Goal: Information Seeking & Learning: Learn about a topic

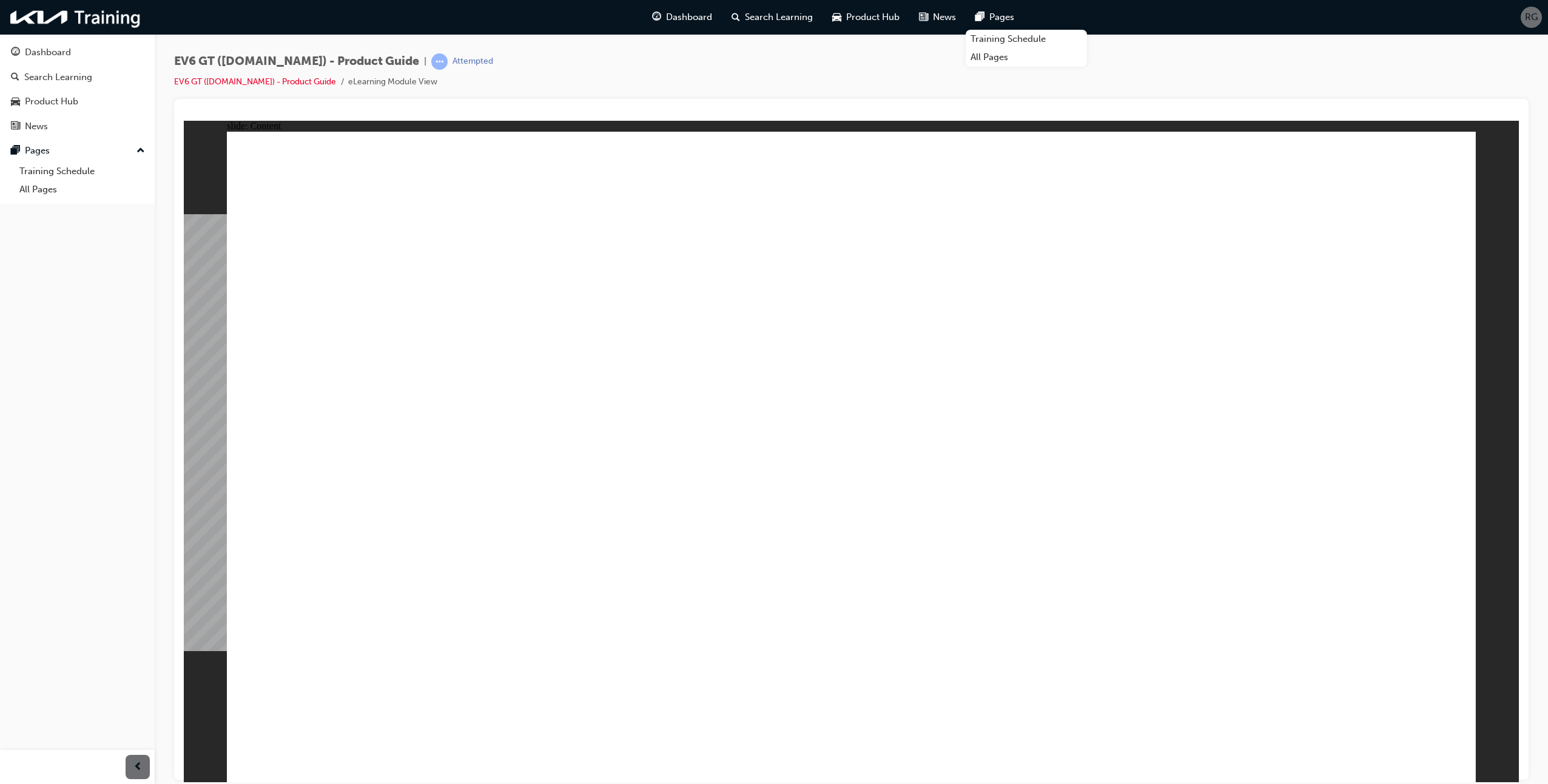
radio input "true"
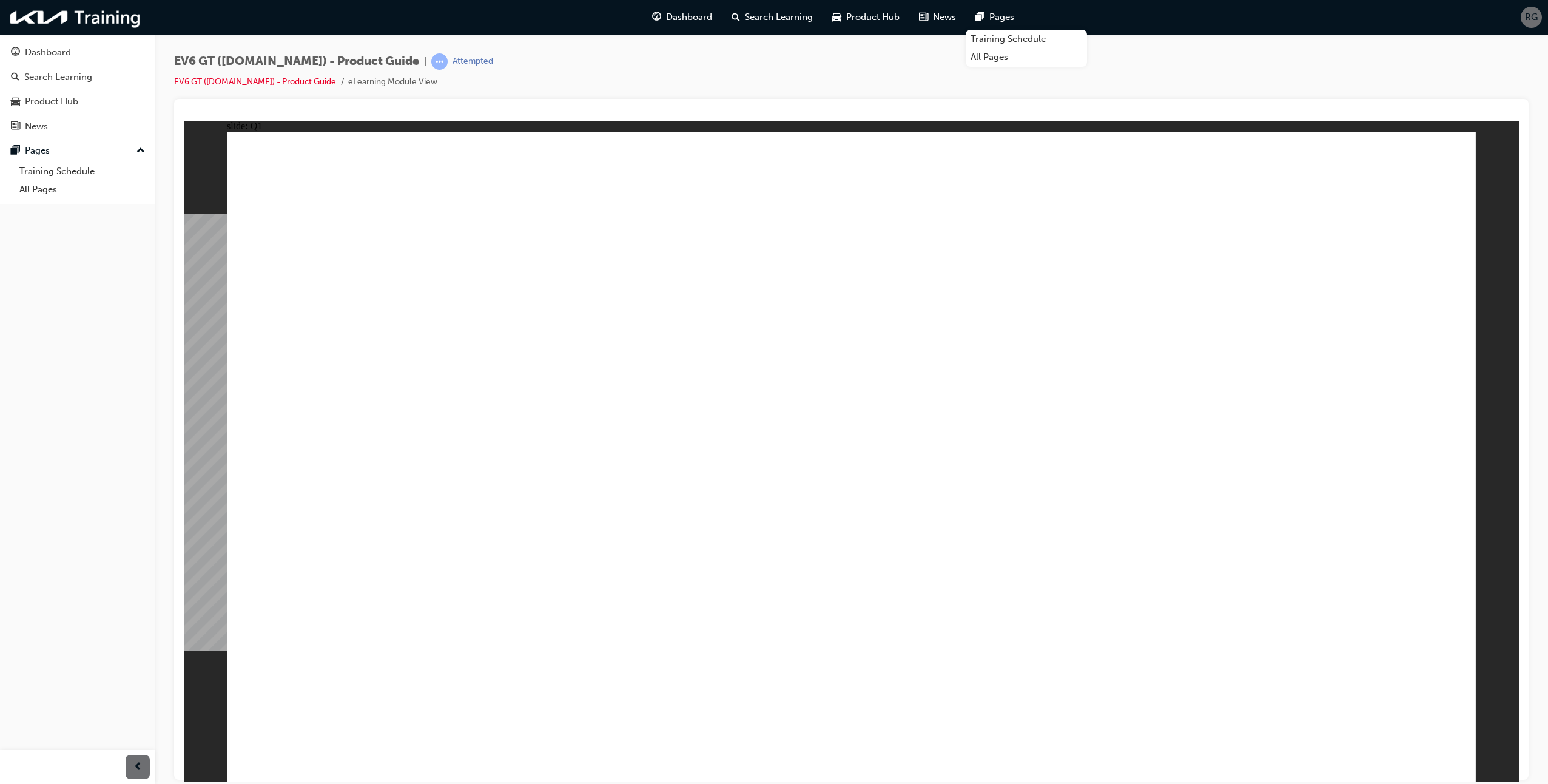
radio input "true"
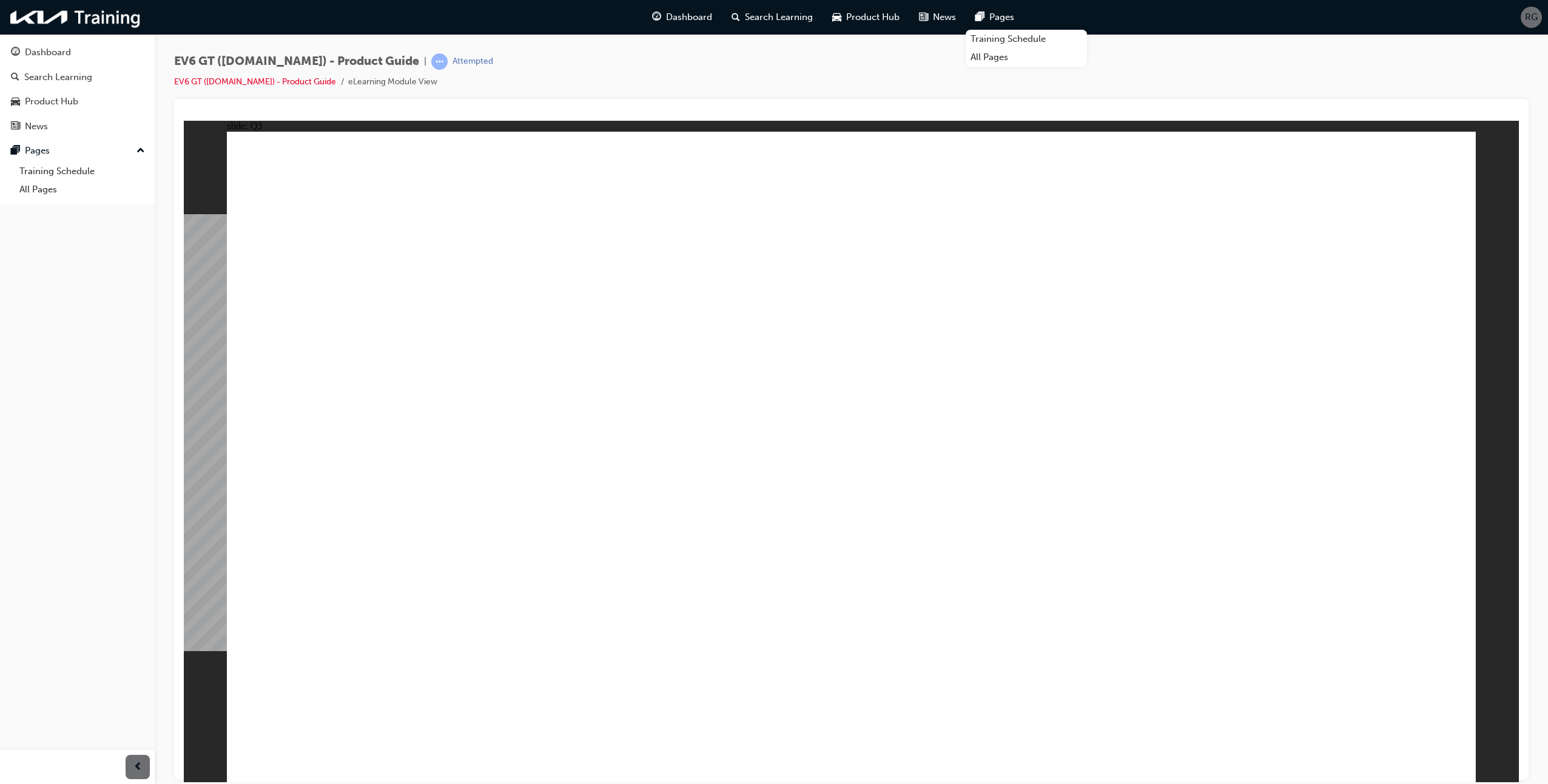
radio input "true"
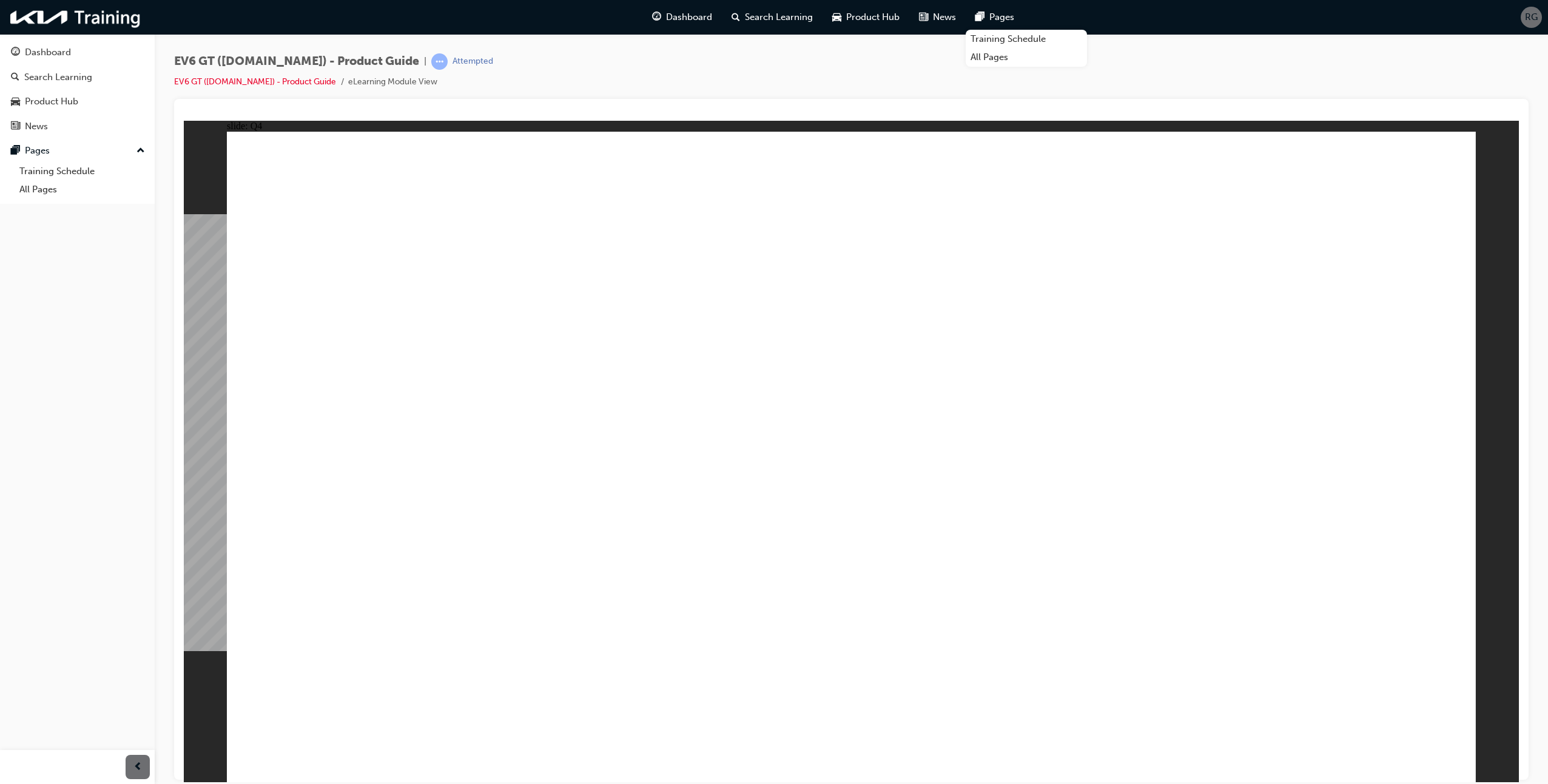
radio input "true"
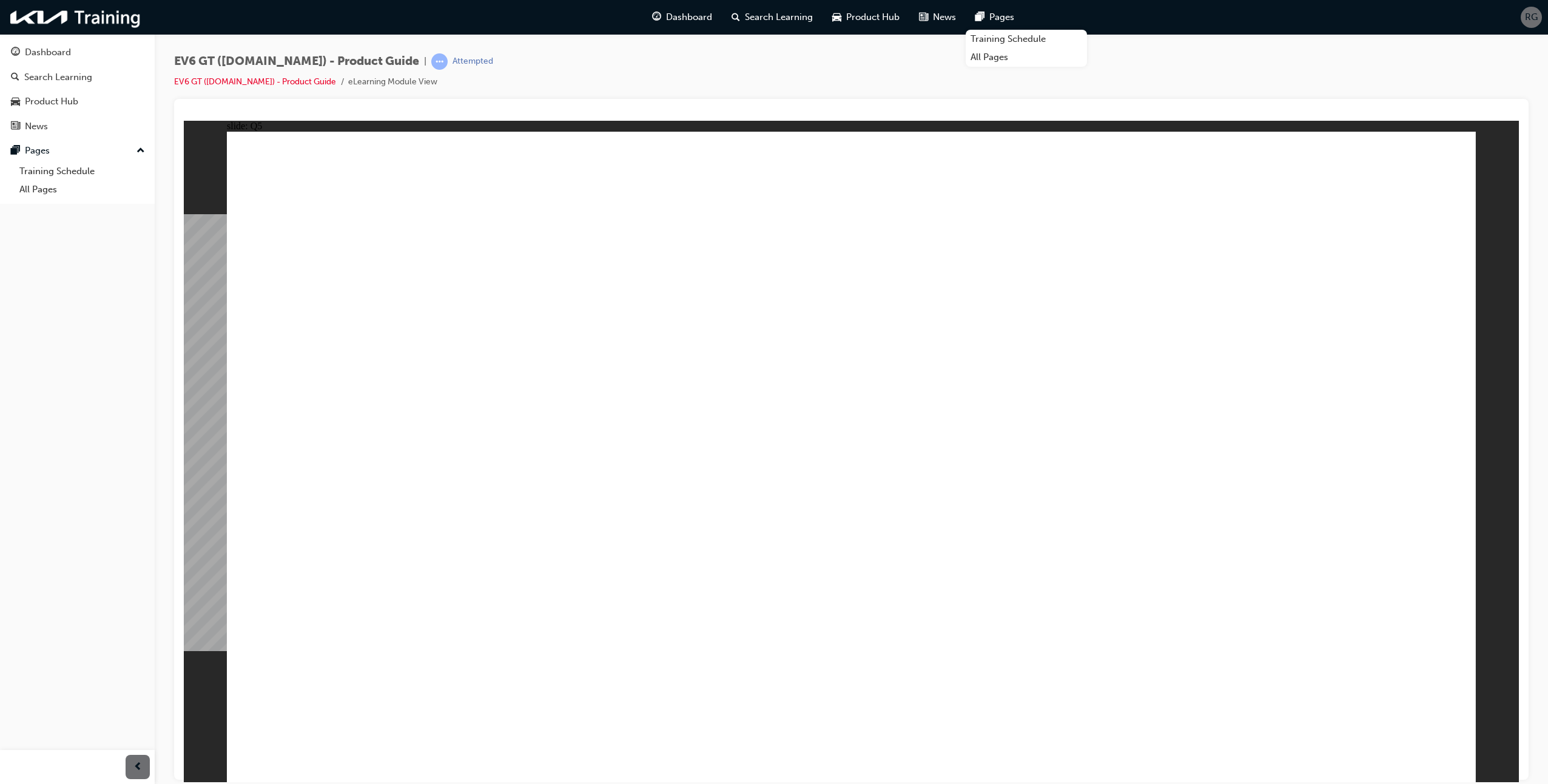
radio input "false"
radio input "true"
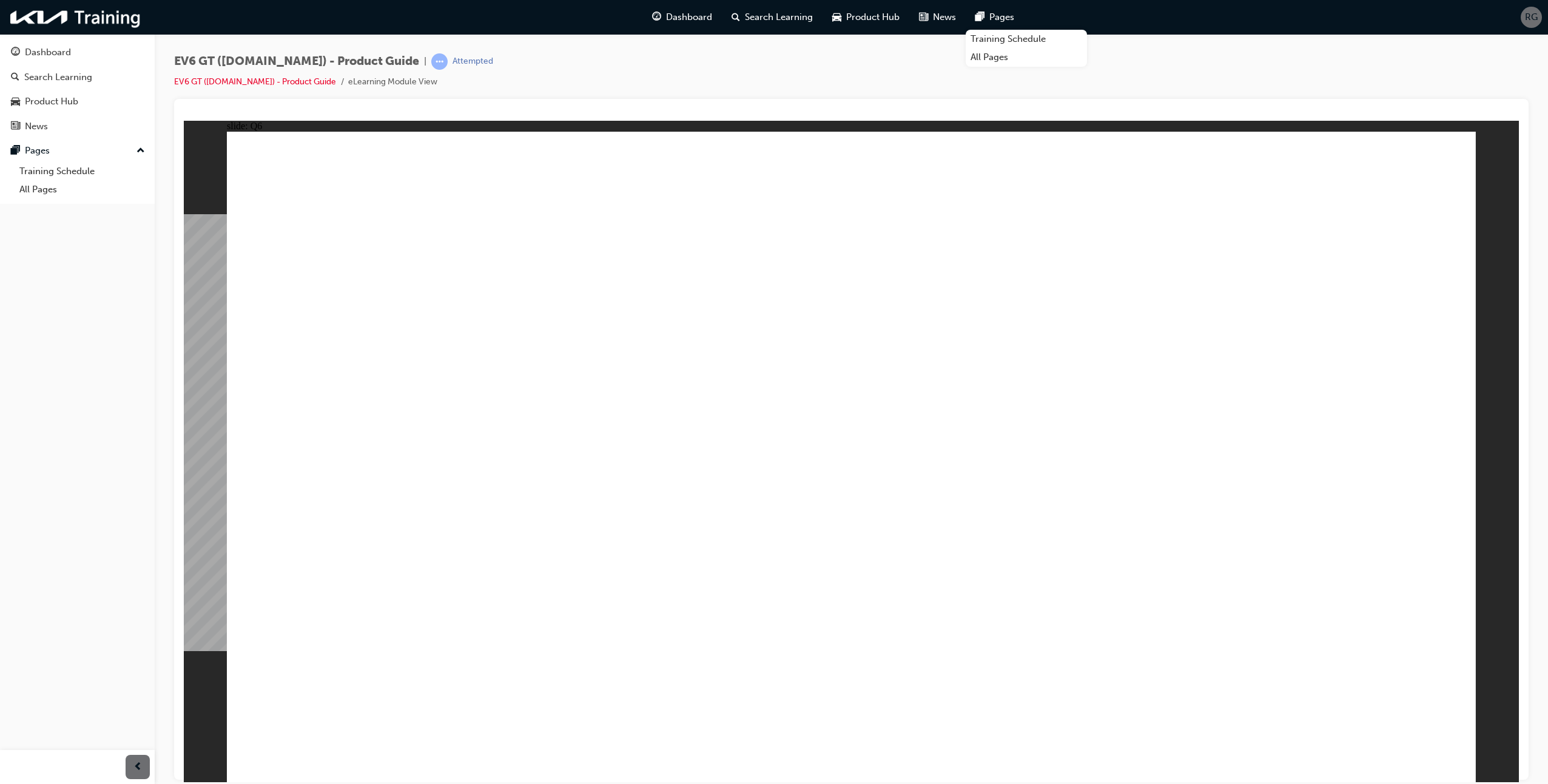
radio input "true"
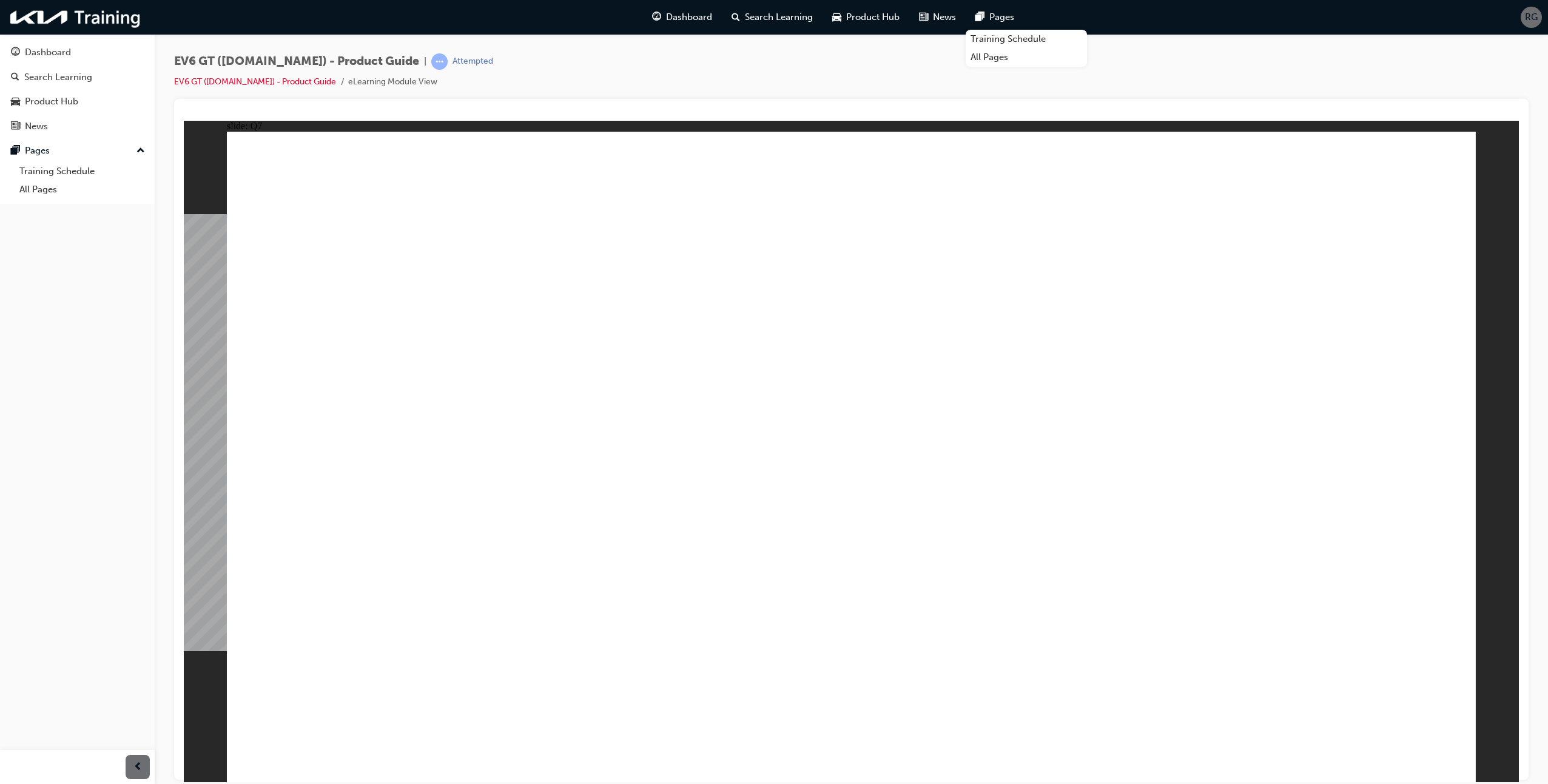
radio input "true"
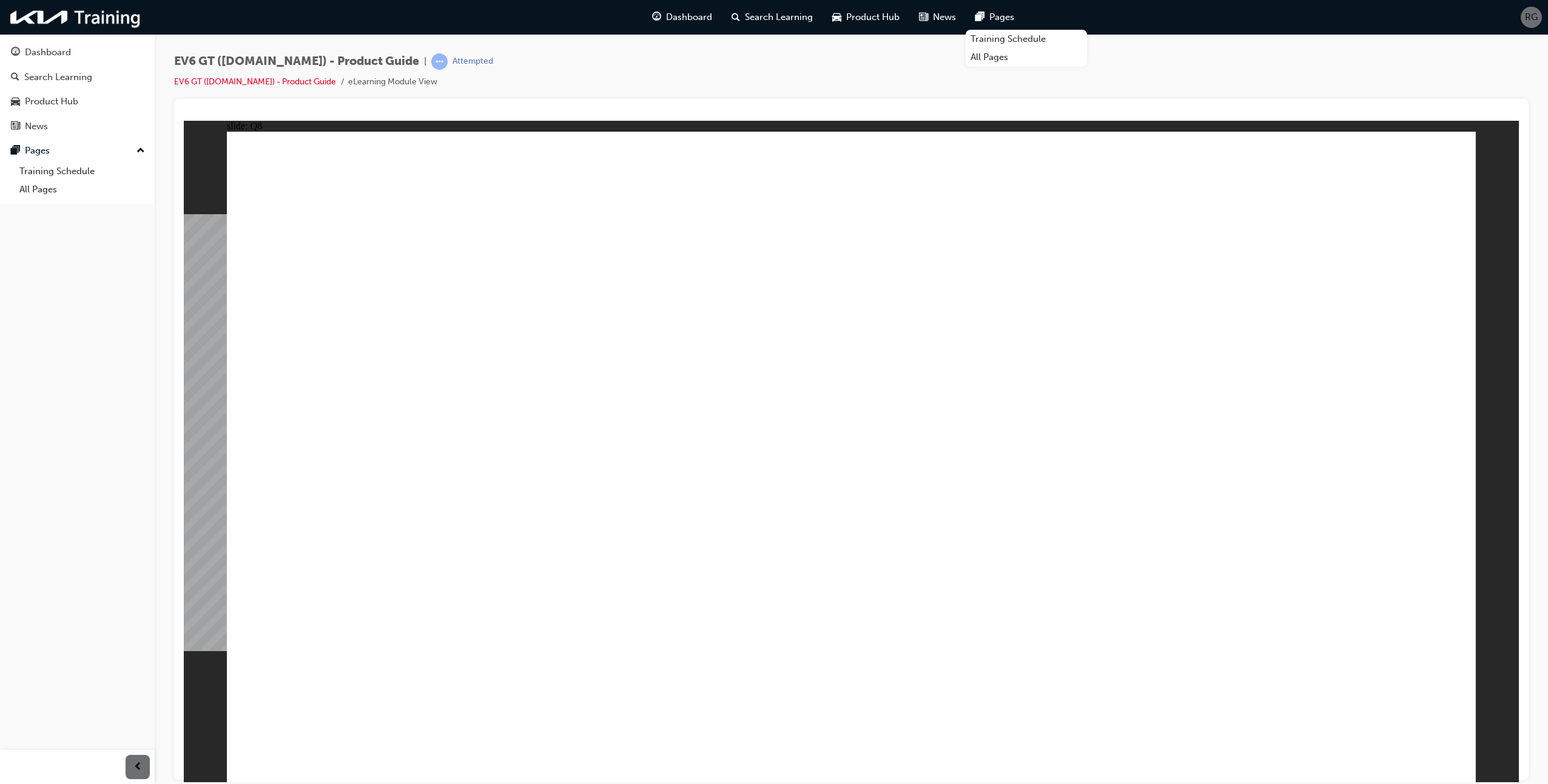
radio input "false"
radio input "true"
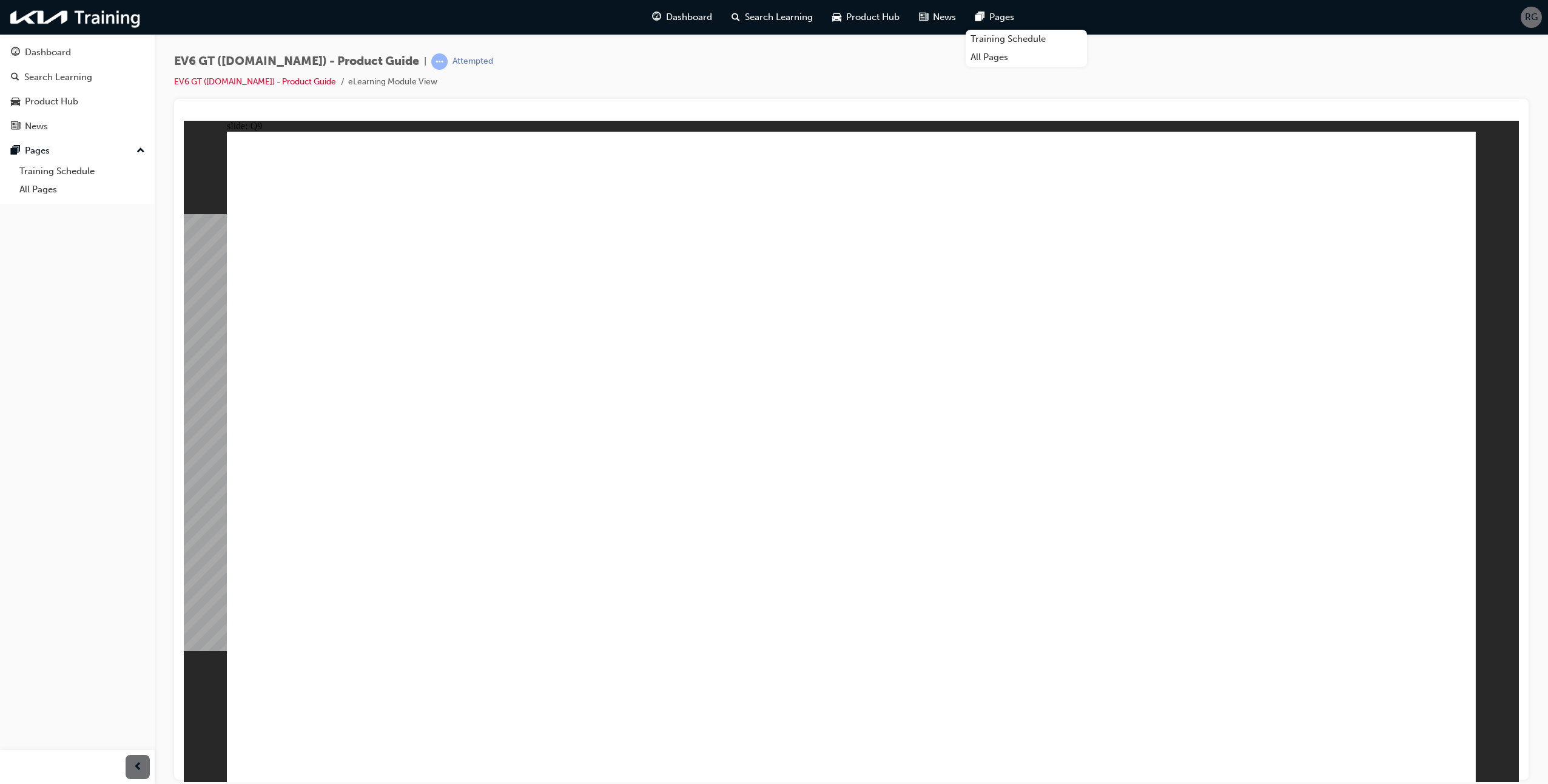
radio input "true"
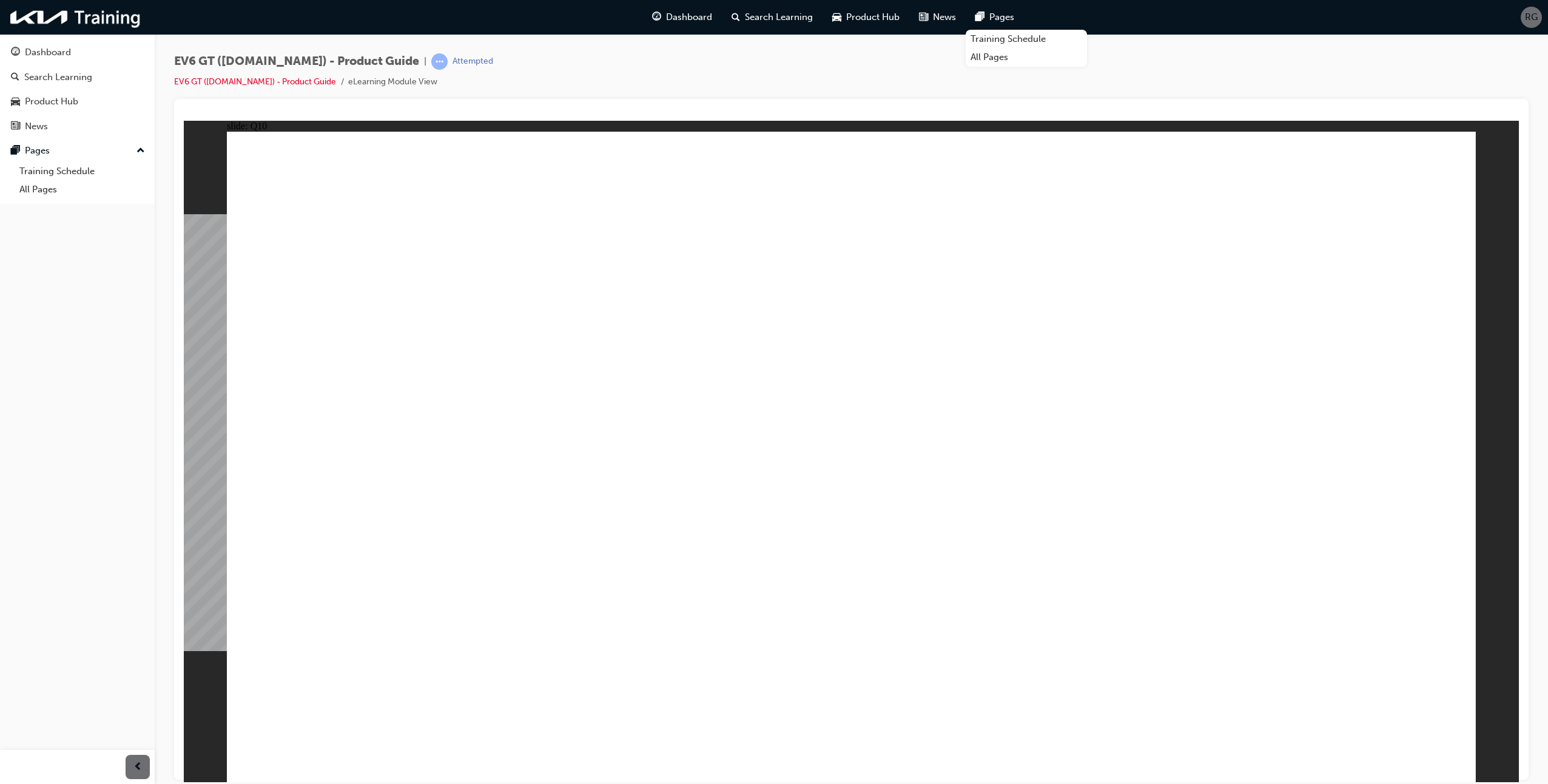
radio input "true"
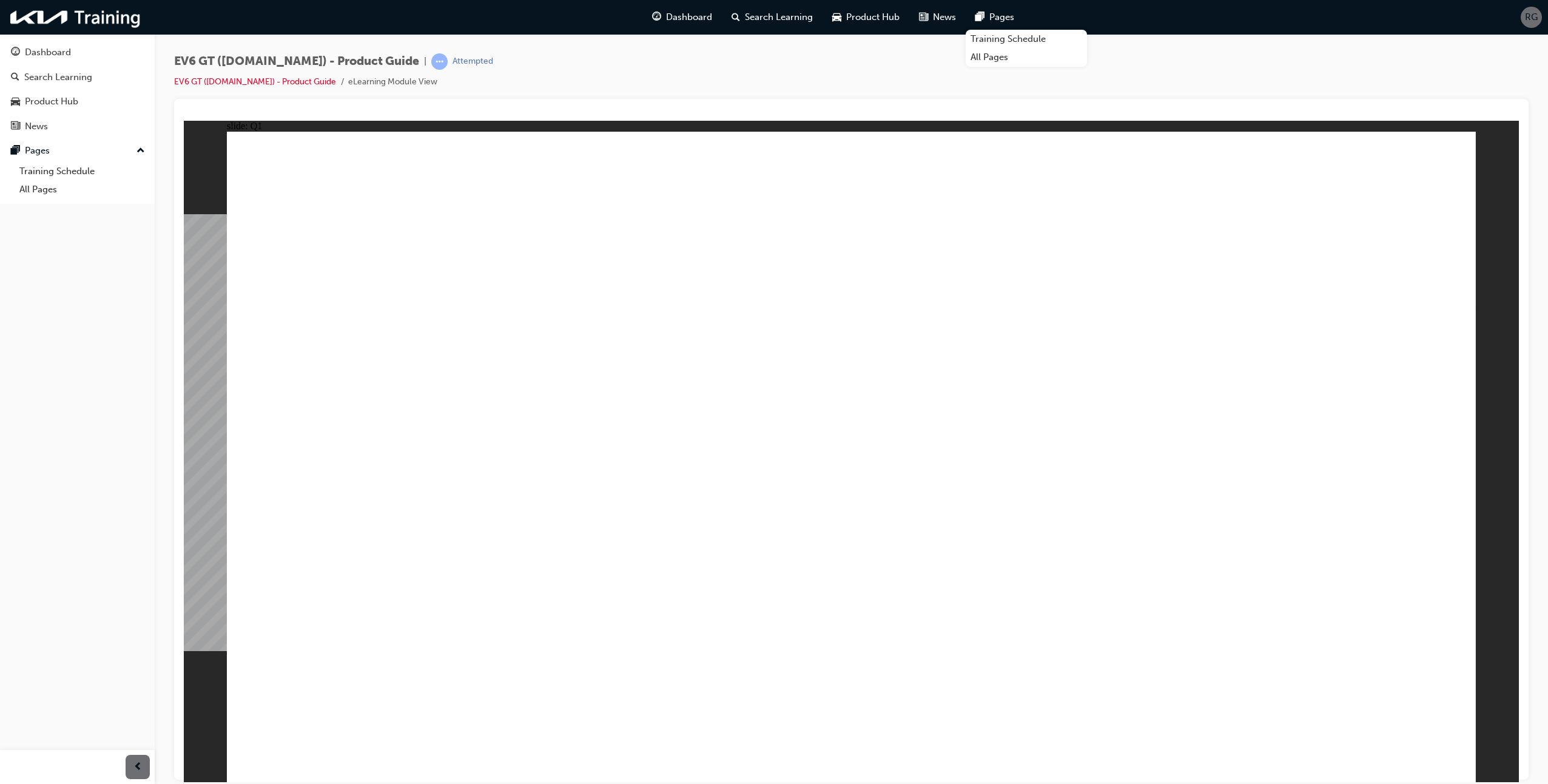
radio input "true"
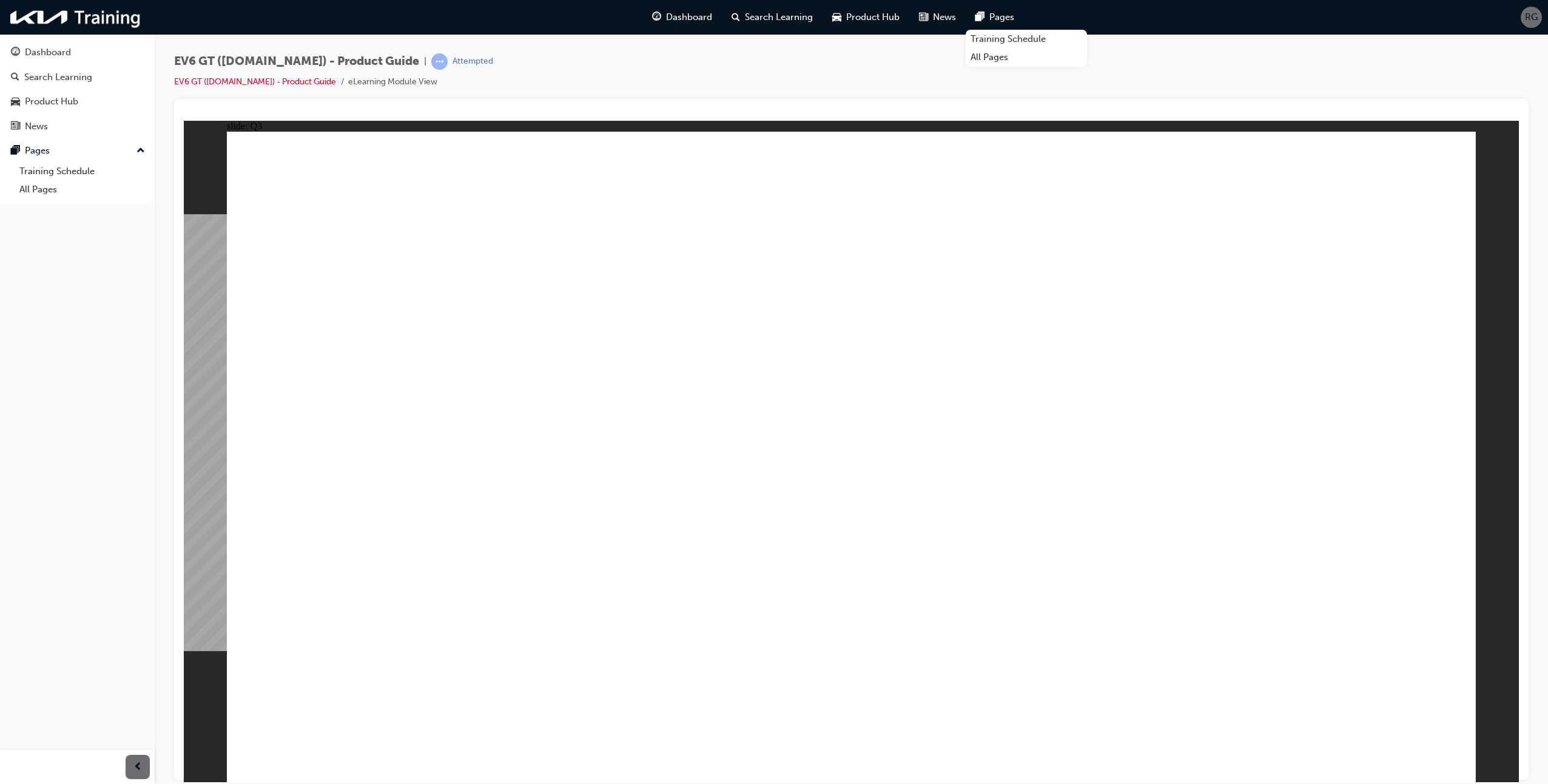
radio input "true"
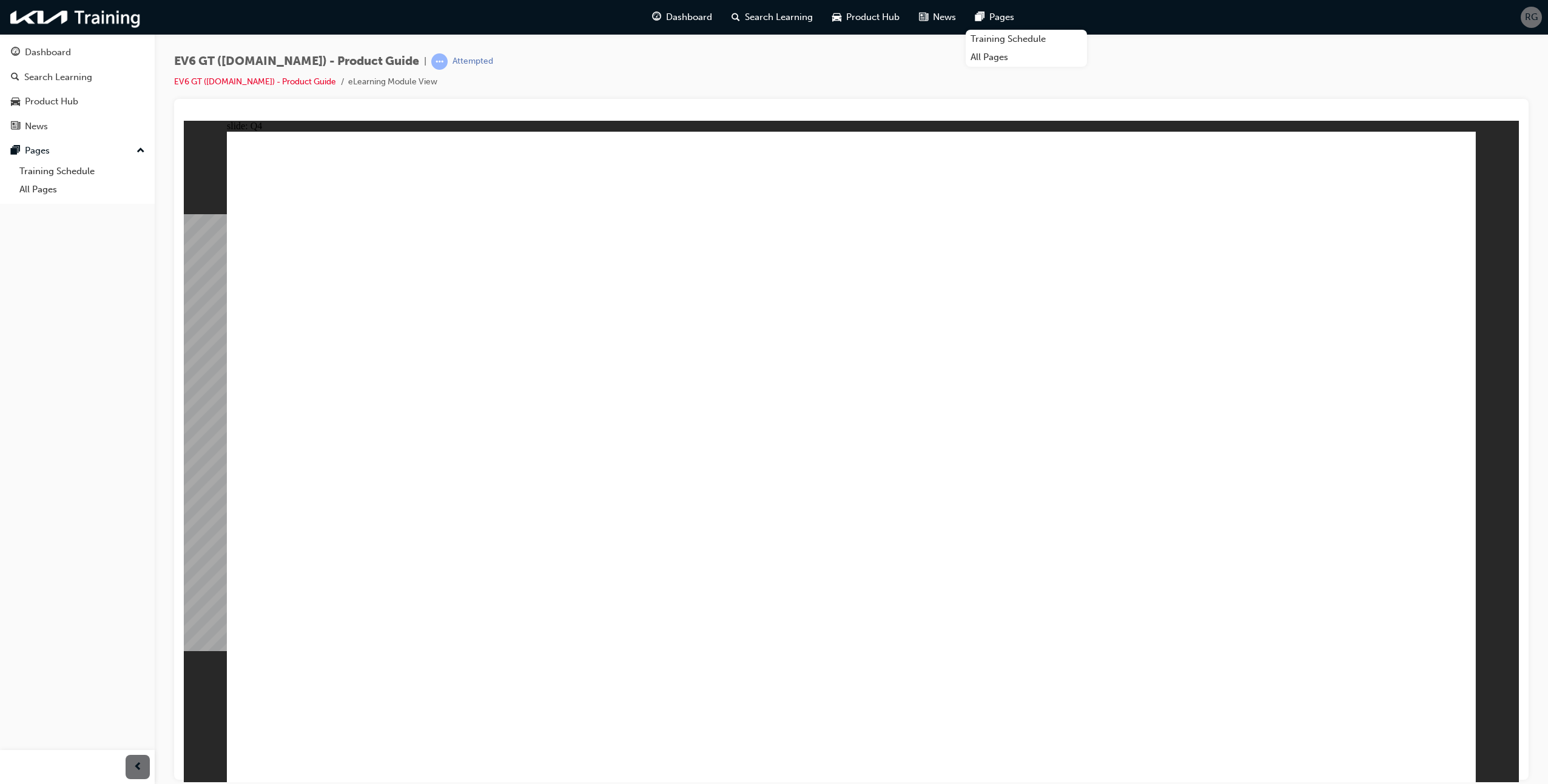
radio input "true"
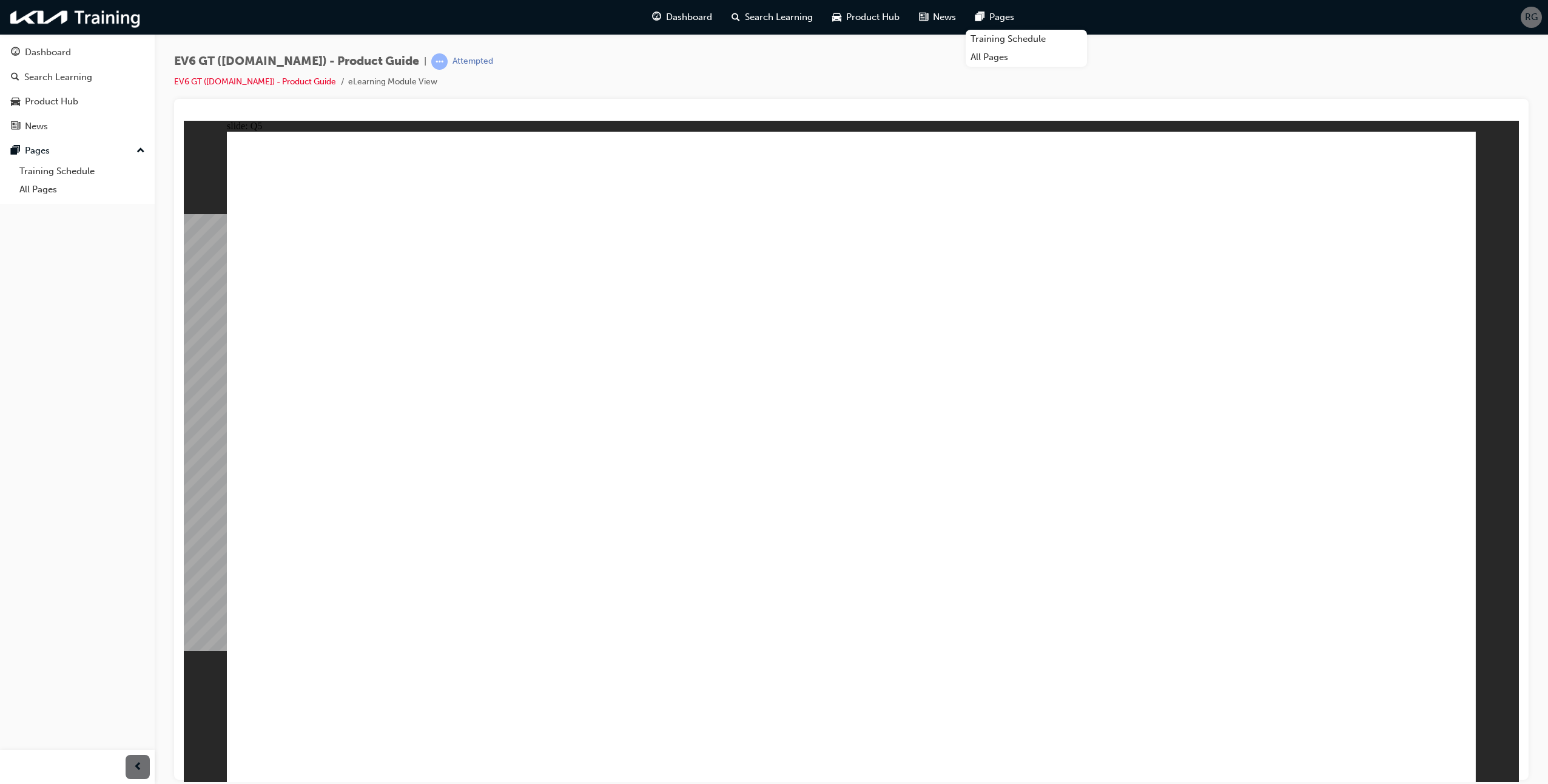
radio input "true"
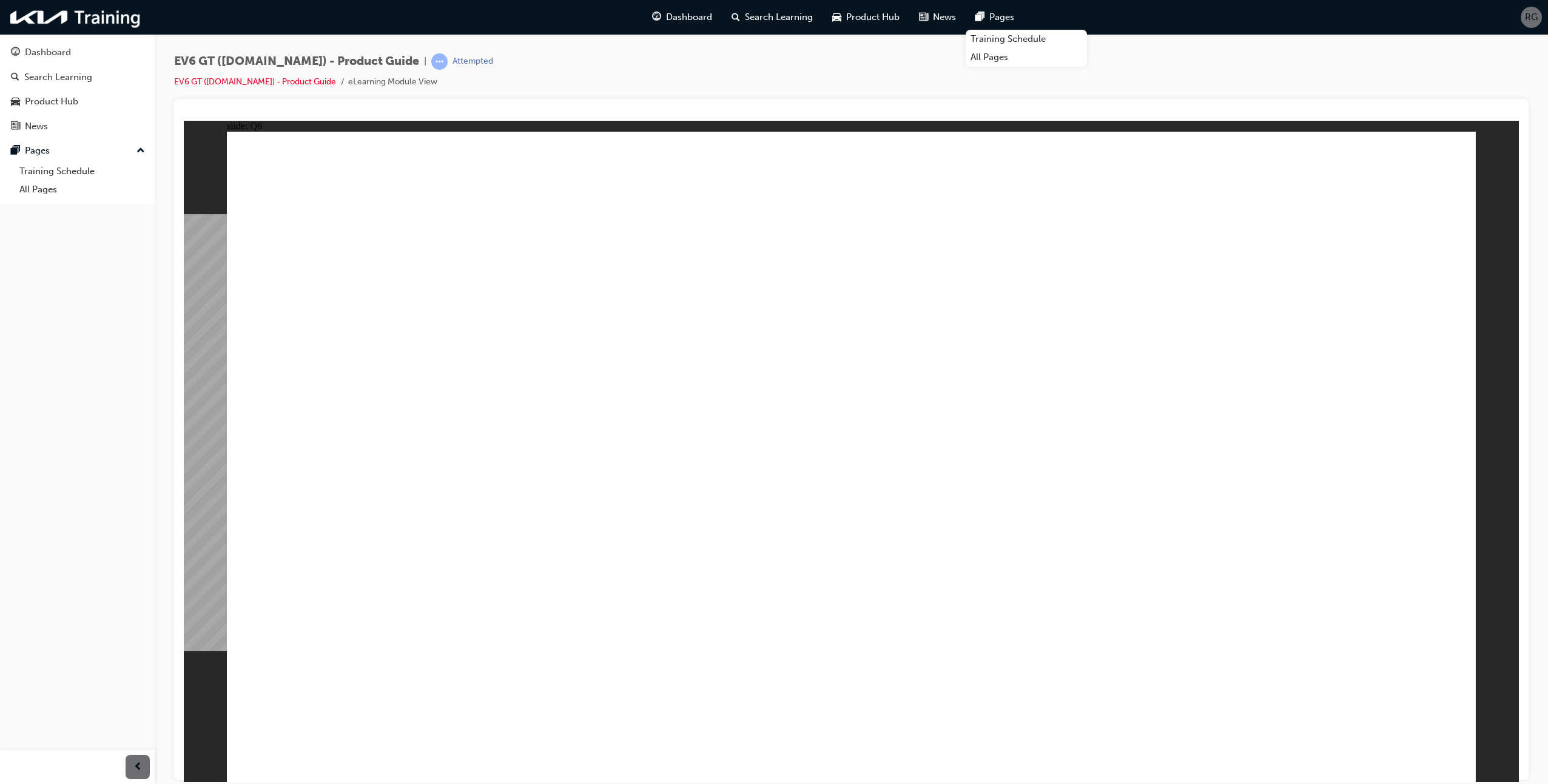
radio input "true"
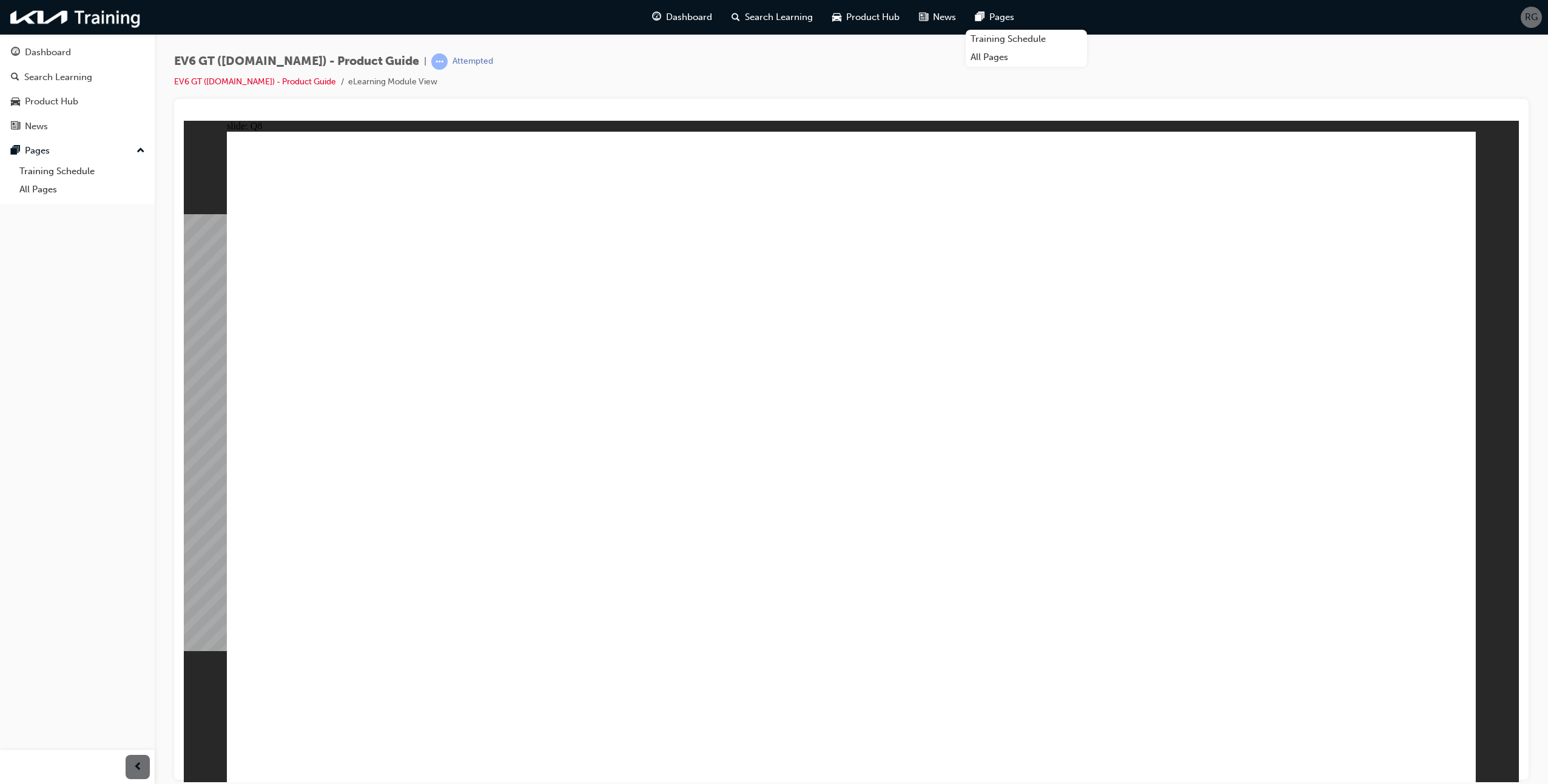
radio input "true"
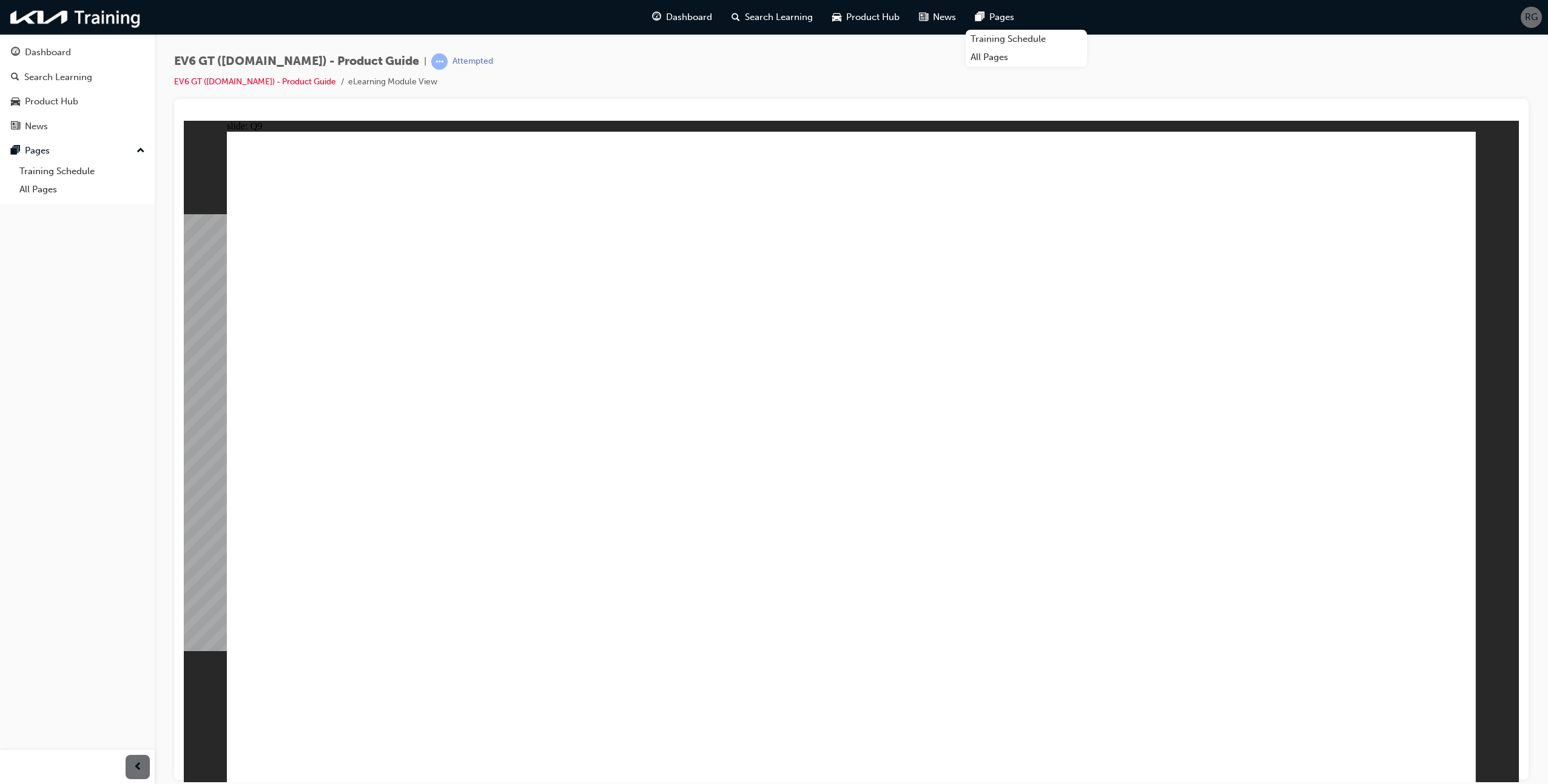
radio input "true"
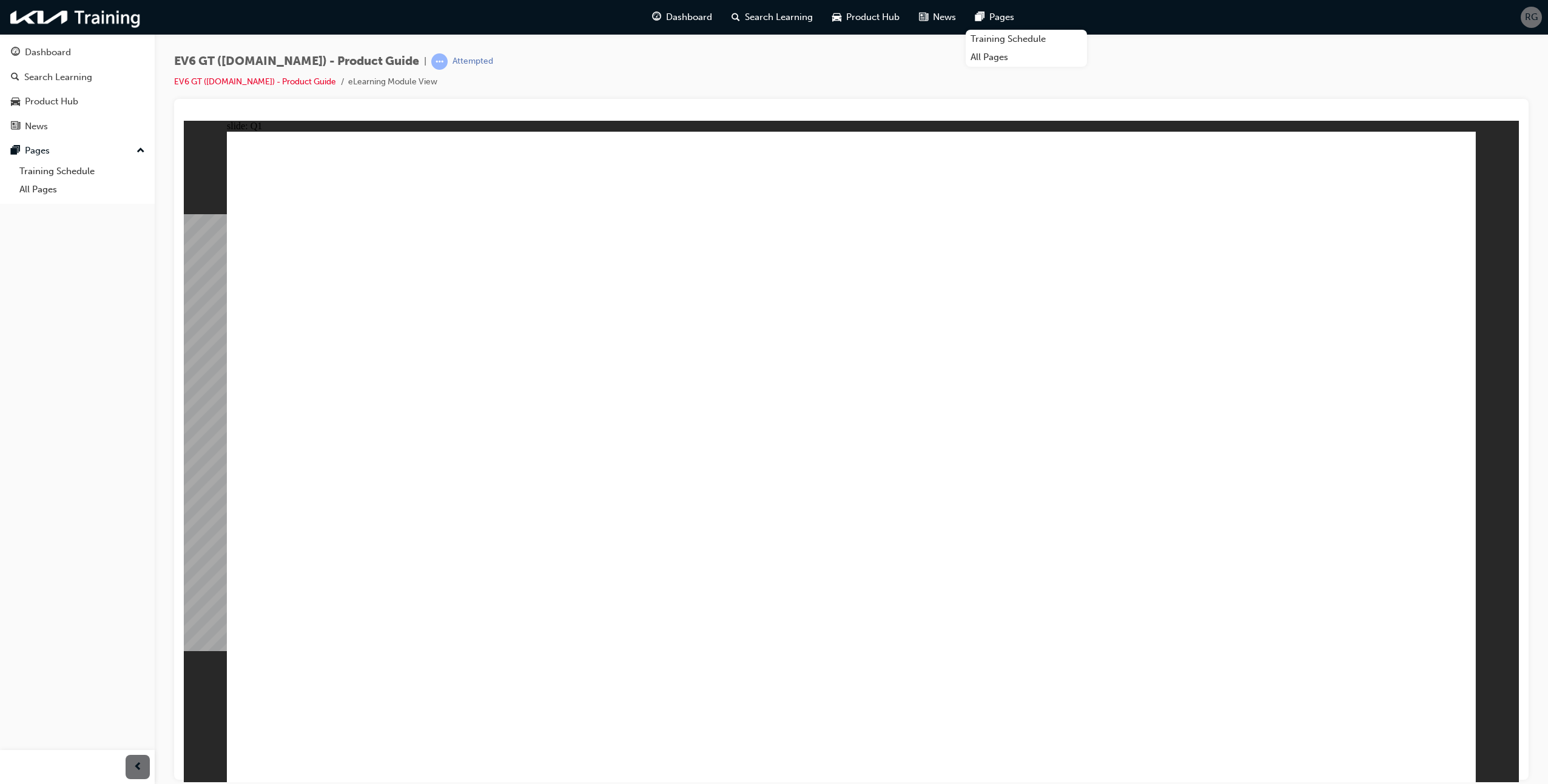
radio input "true"
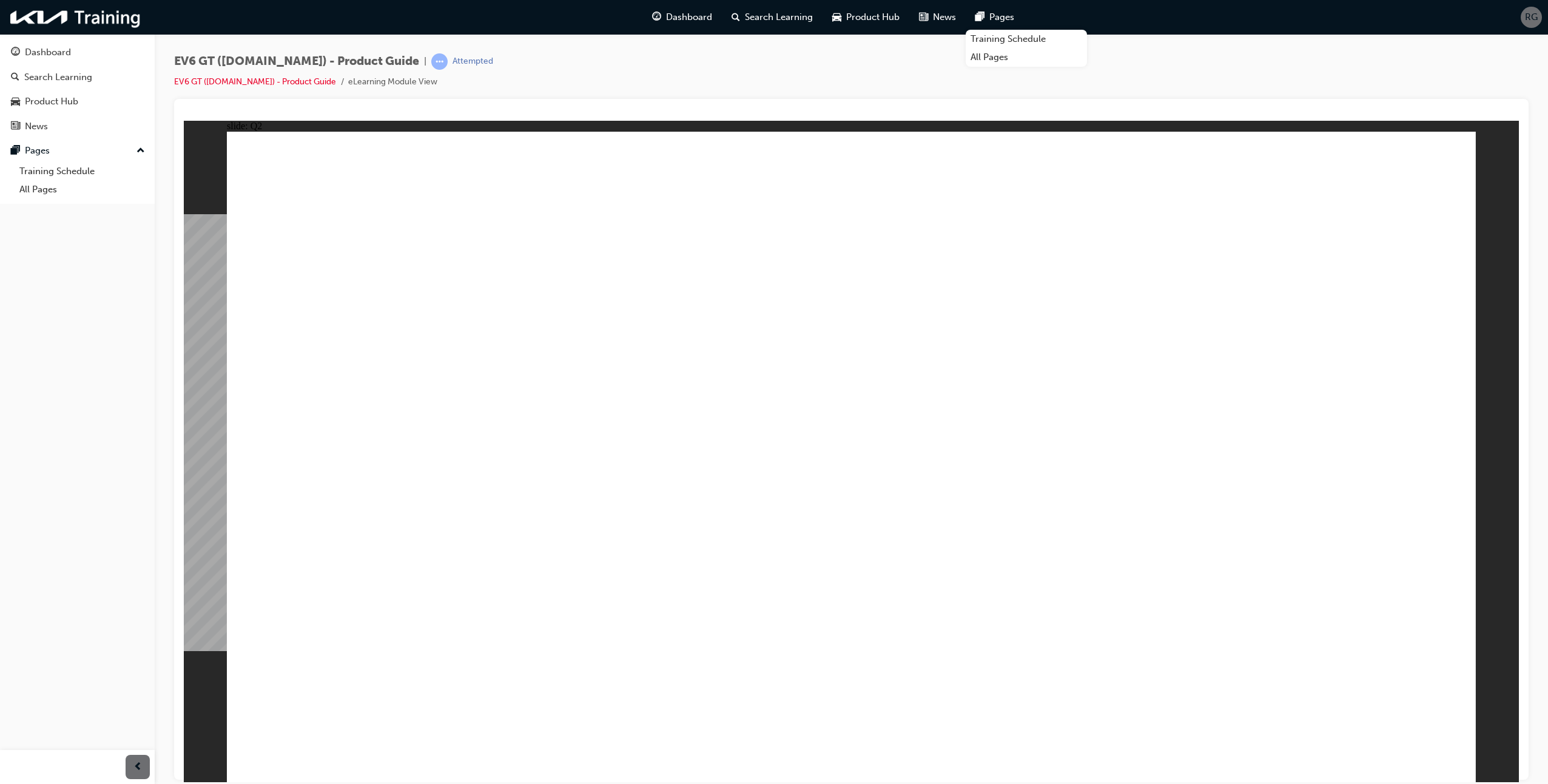
radio input "true"
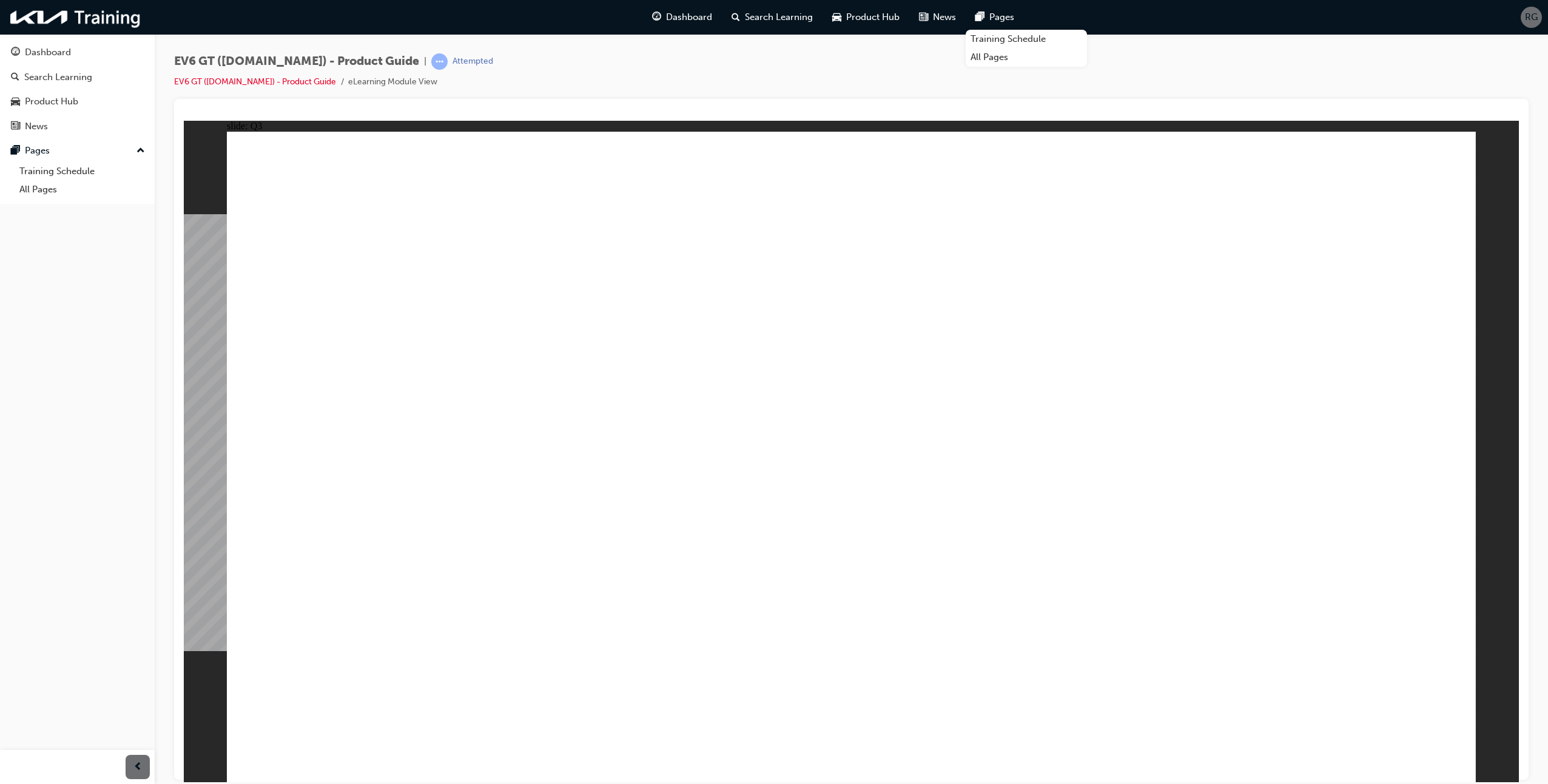
radio input "true"
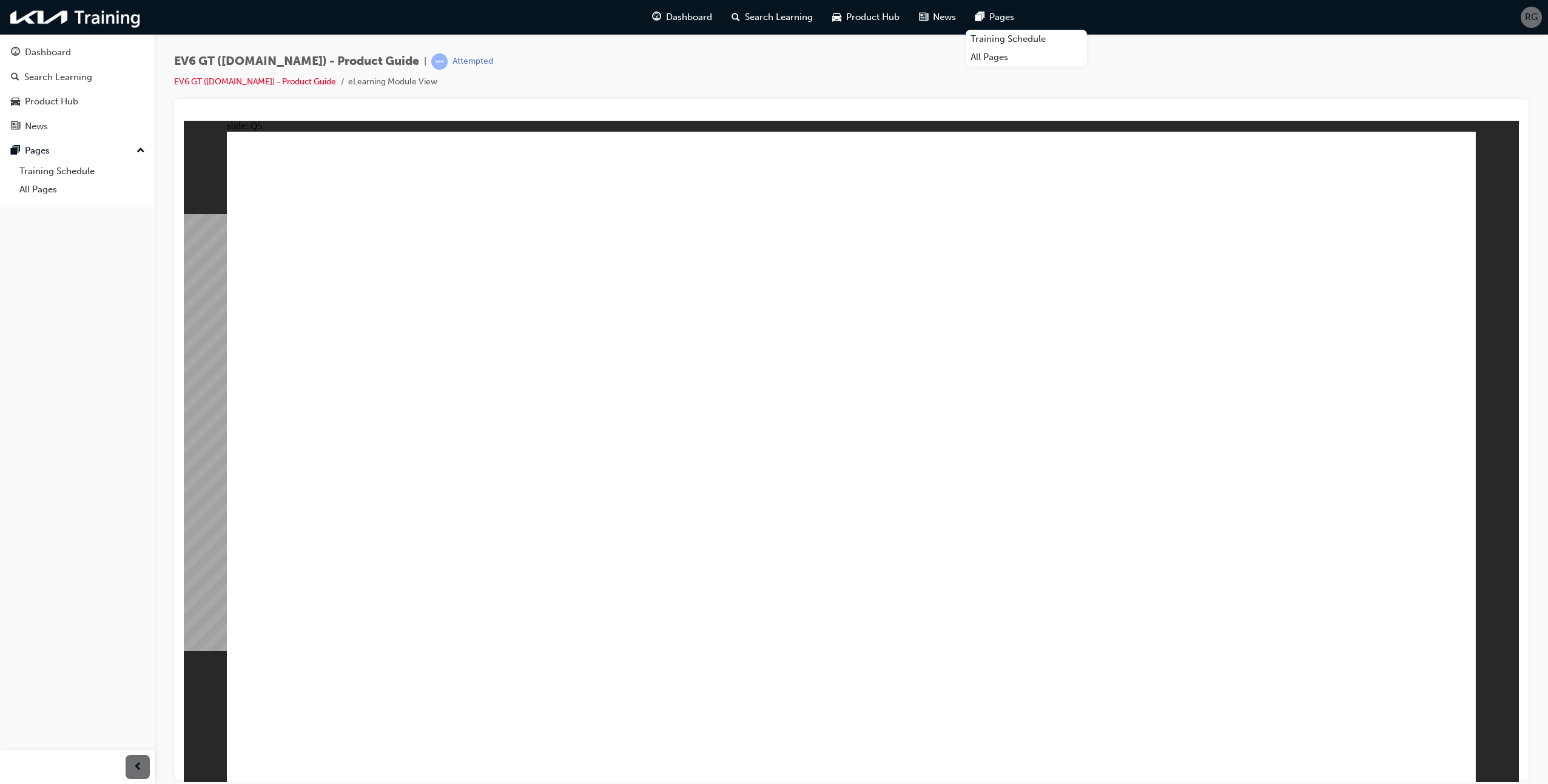
radio input "true"
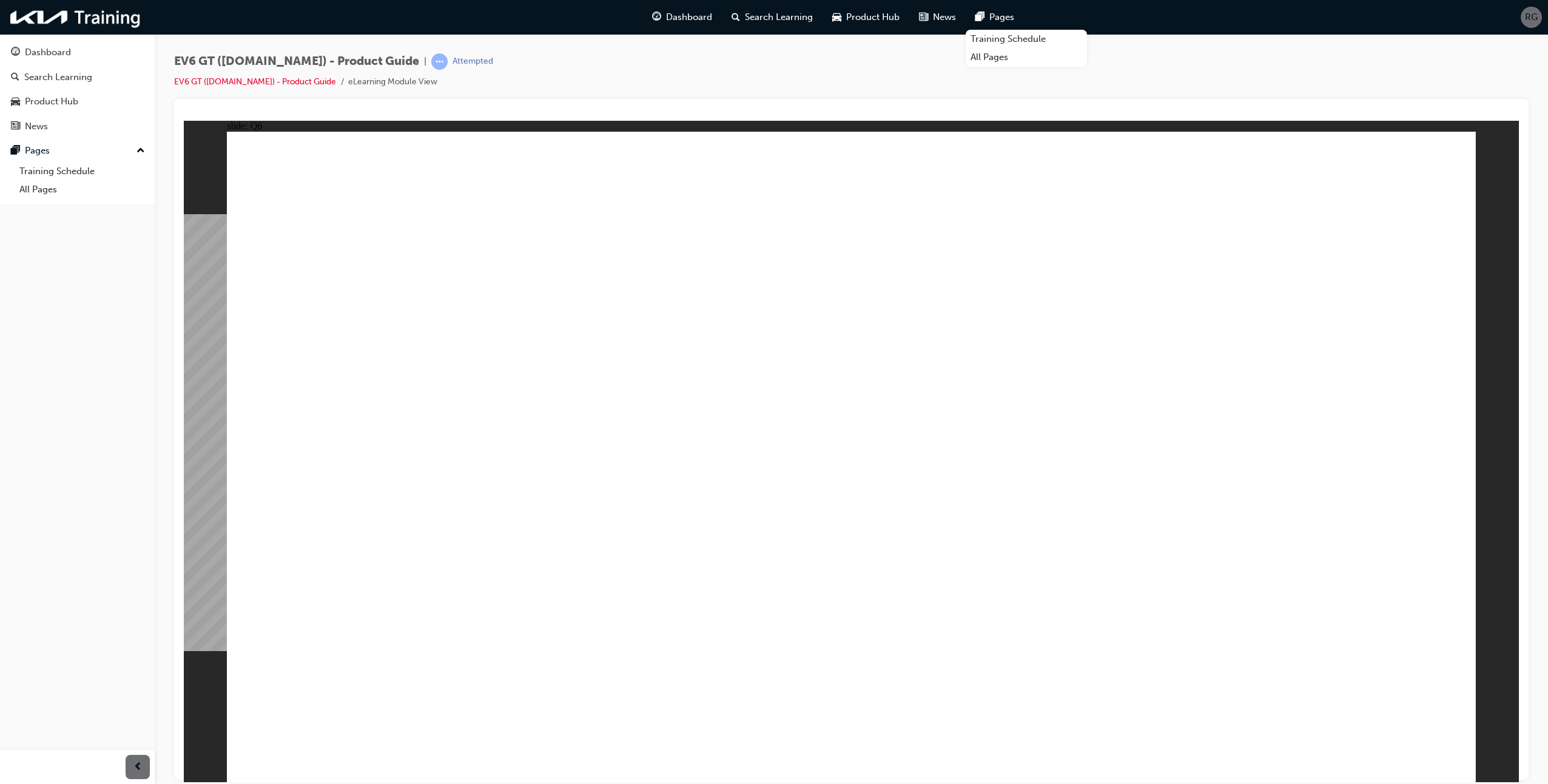
radio input "true"
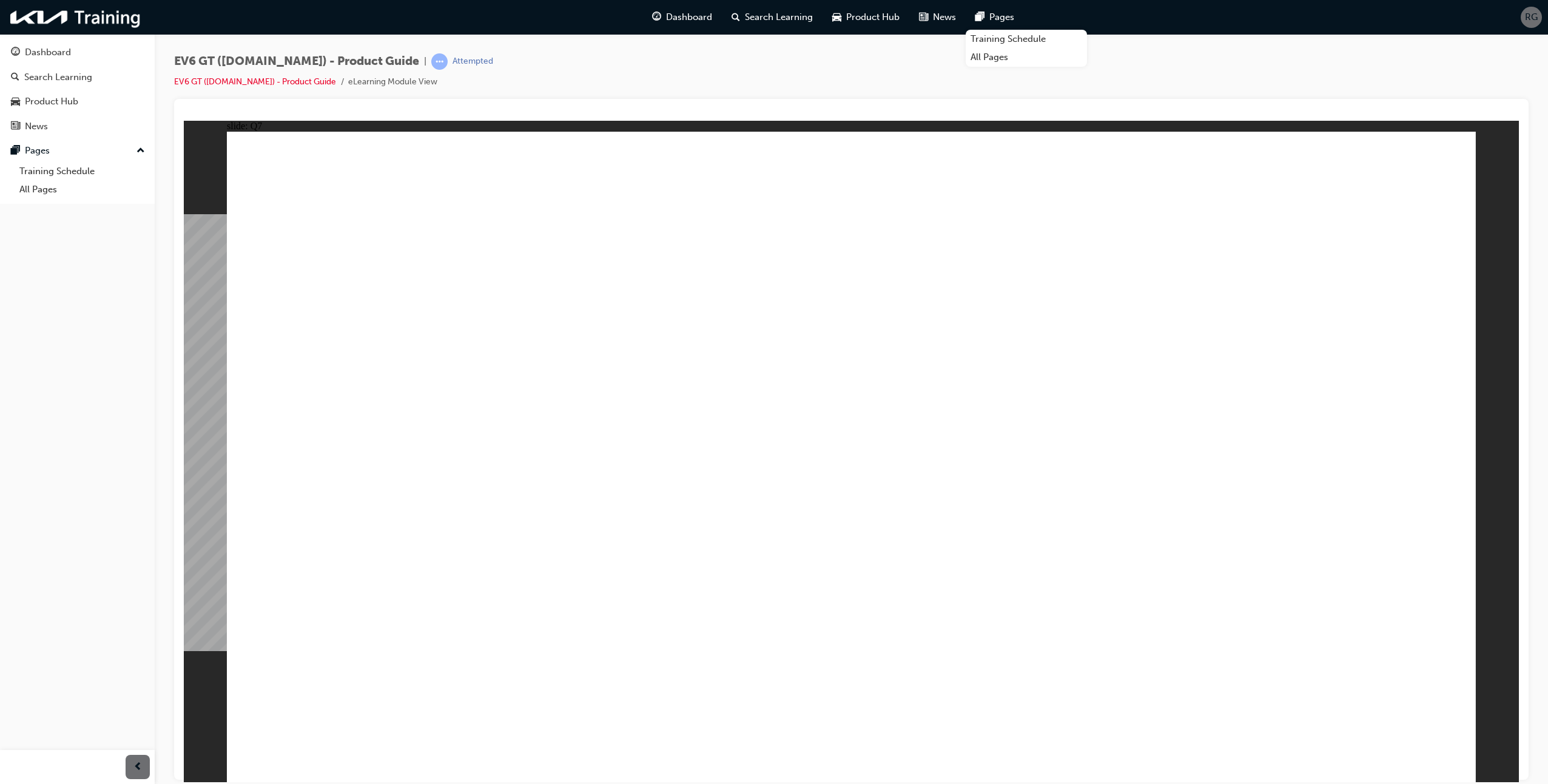
radio input "true"
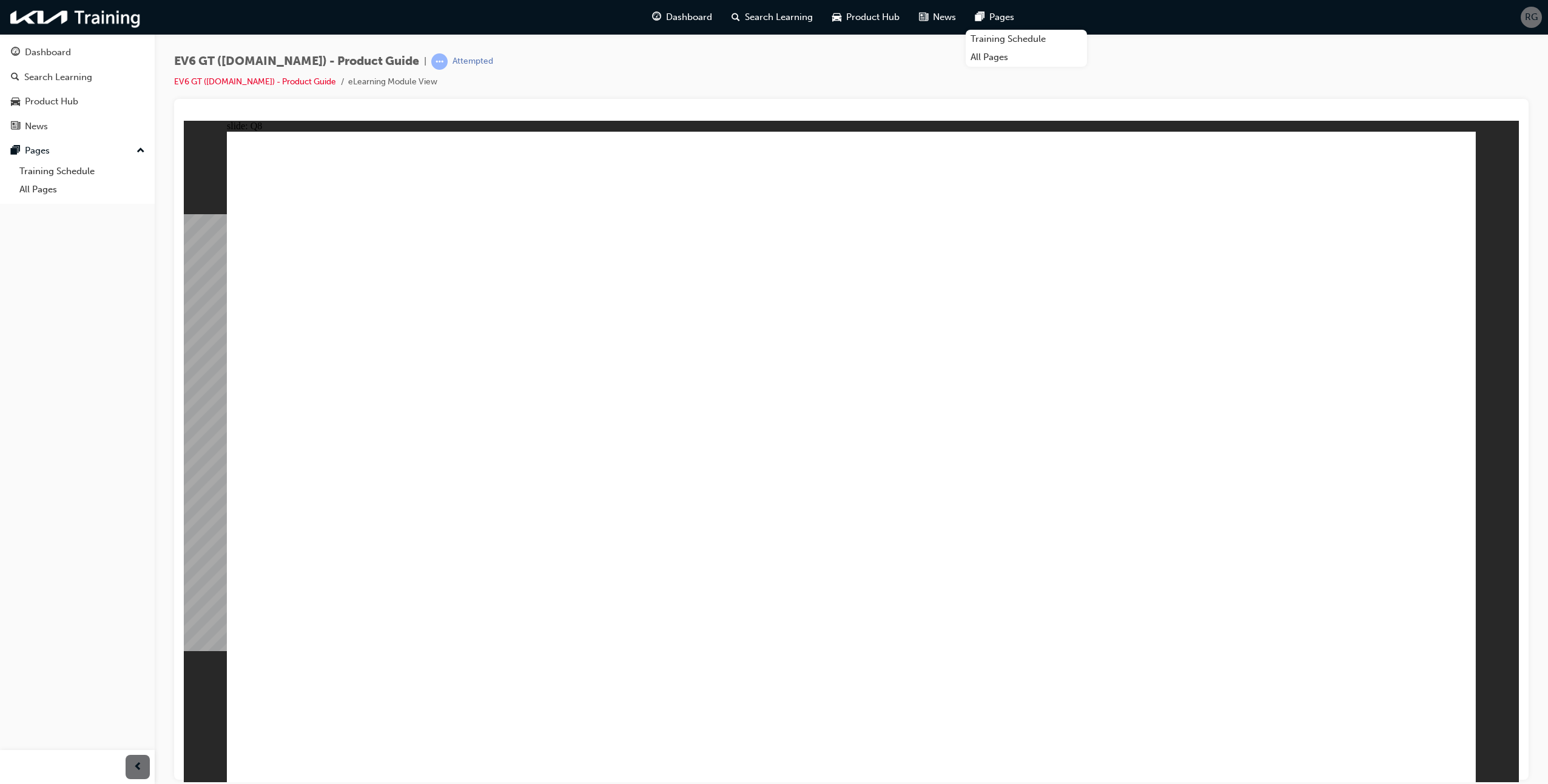
radio input "true"
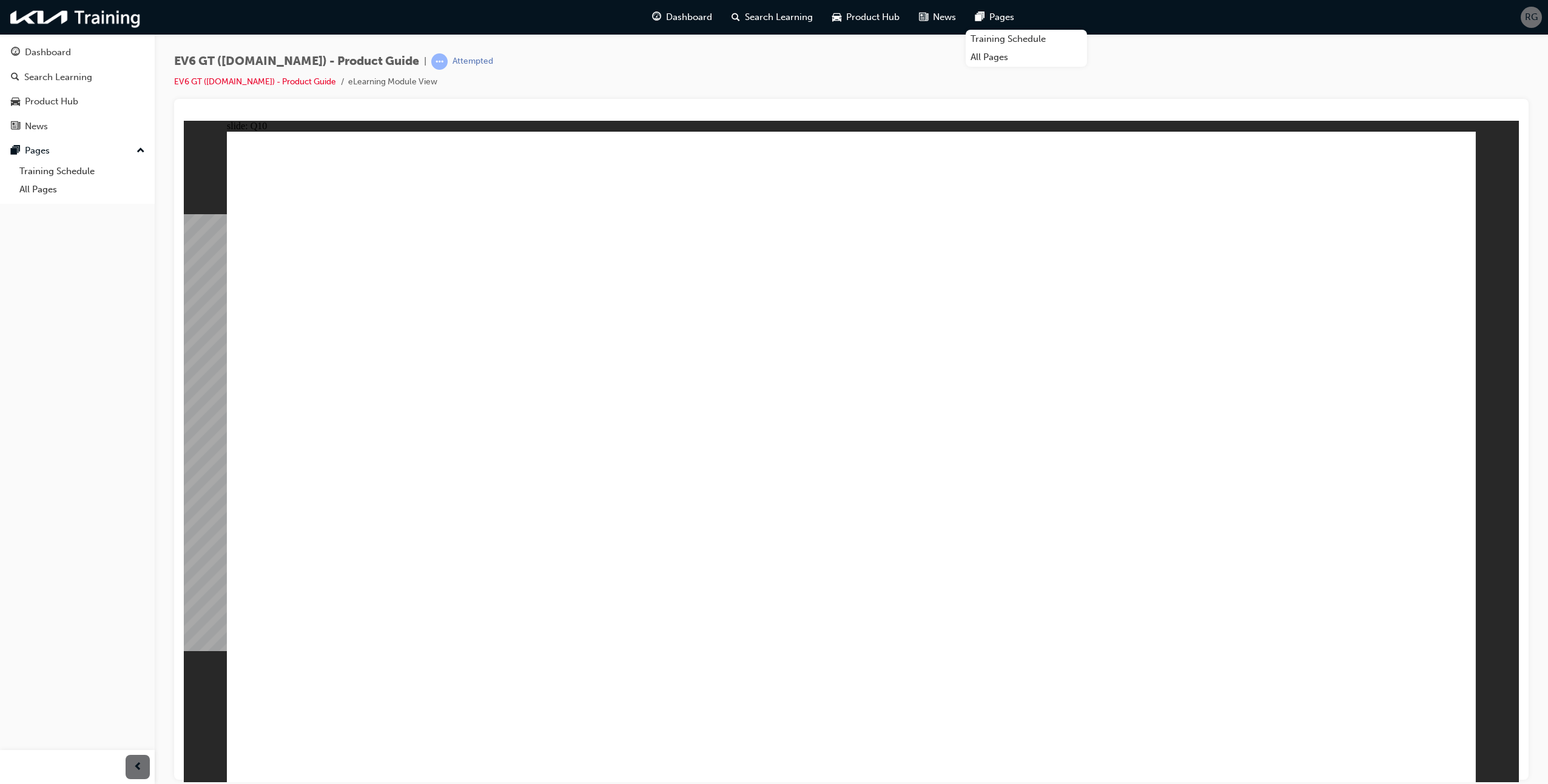
radio input "true"
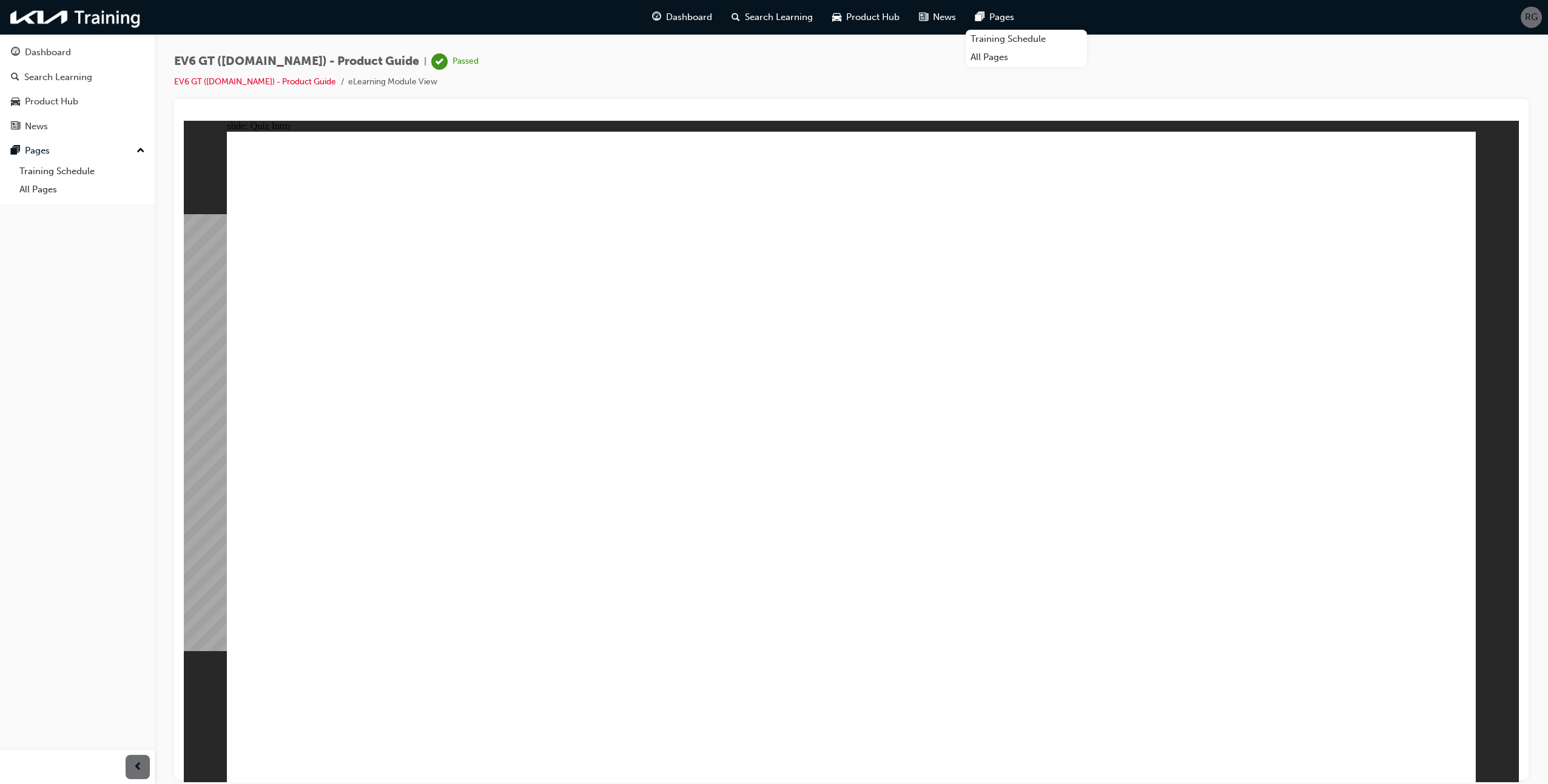
click at [184, 120] on image at bounding box center [184, 120] width 0 height 0
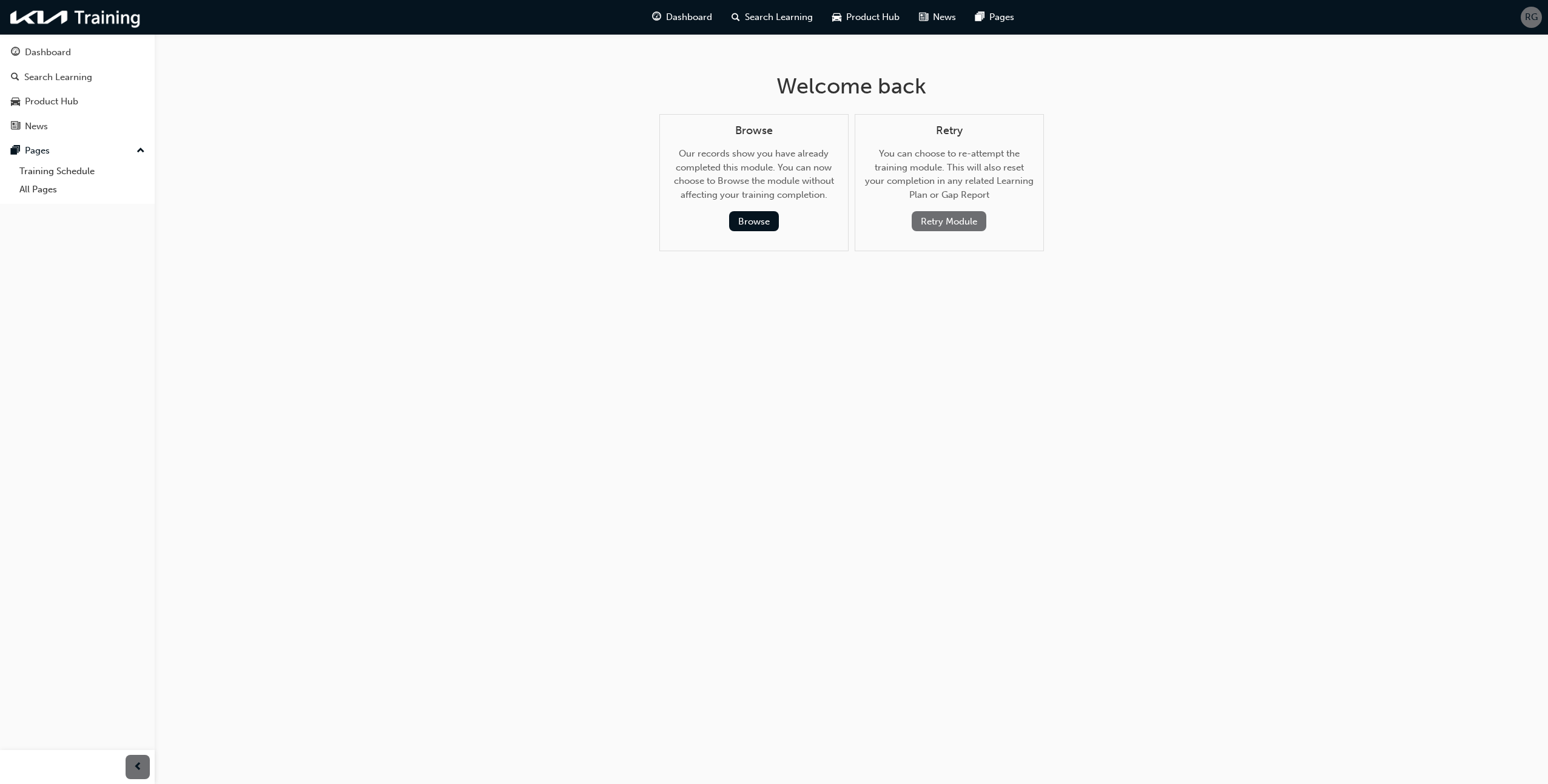
click at [951, 218] on button "Retry Module" at bounding box center [949, 221] width 74 height 20
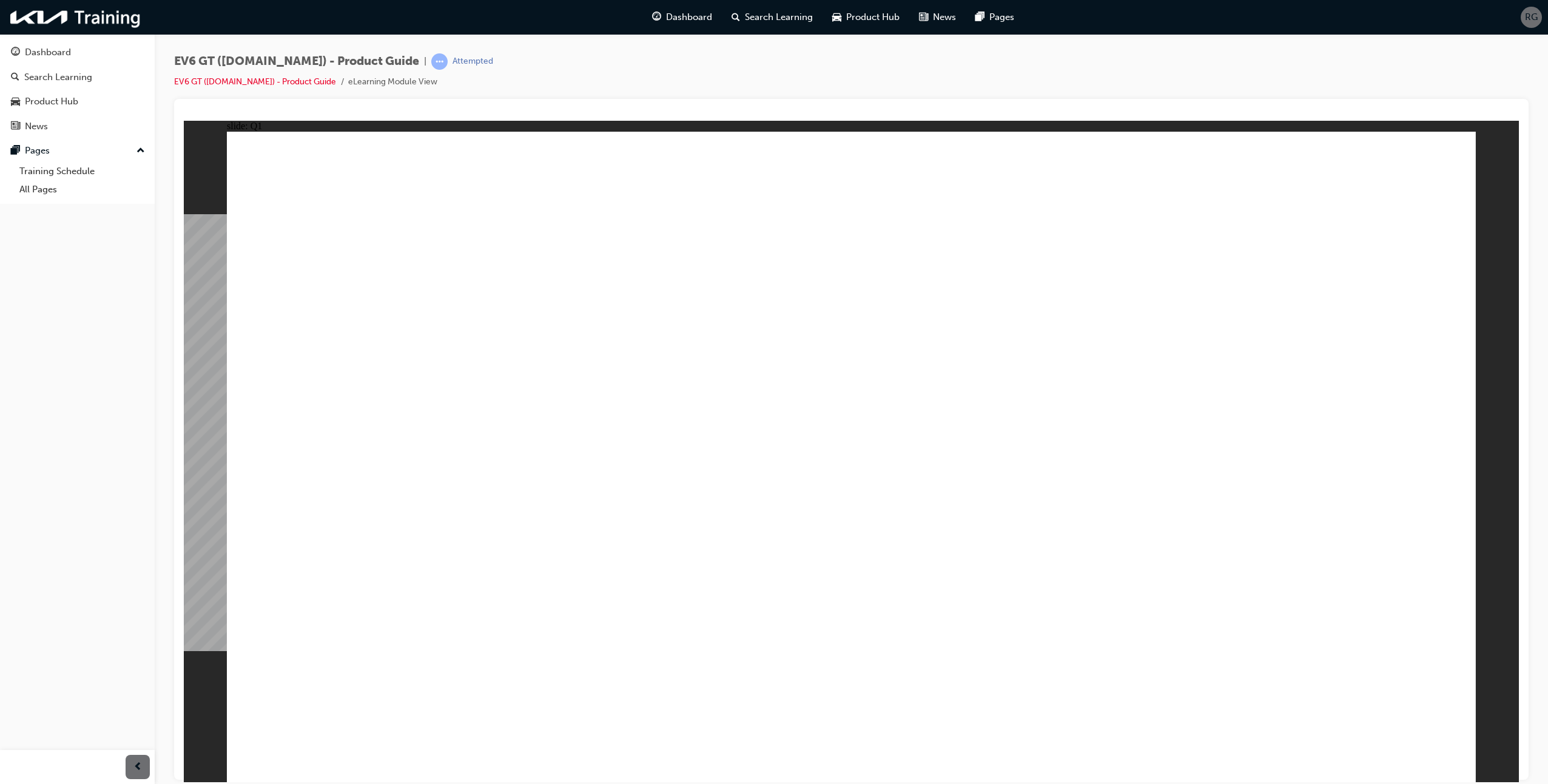
radio input "true"
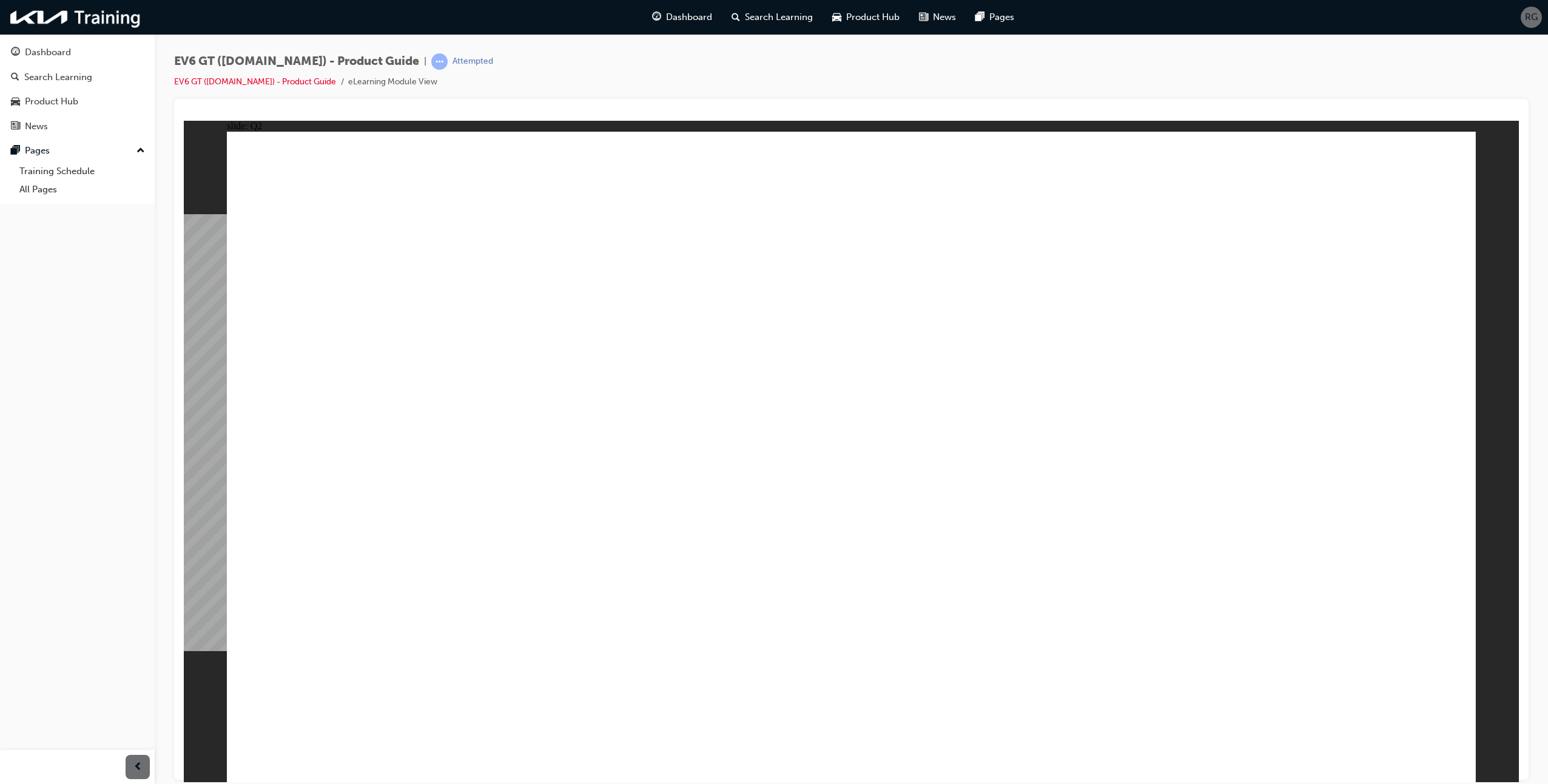
radio input "true"
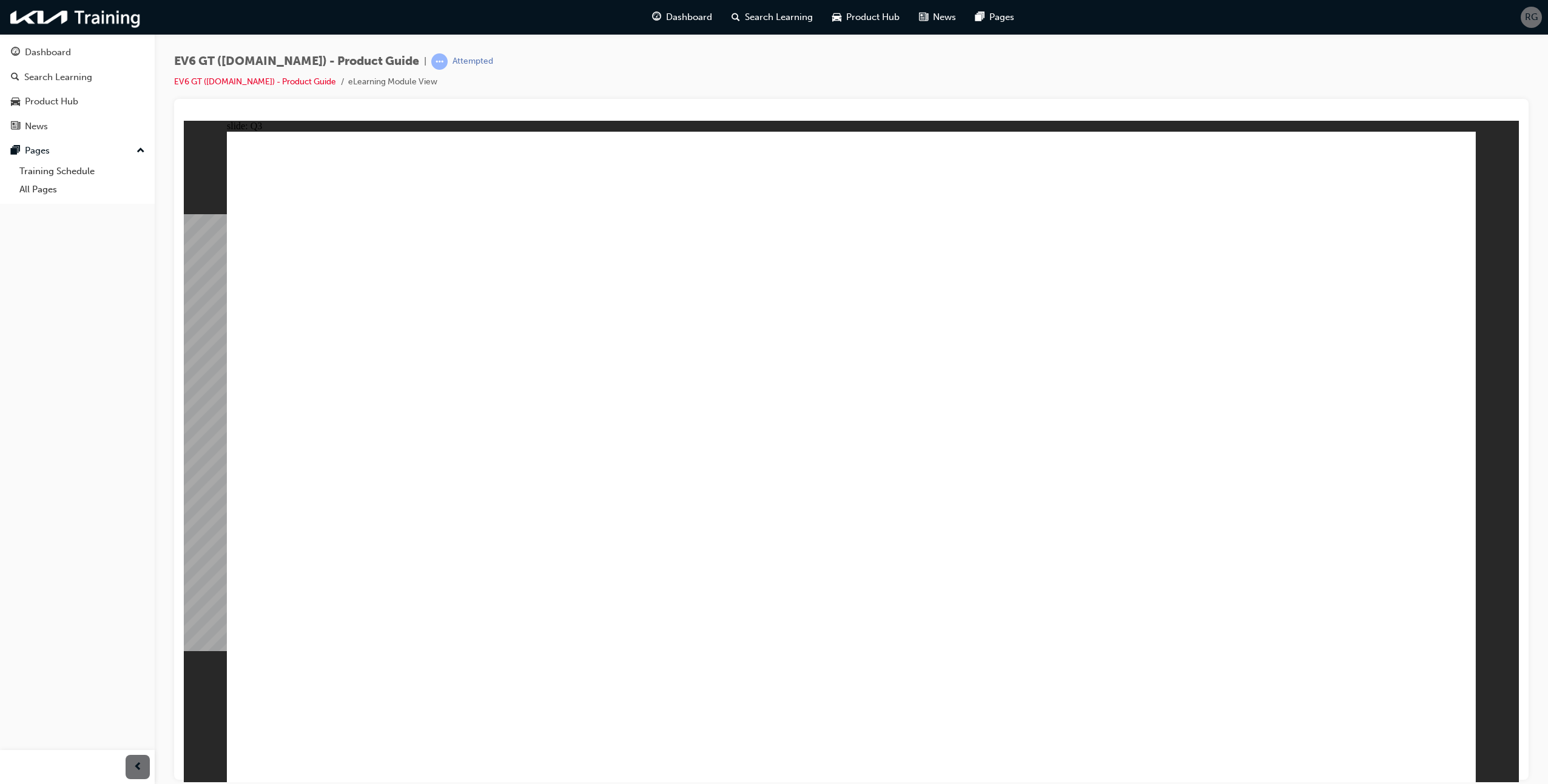
radio input "true"
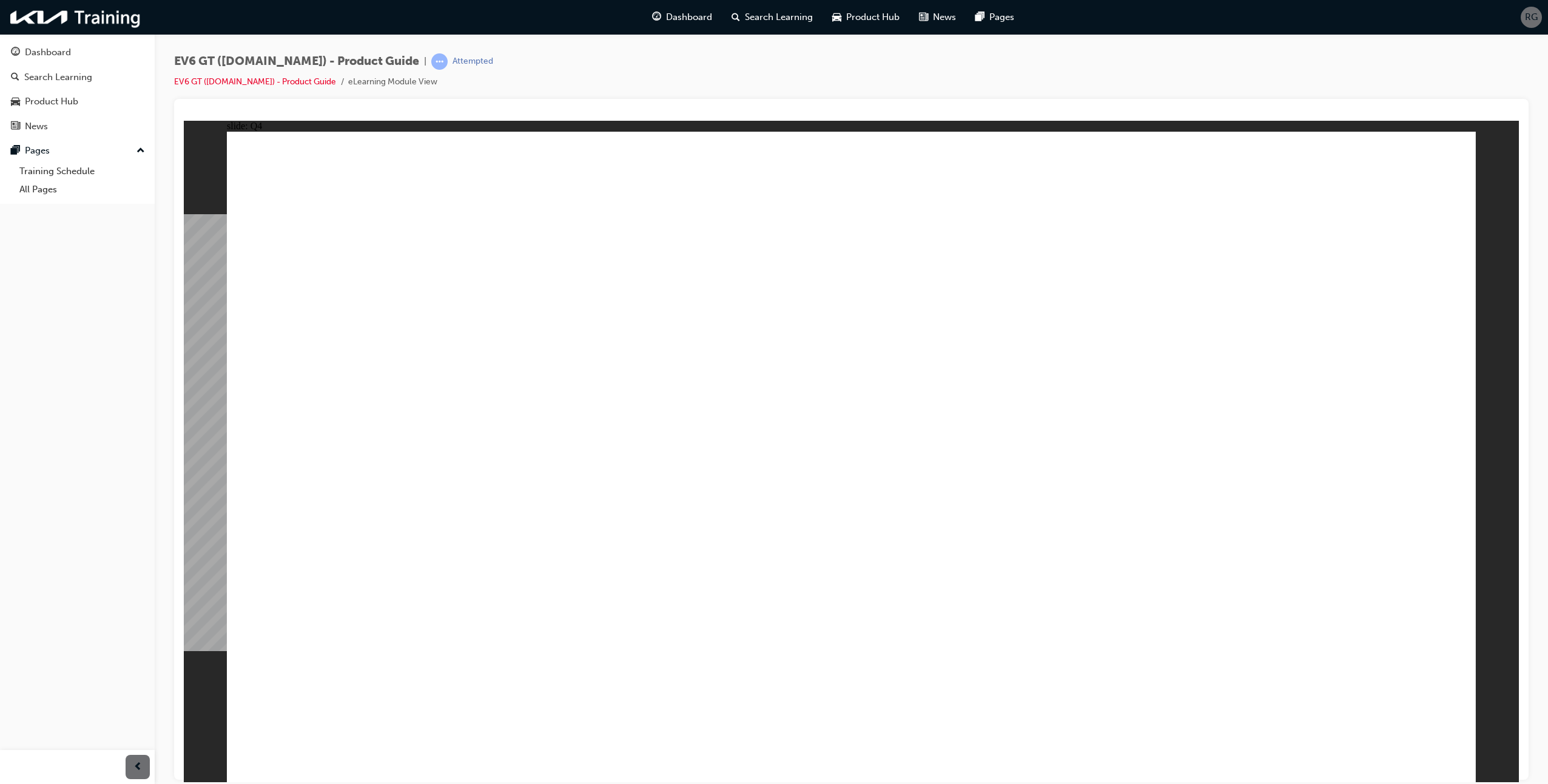
radio input "true"
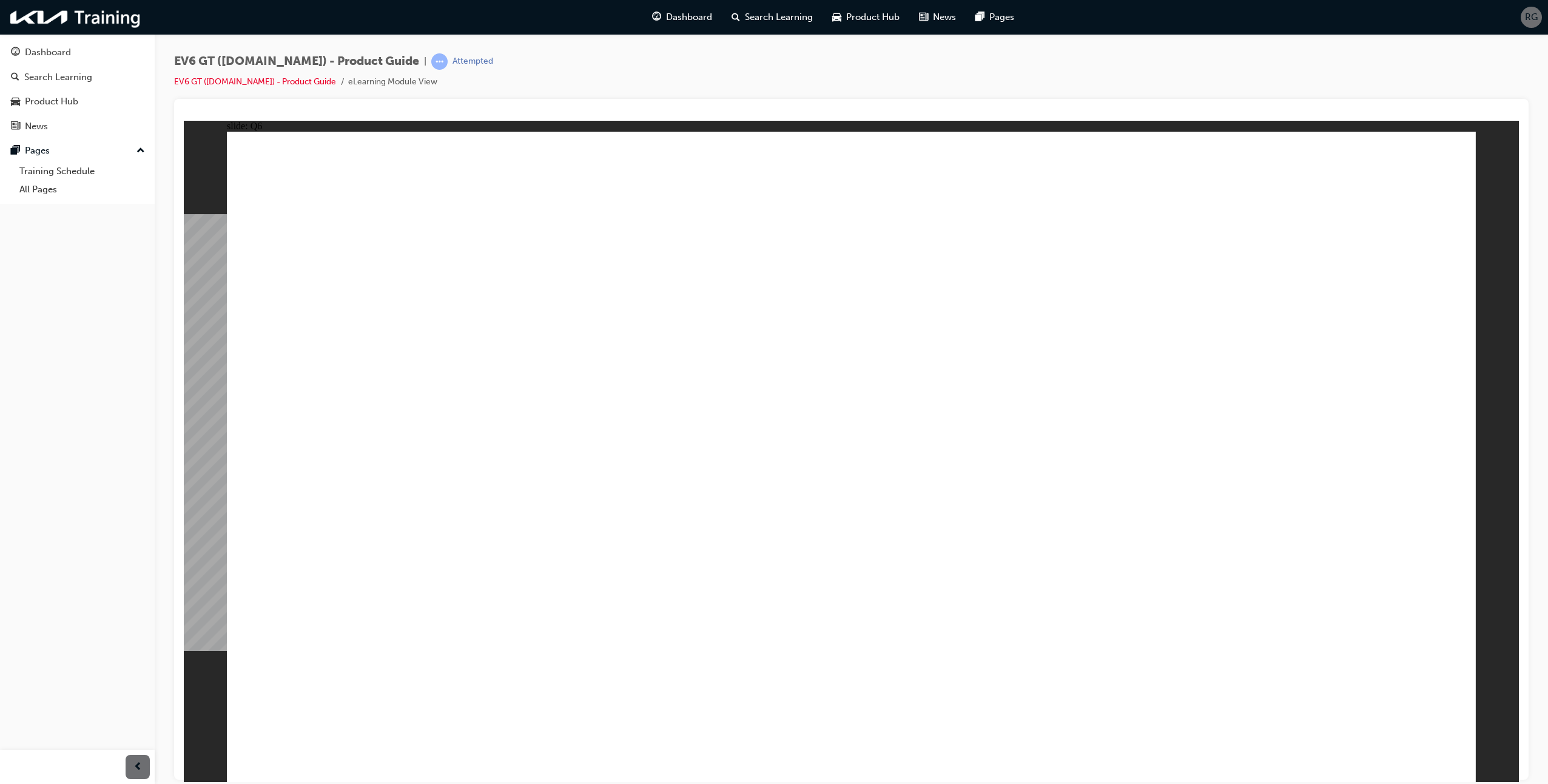
radio input "true"
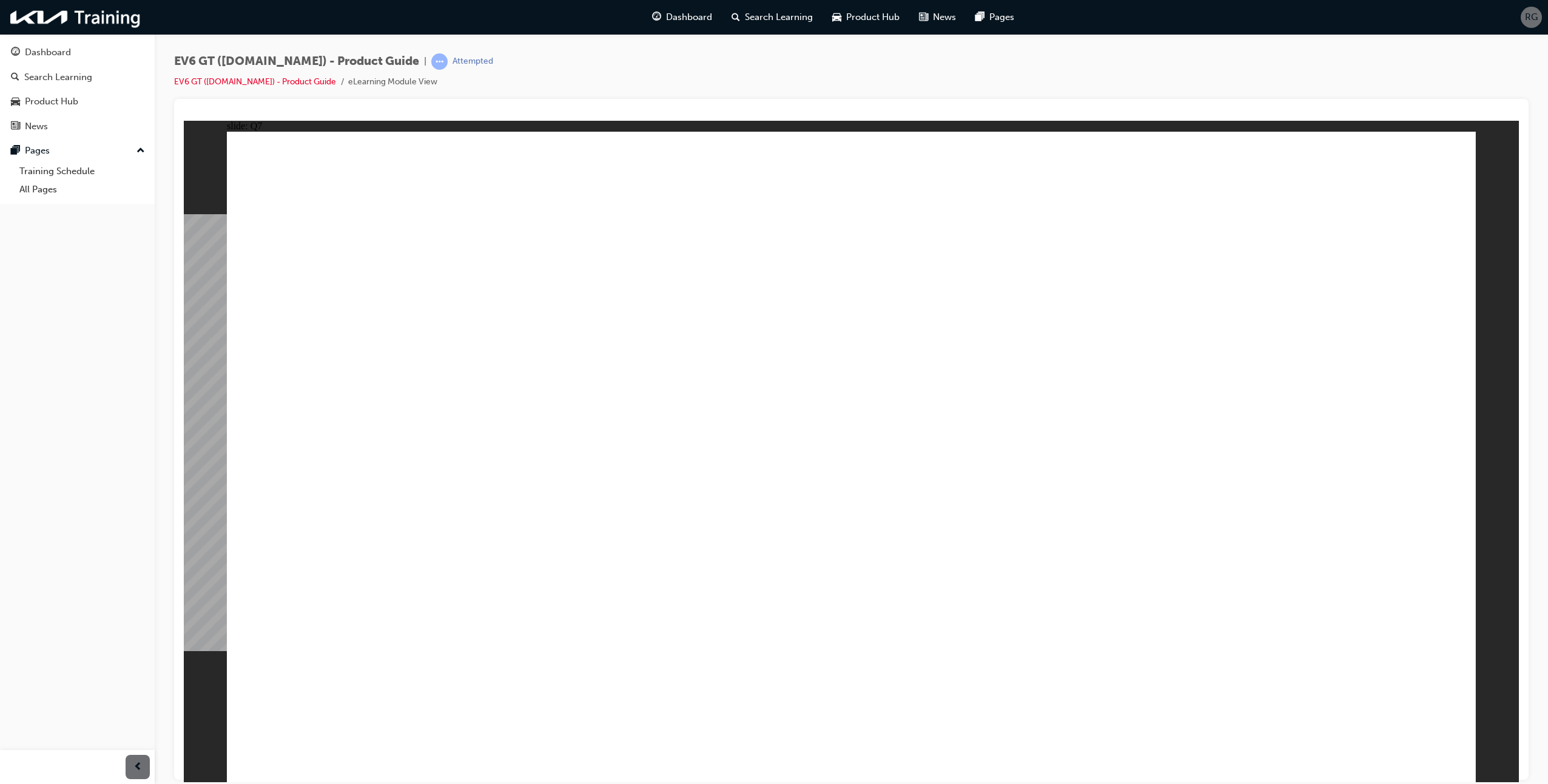
radio input "true"
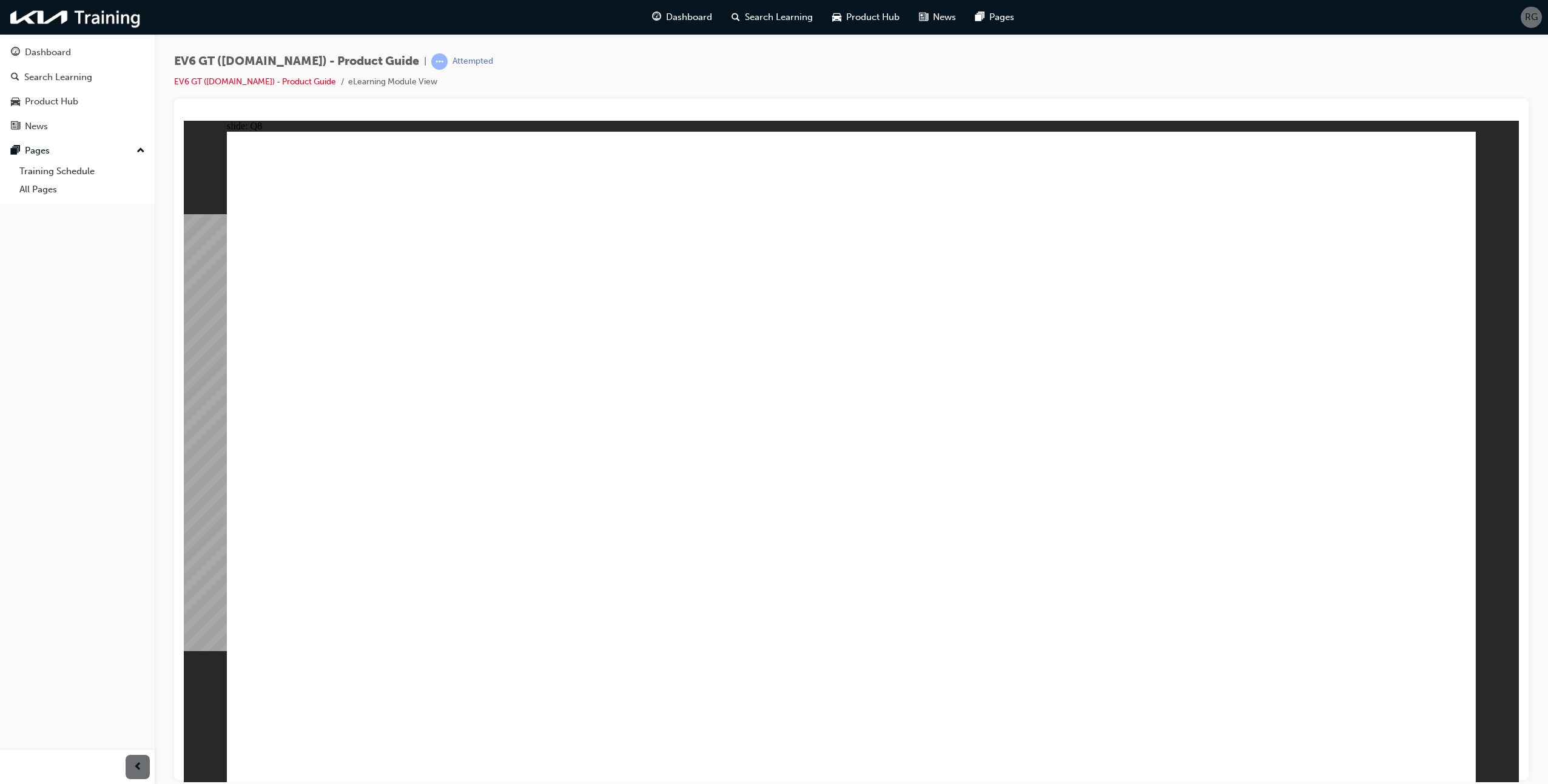
radio input "true"
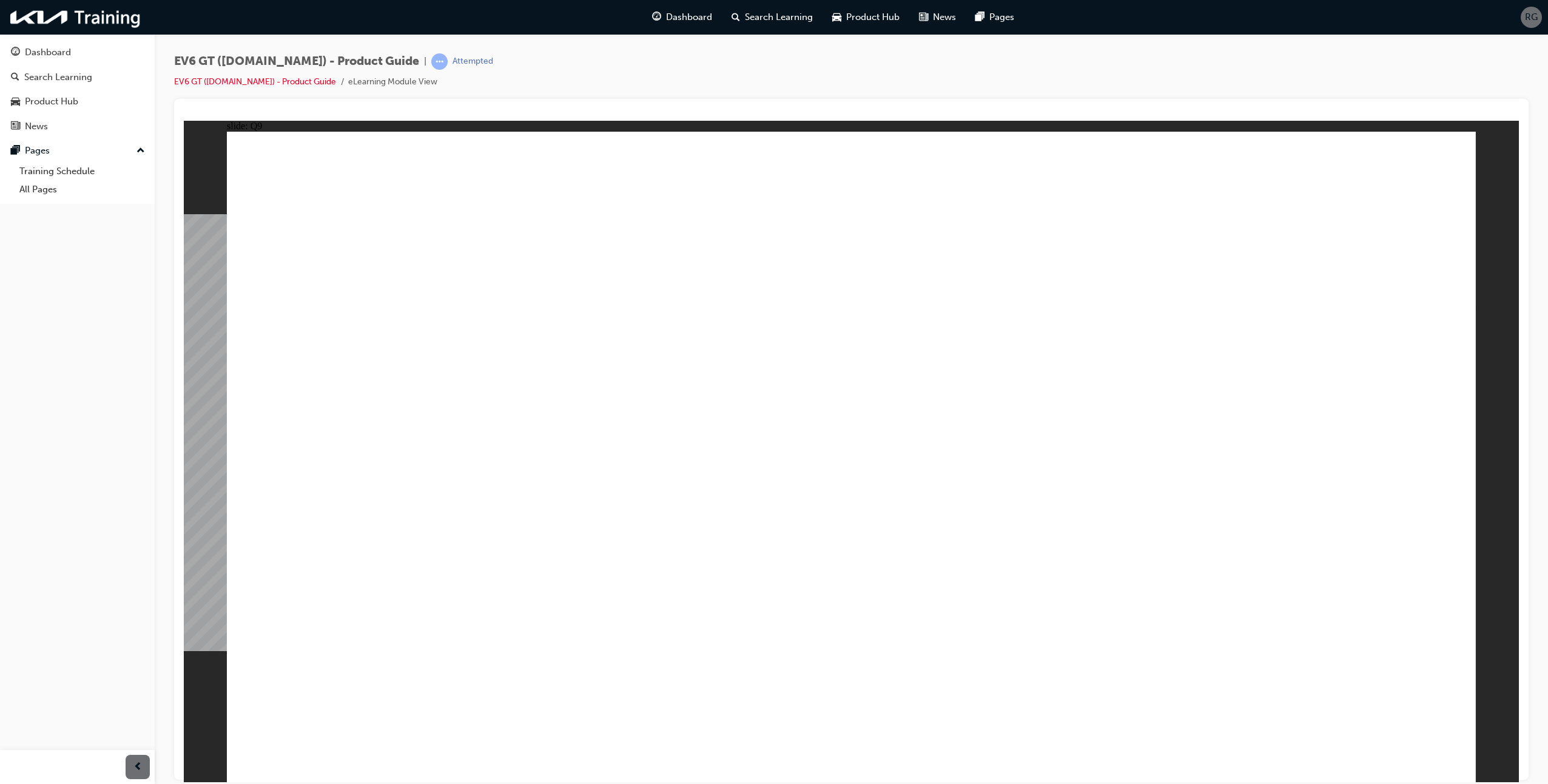
radio input "true"
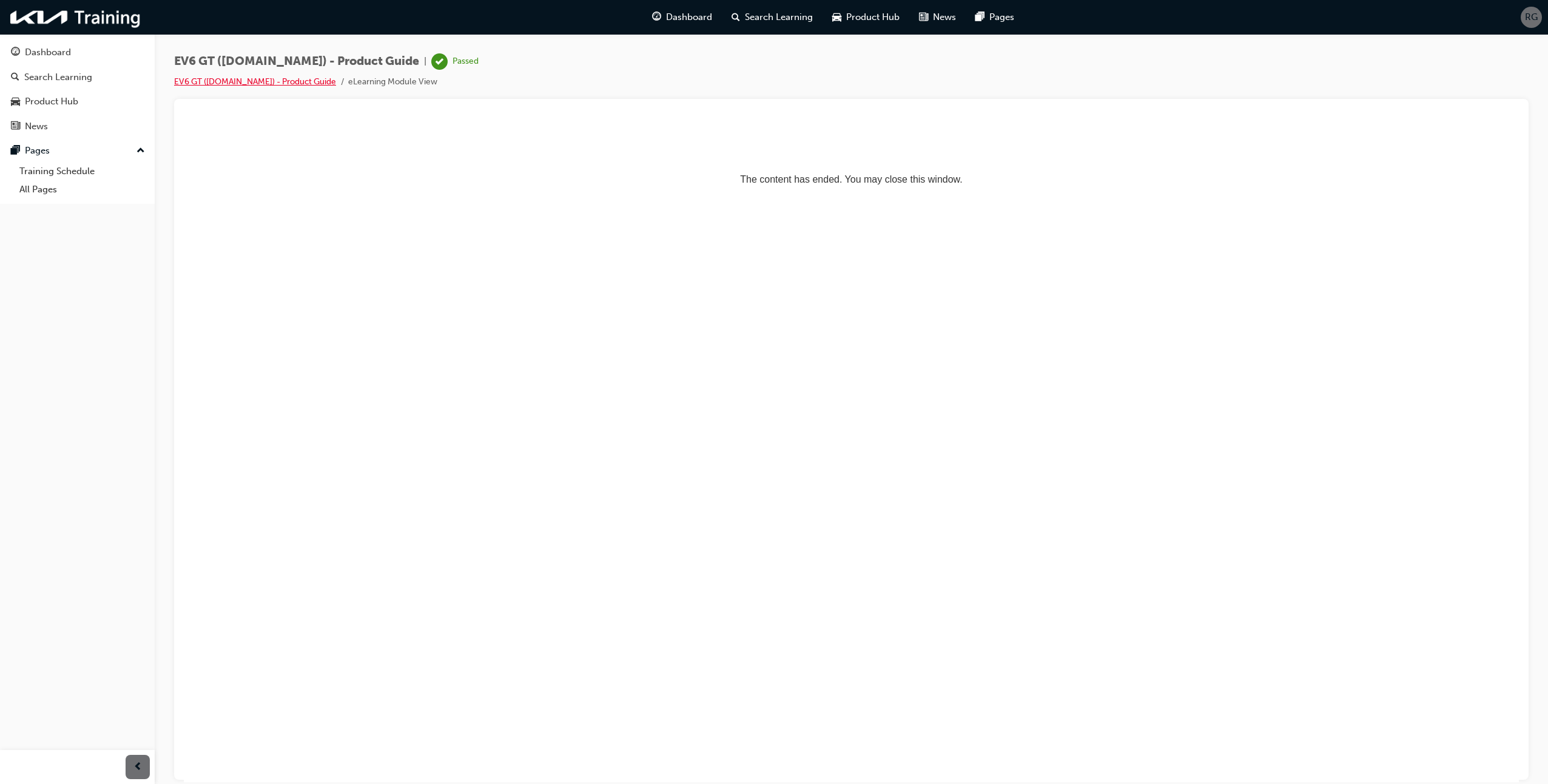
click at [229, 83] on link "EV6 GT ([DOMAIN_NAME]) - Product Guide" at bounding box center [255, 81] width 162 height 10
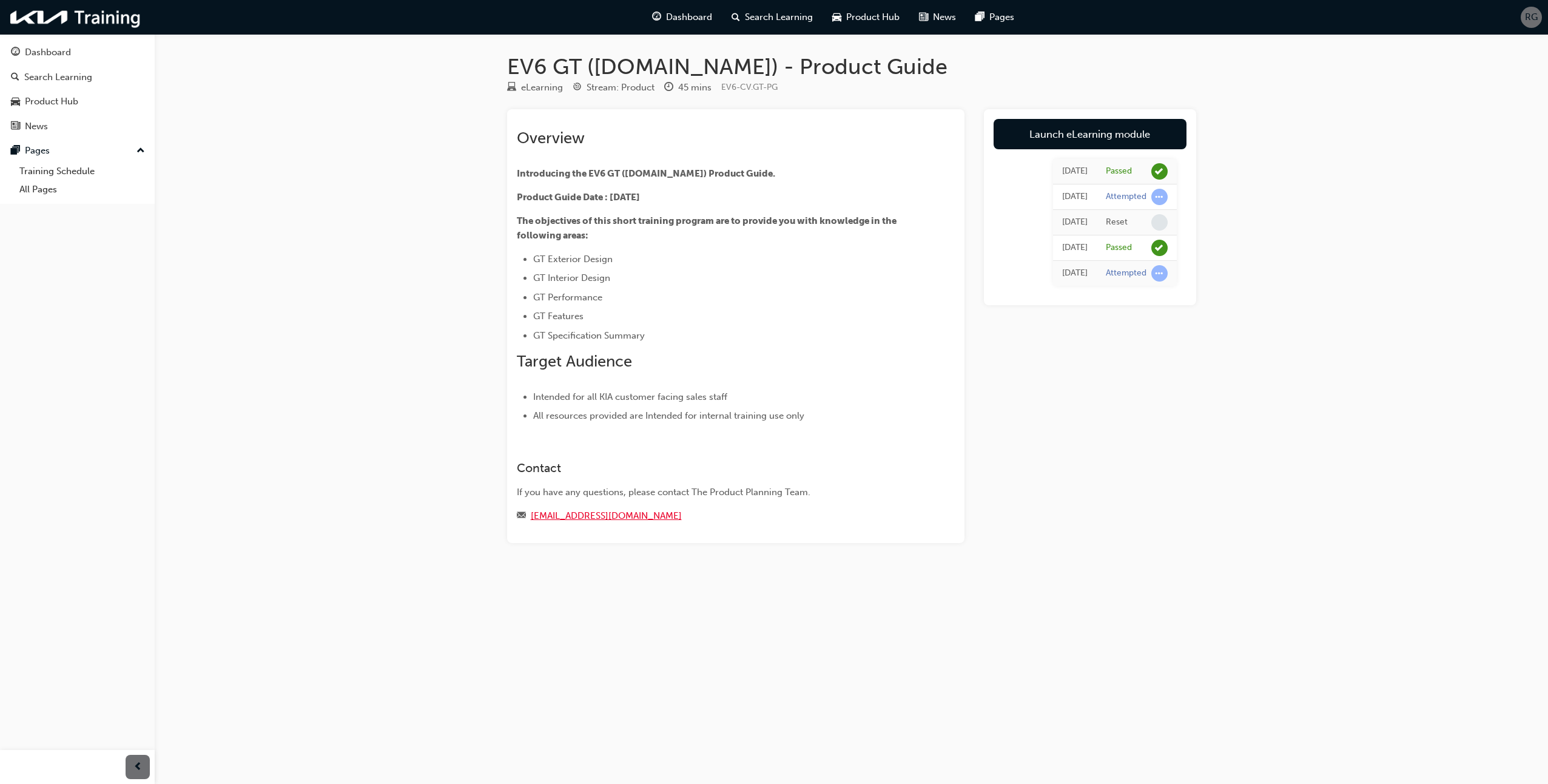
click at [573, 516] on link "ProductTraining@kia.com.au" at bounding box center [606, 515] width 151 height 11
click at [43, 50] on div "Dashboard" at bounding box center [47, 52] width 46 height 14
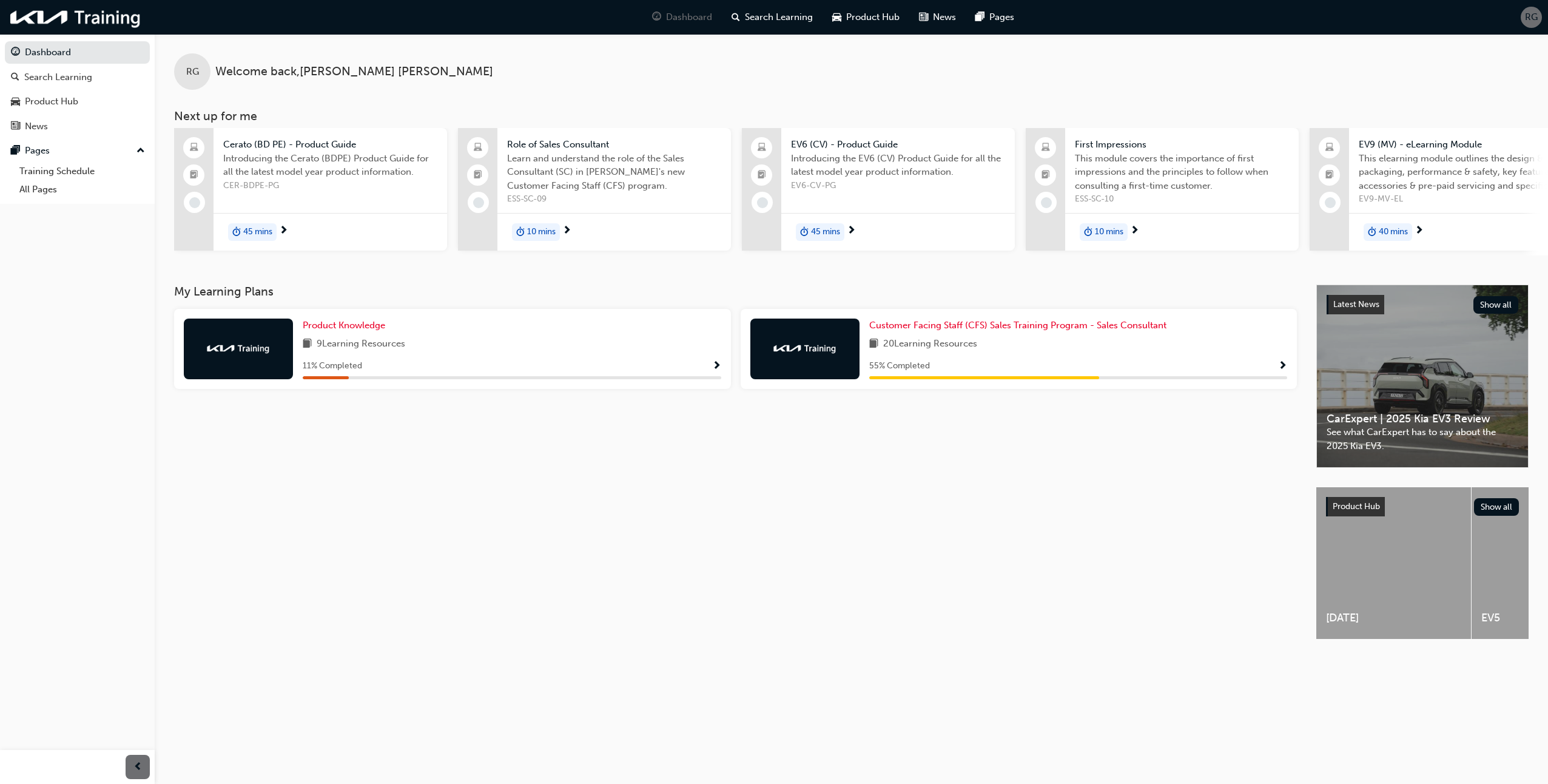
click at [349, 321] on div "Product Knowledge 9 Learning Resources 11 % Completed" at bounding box center [452, 349] width 557 height 80
click at [349, 330] on span "Product Knowledge" at bounding box center [344, 325] width 83 height 11
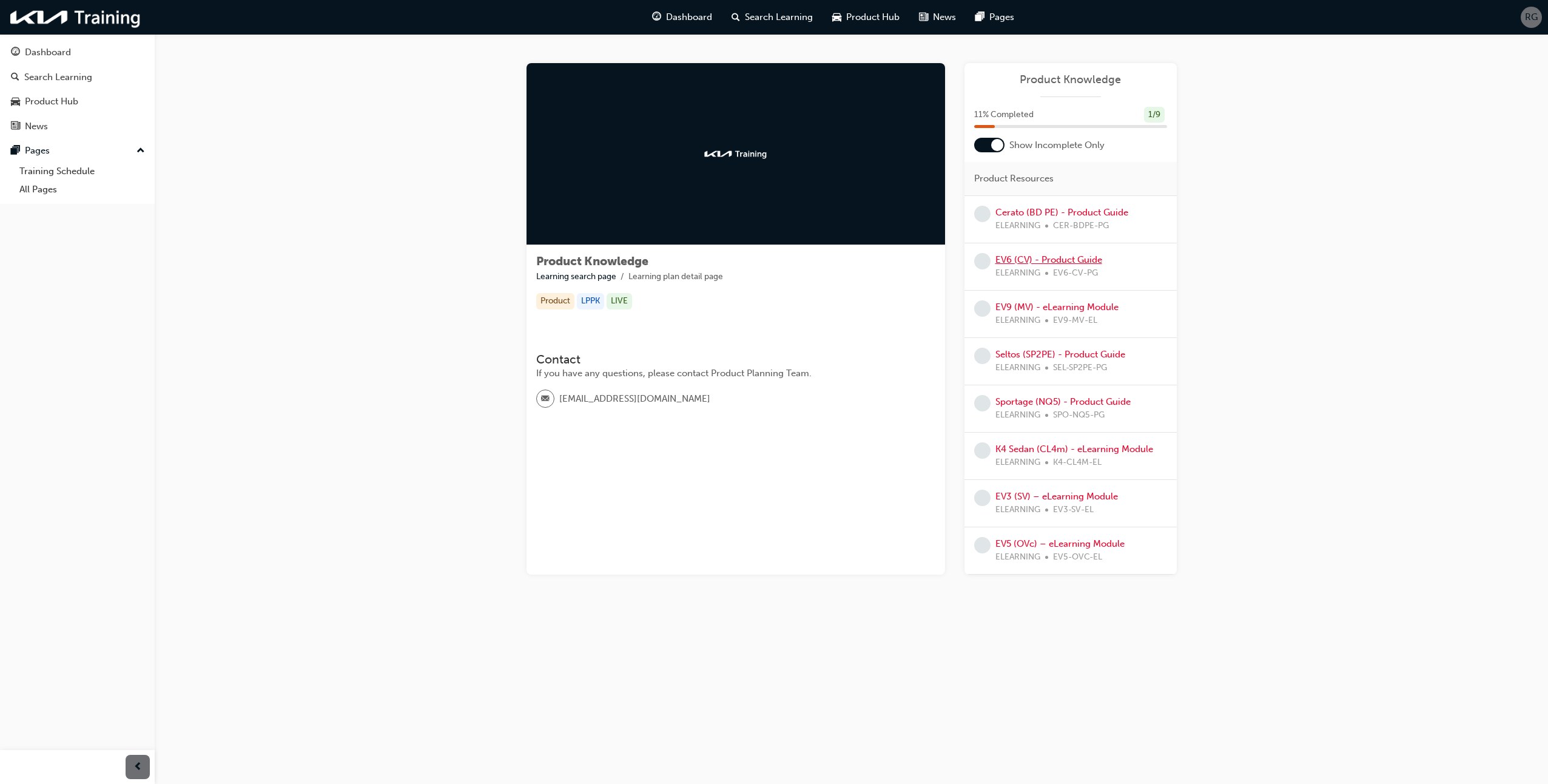
click at [1043, 259] on link "EV6 (CV) - Product Guide" at bounding box center [1048, 259] width 107 height 11
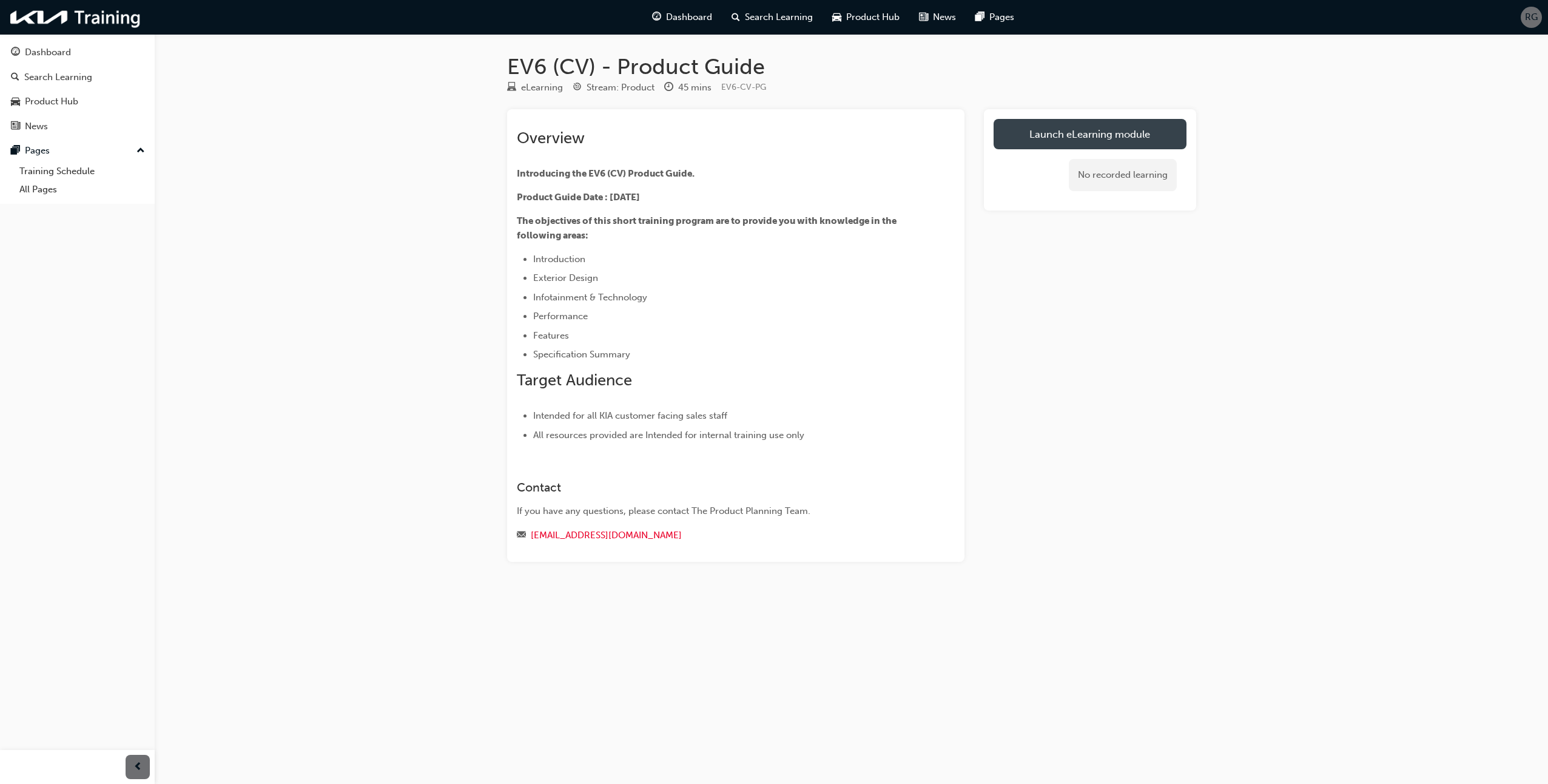
click at [1102, 132] on link "Launch eLearning module" at bounding box center [1090, 134] width 193 height 30
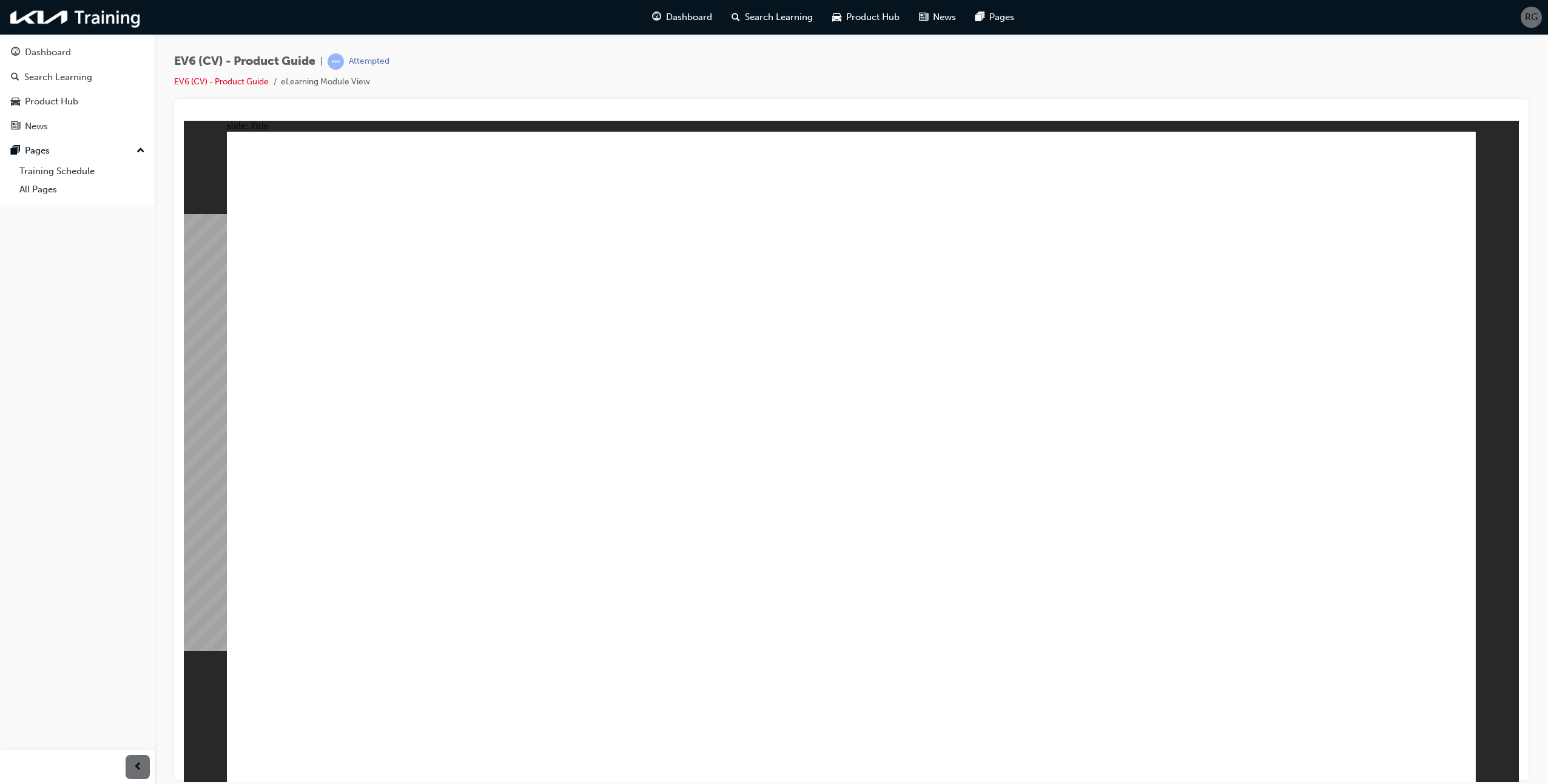
click at [44, 52] on div "Dashboard" at bounding box center [47, 52] width 46 height 14
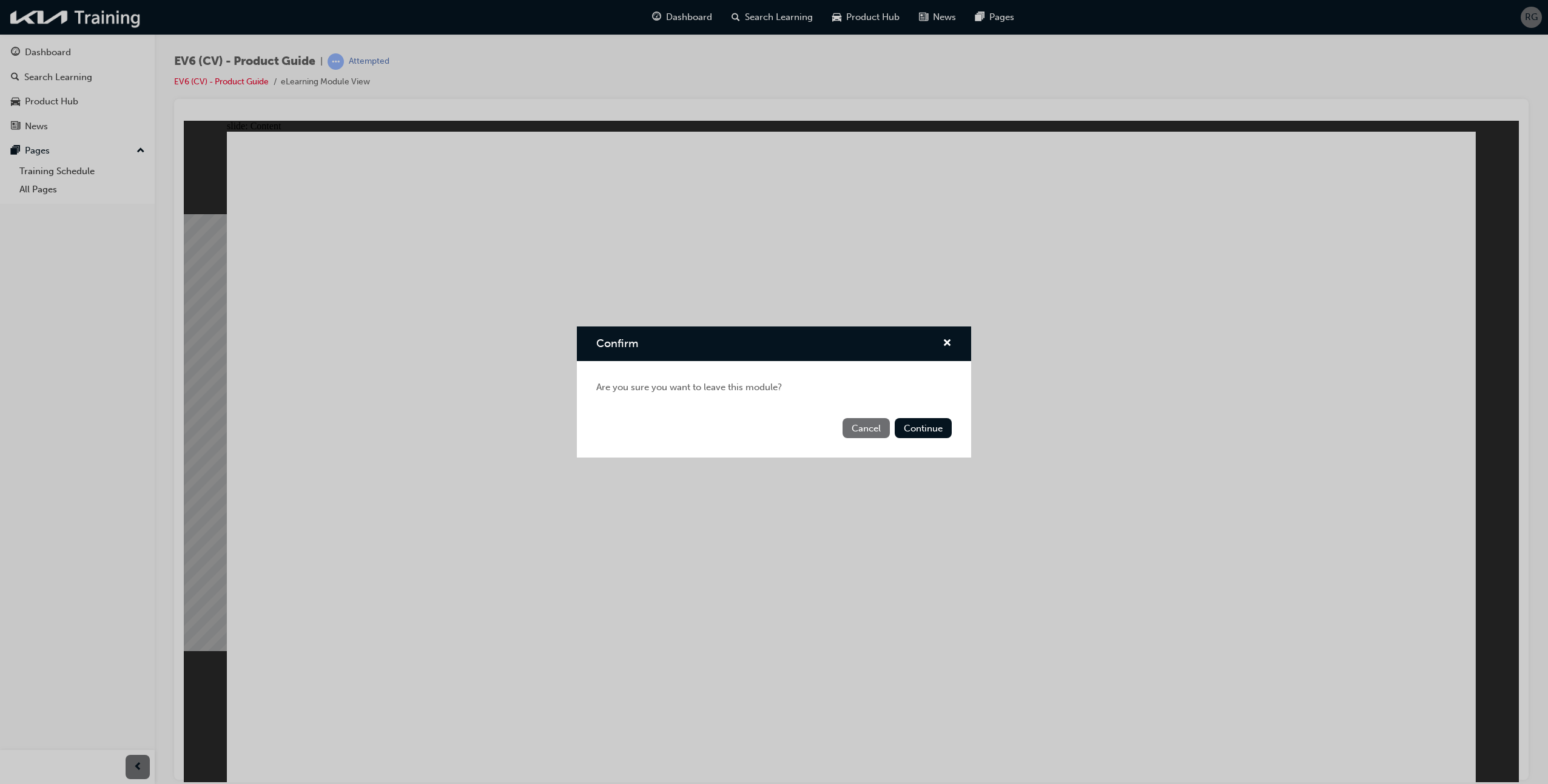
click at [876, 429] on button "Cancel" at bounding box center [866, 428] width 47 height 20
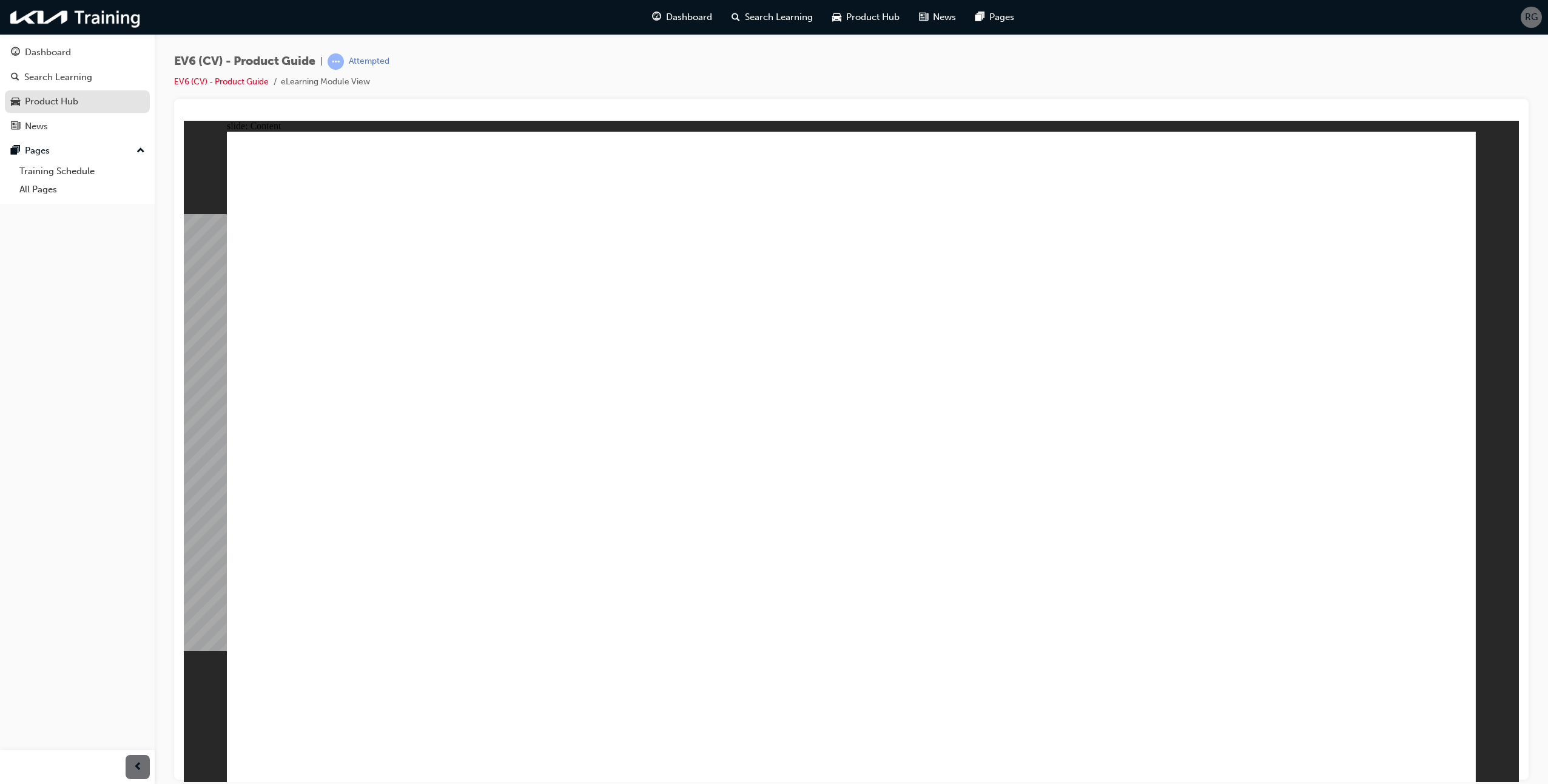
click at [15, 104] on span "car-icon" at bounding box center [16, 101] width 9 height 11
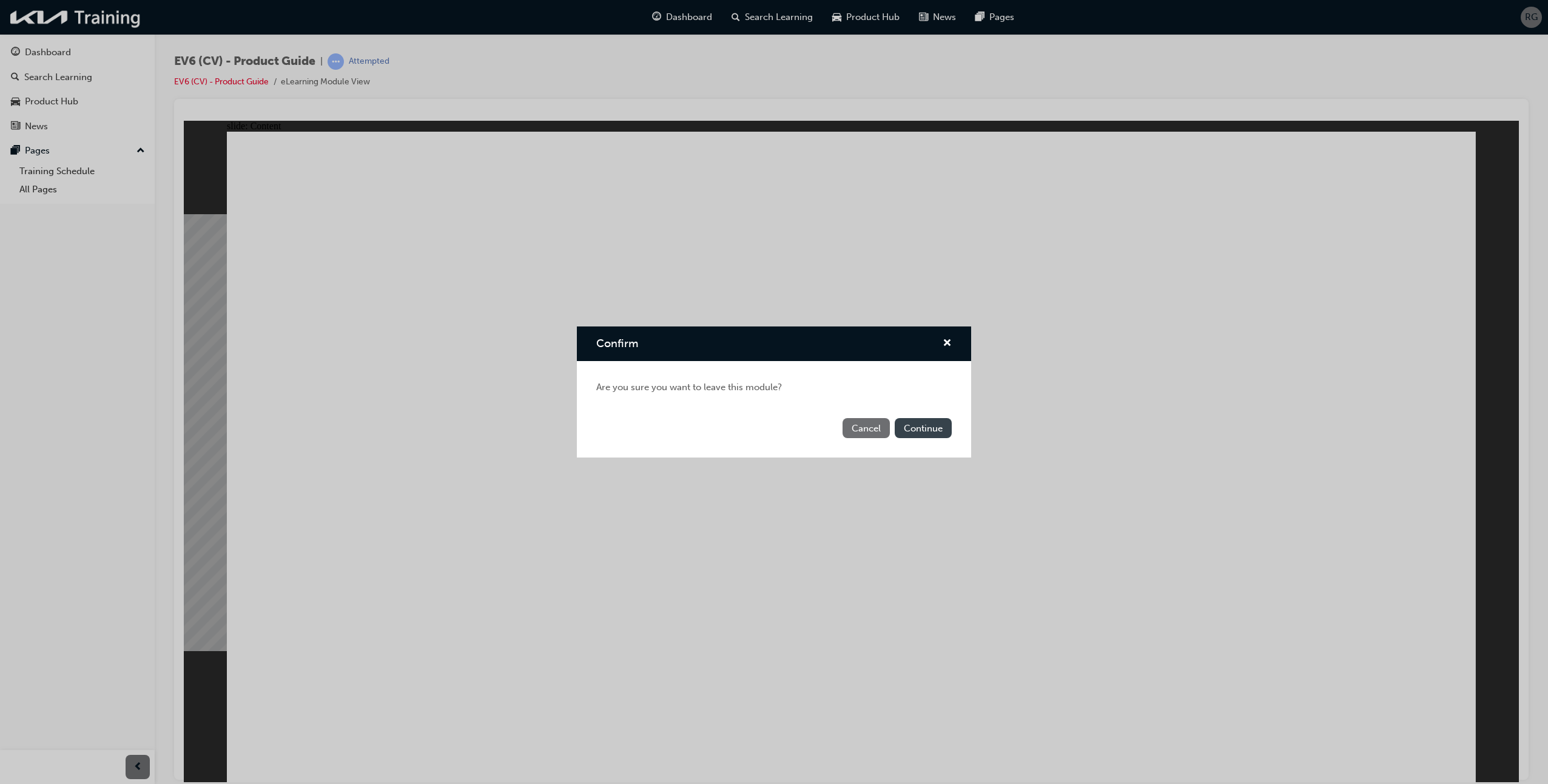
click at [915, 425] on button "Continue" at bounding box center [923, 428] width 57 height 20
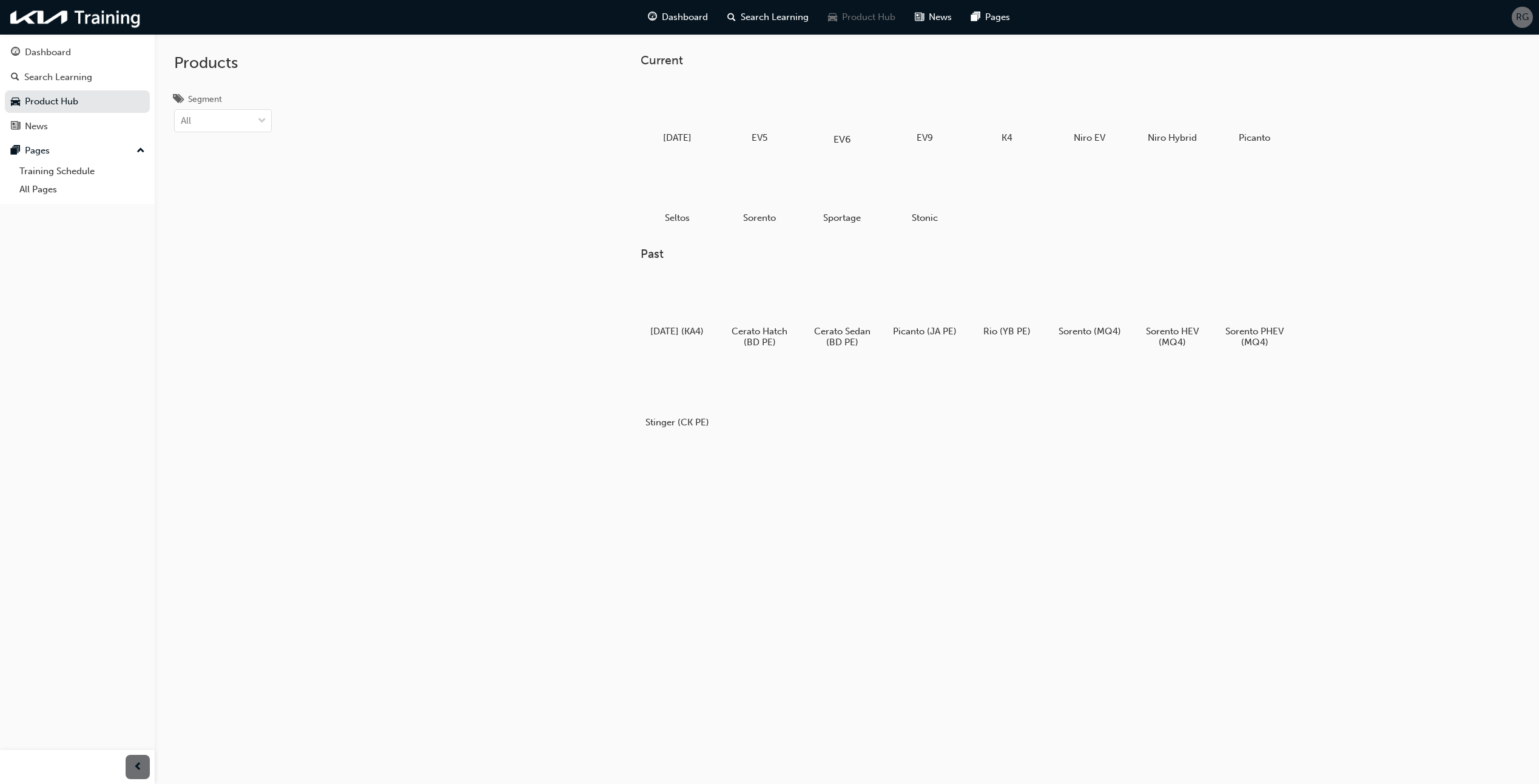
click at [845, 97] on div at bounding box center [842, 104] width 67 height 48
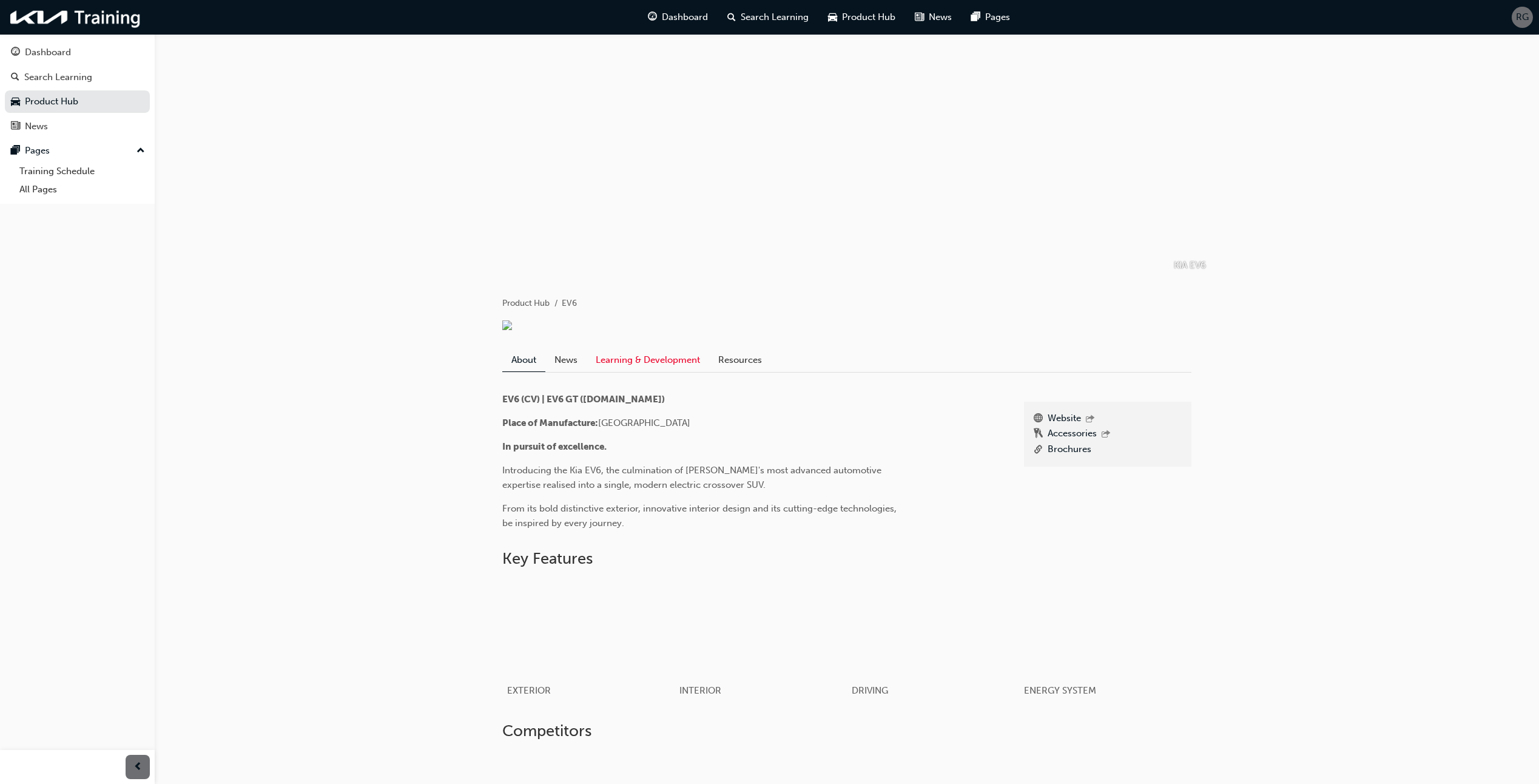
click at [630, 371] on link "Learning & Development" at bounding box center [648, 360] width 123 height 23
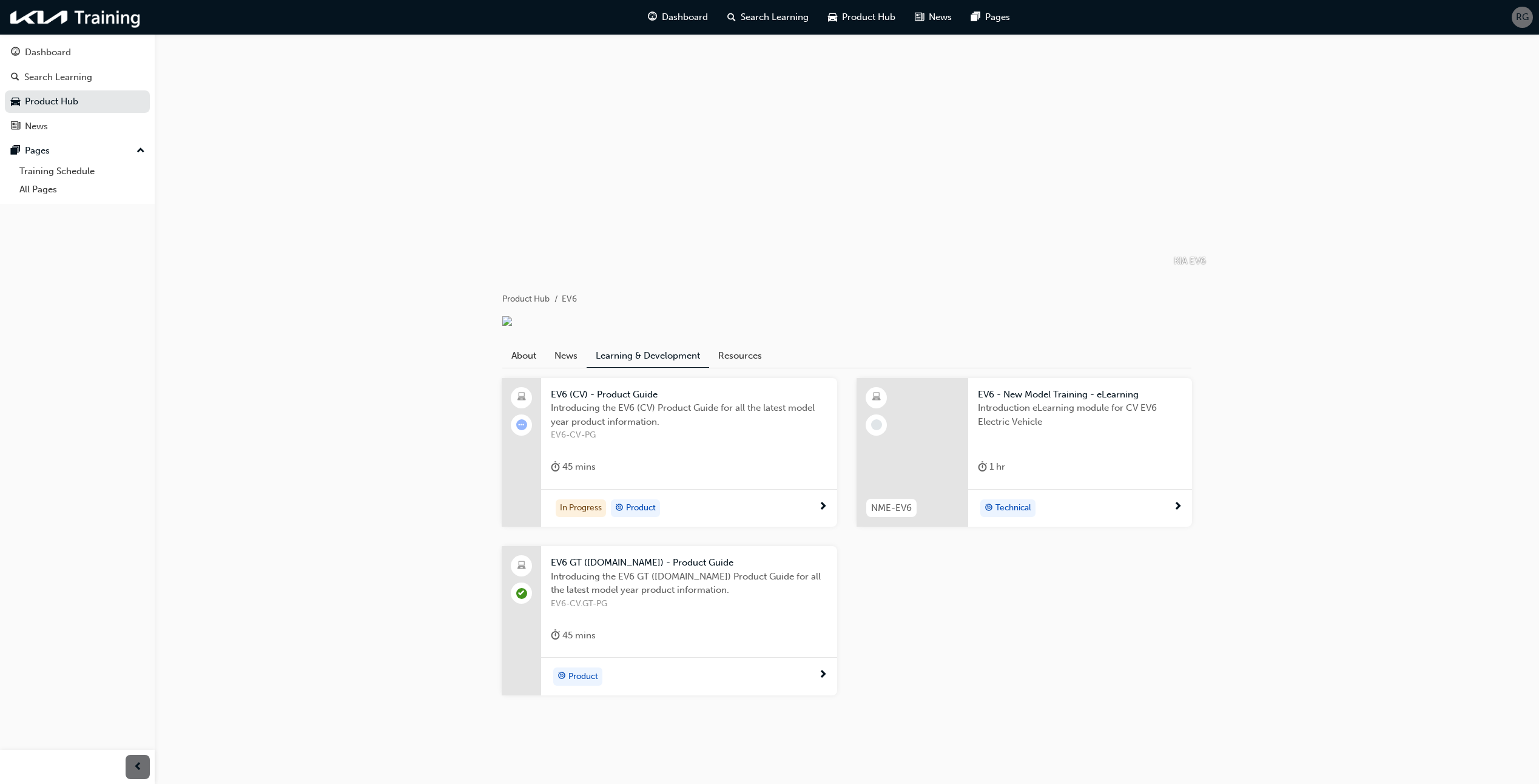
scroll to position [126, 0]
click at [823, 676] on span "next-icon" at bounding box center [823, 675] width 9 height 11
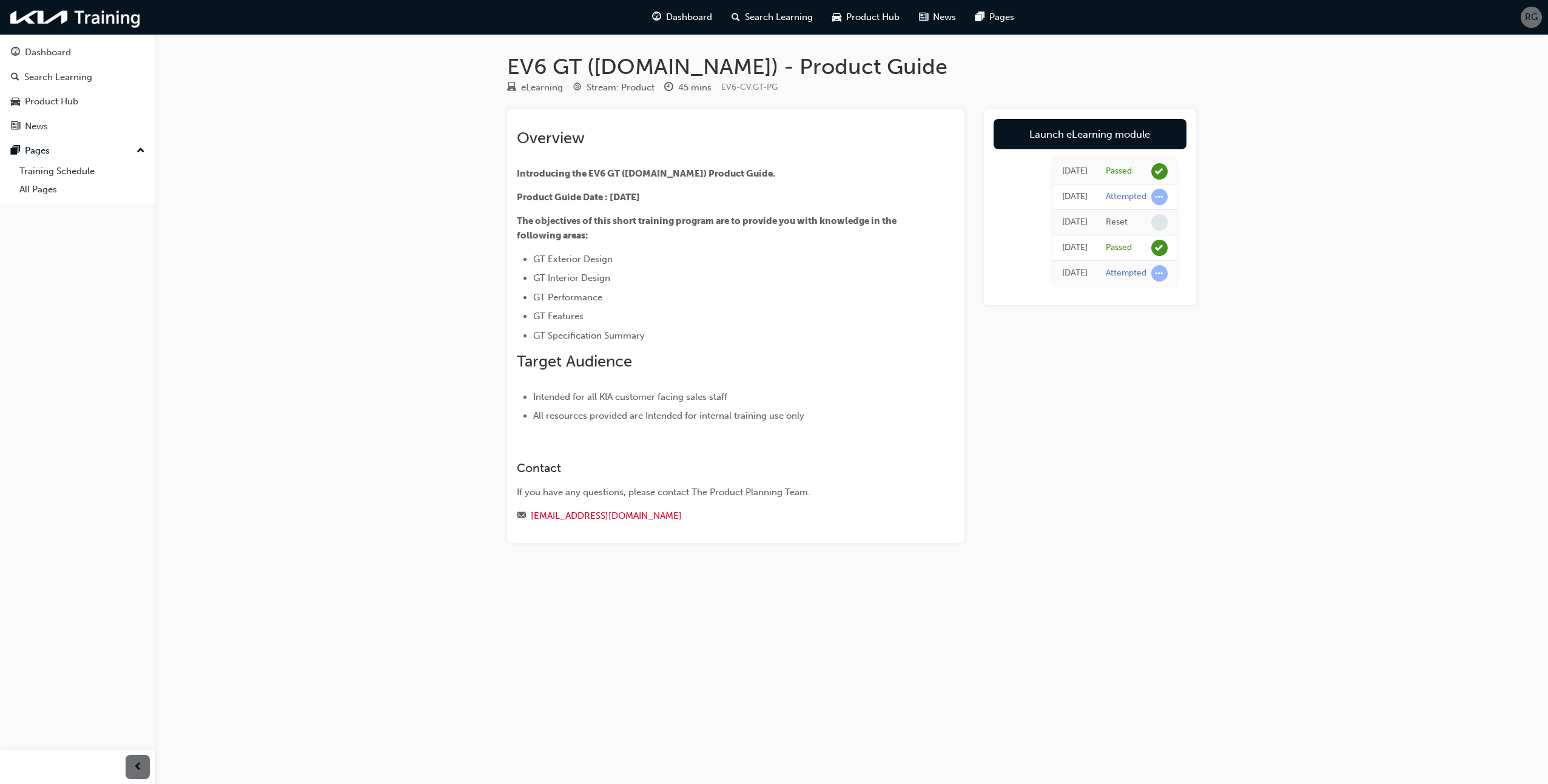
click at [1095, 123] on link "Launch eLearning module" at bounding box center [1090, 134] width 193 height 30
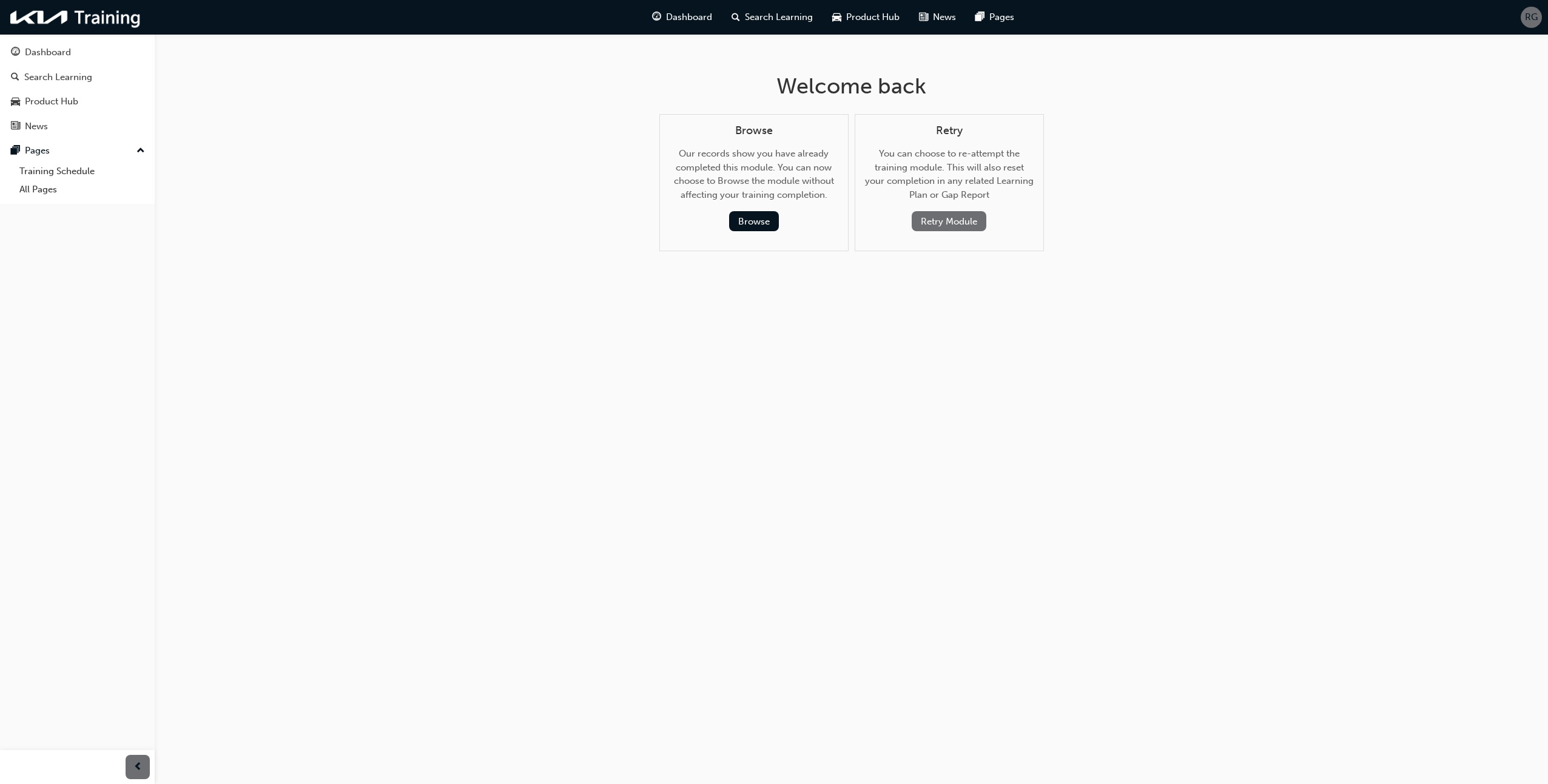
drag, startPoint x: 964, startPoint y: 220, endPoint x: 896, endPoint y: 363, distance: 158.3
click at [896, 363] on div "Welcome back Browse Our records show you have already completed this module. Yo…" at bounding box center [774, 392] width 1548 height 784
click at [750, 217] on button "Browse" at bounding box center [754, 221] width 50 height 20
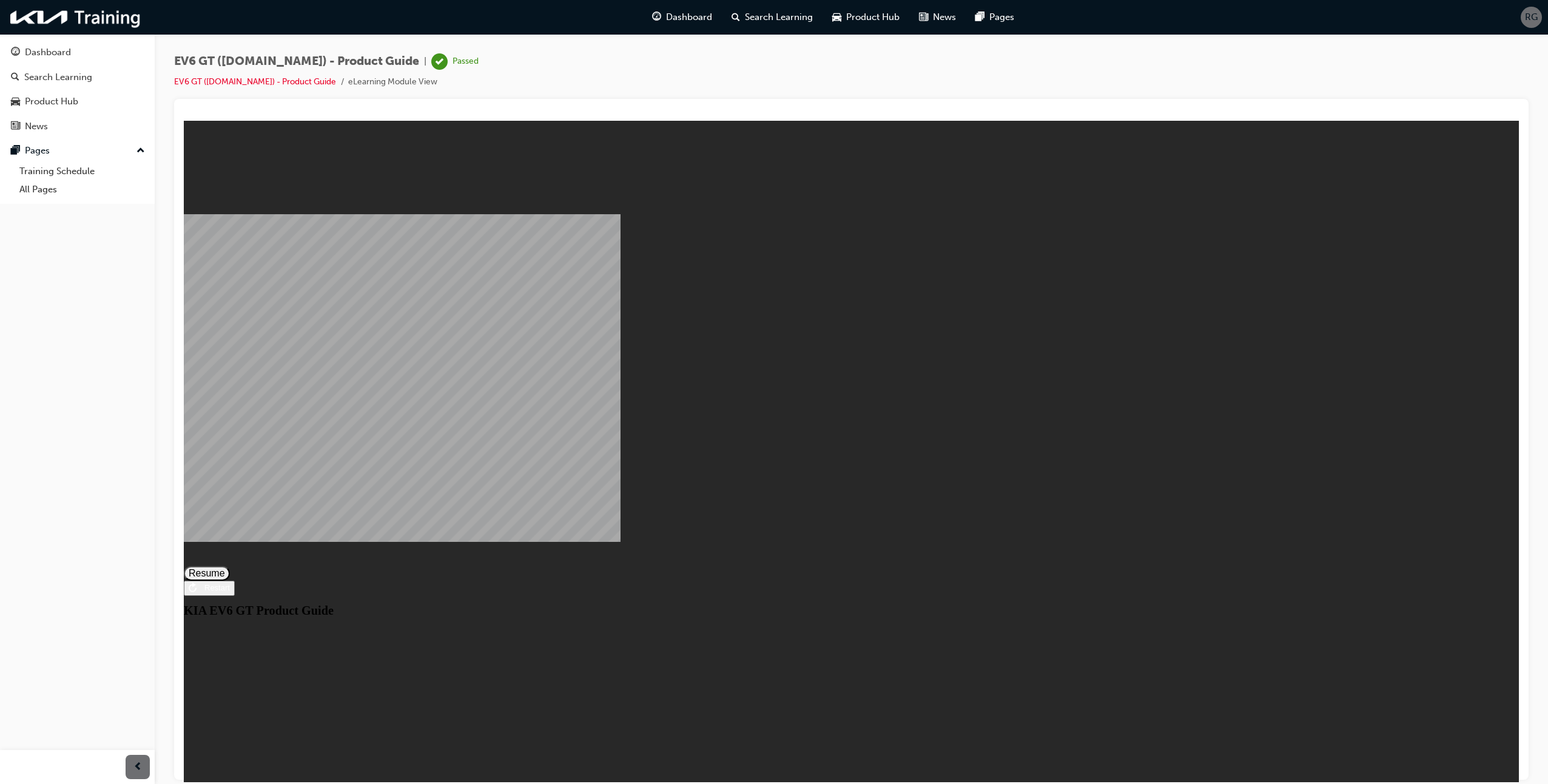
click at [230, 566] on button "Resume" at bounding box center [206, 573] width 46 height 15
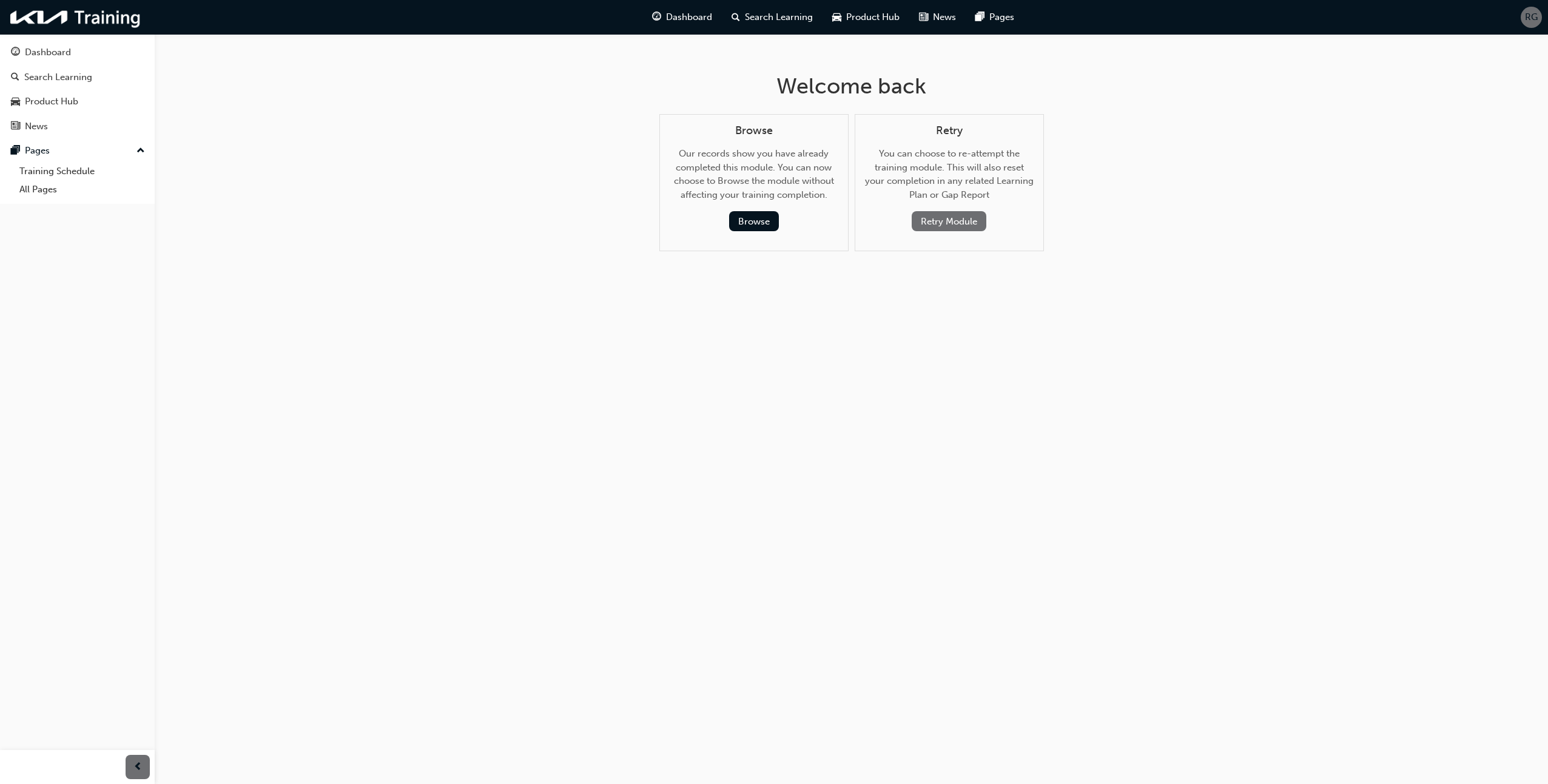
click at [945, 206] on div "Retry You can choose to re-attempt the training module. This will also reset yo…" at bounding box center [949, 178] width 169 height 107
click at [946, 218] on button "Retry Module" at bounding box center [949, 221] width 74 height 20
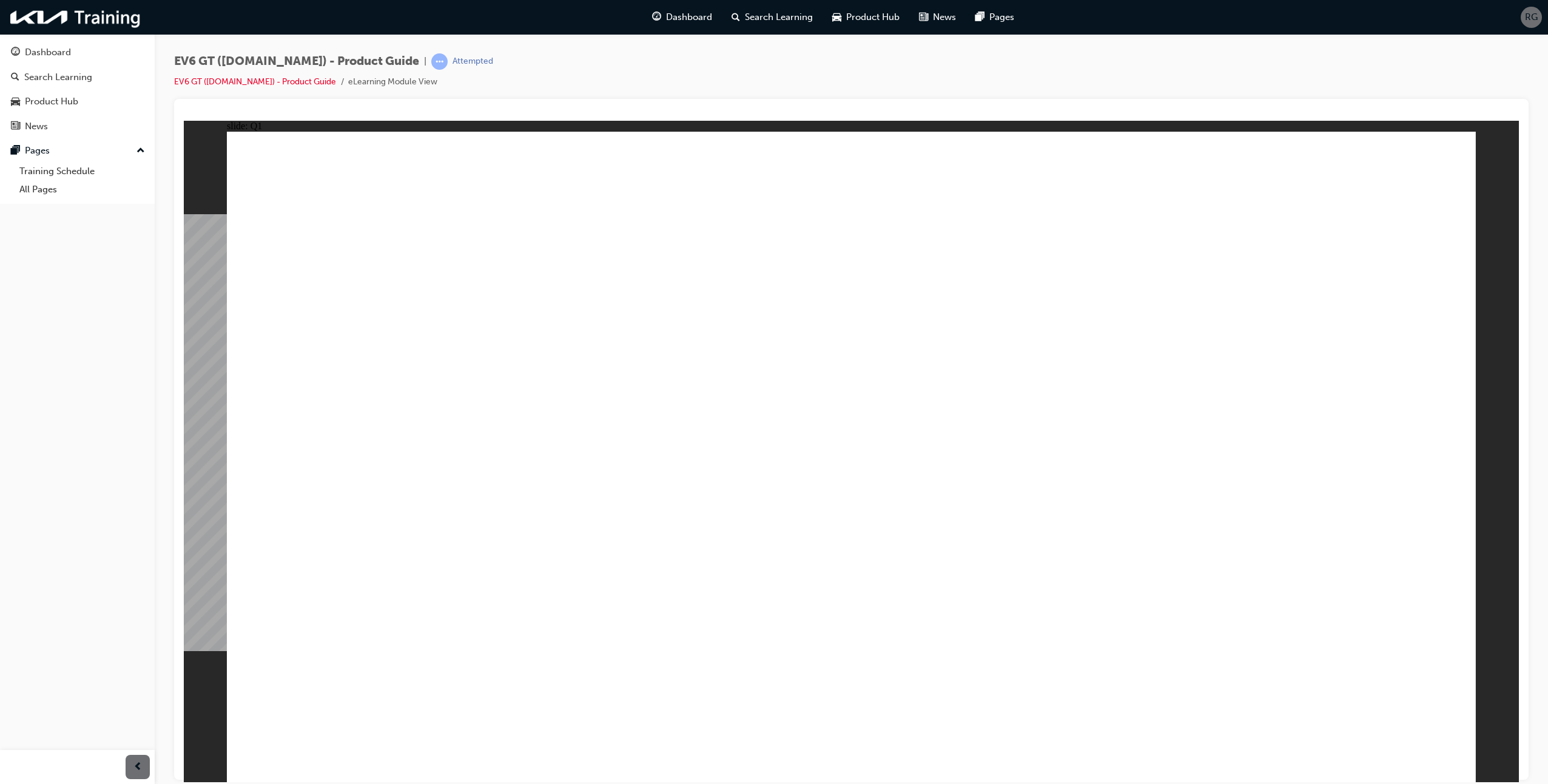
radio input "true"
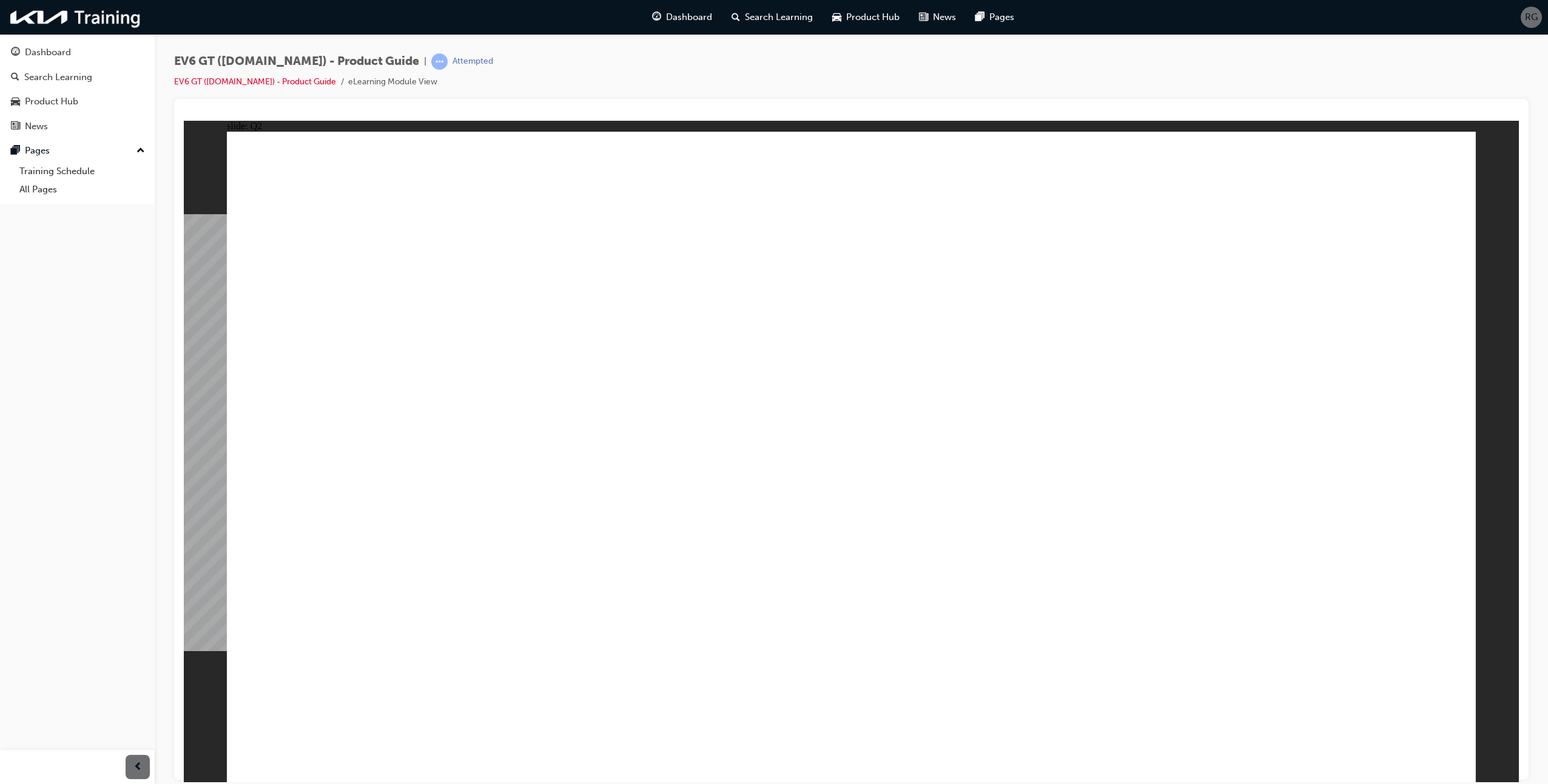
radio input "true"
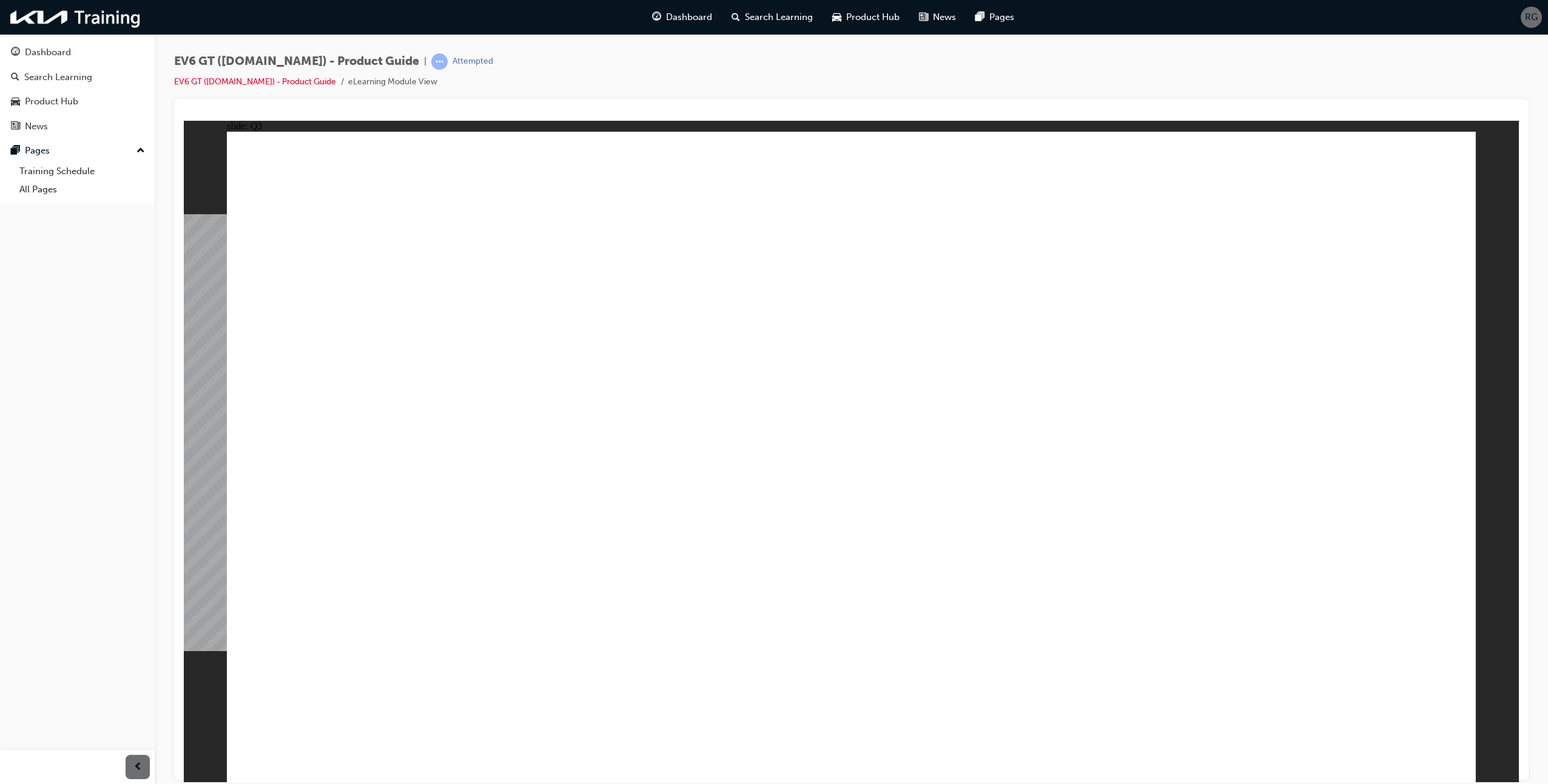
radio input "true"
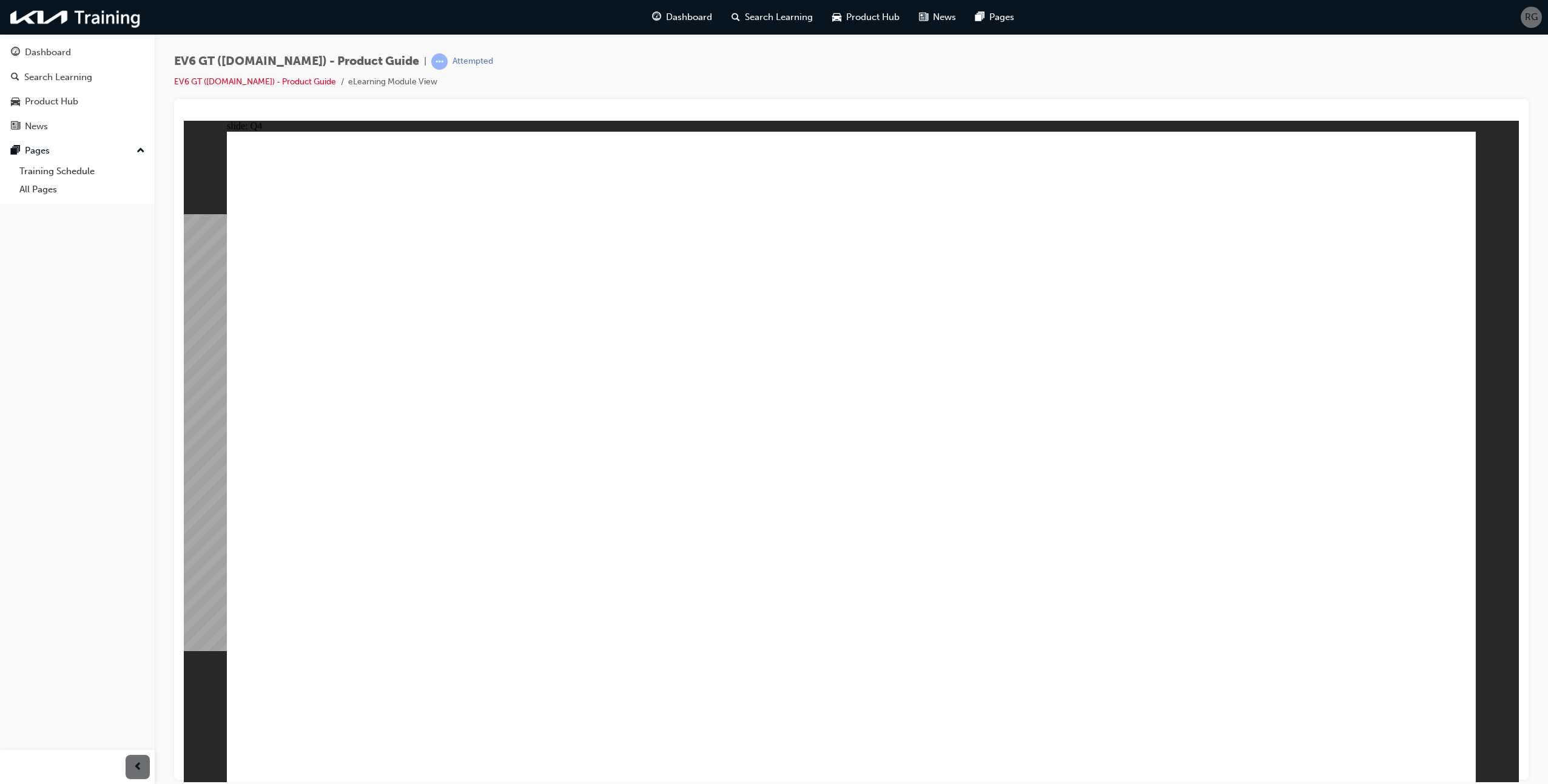
radio input "true"
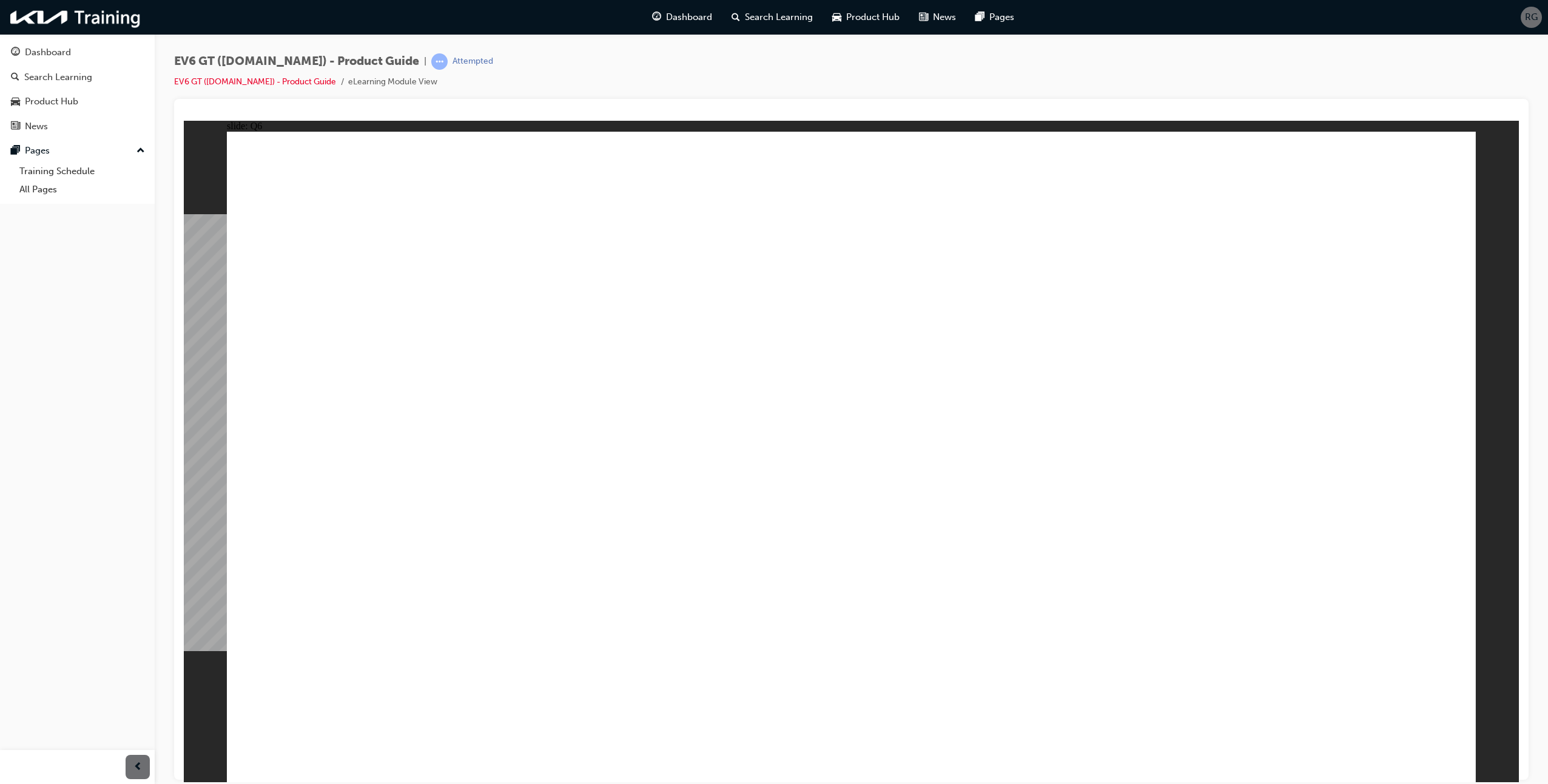
radio input "true"
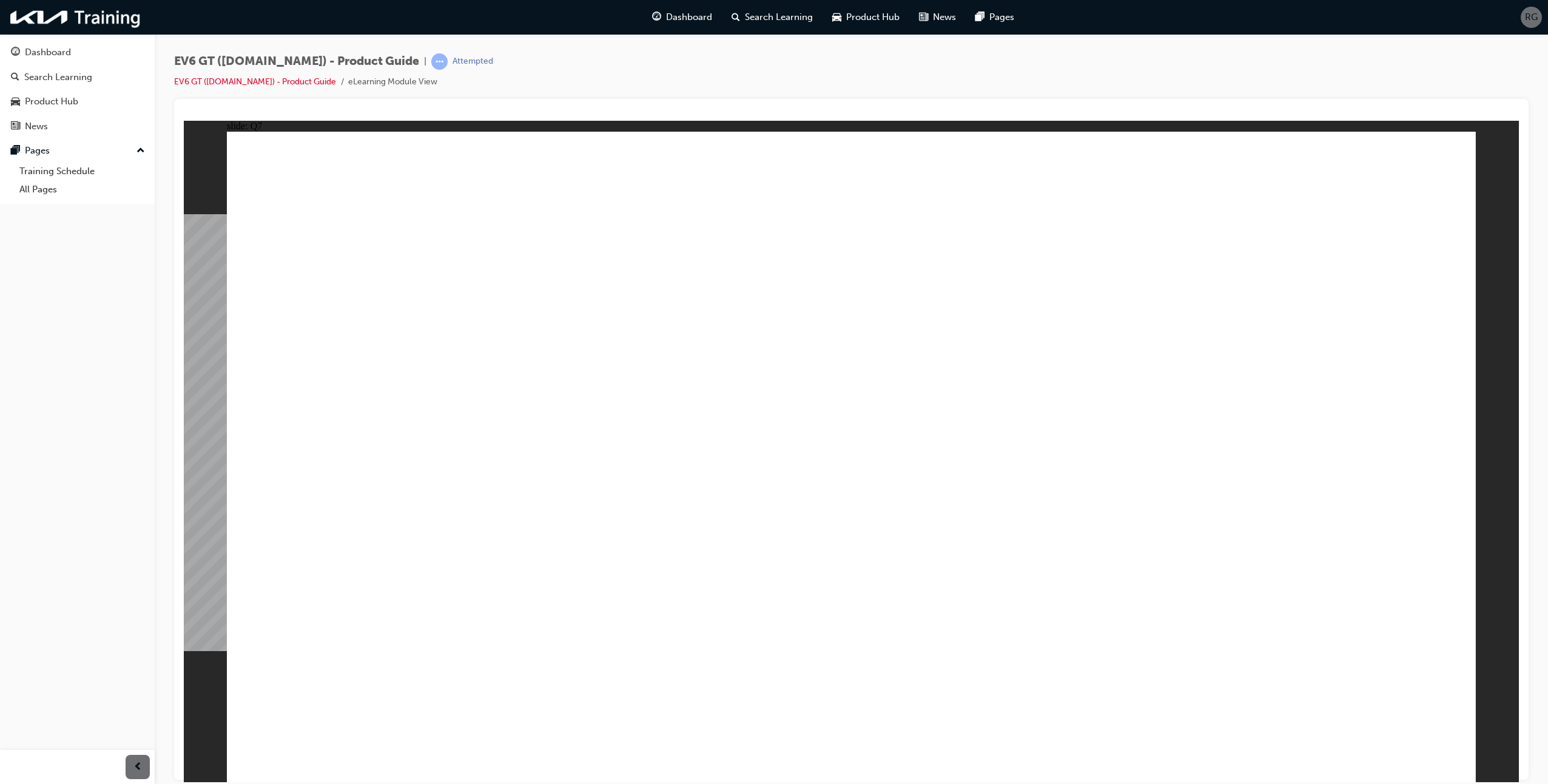
radio input "true"
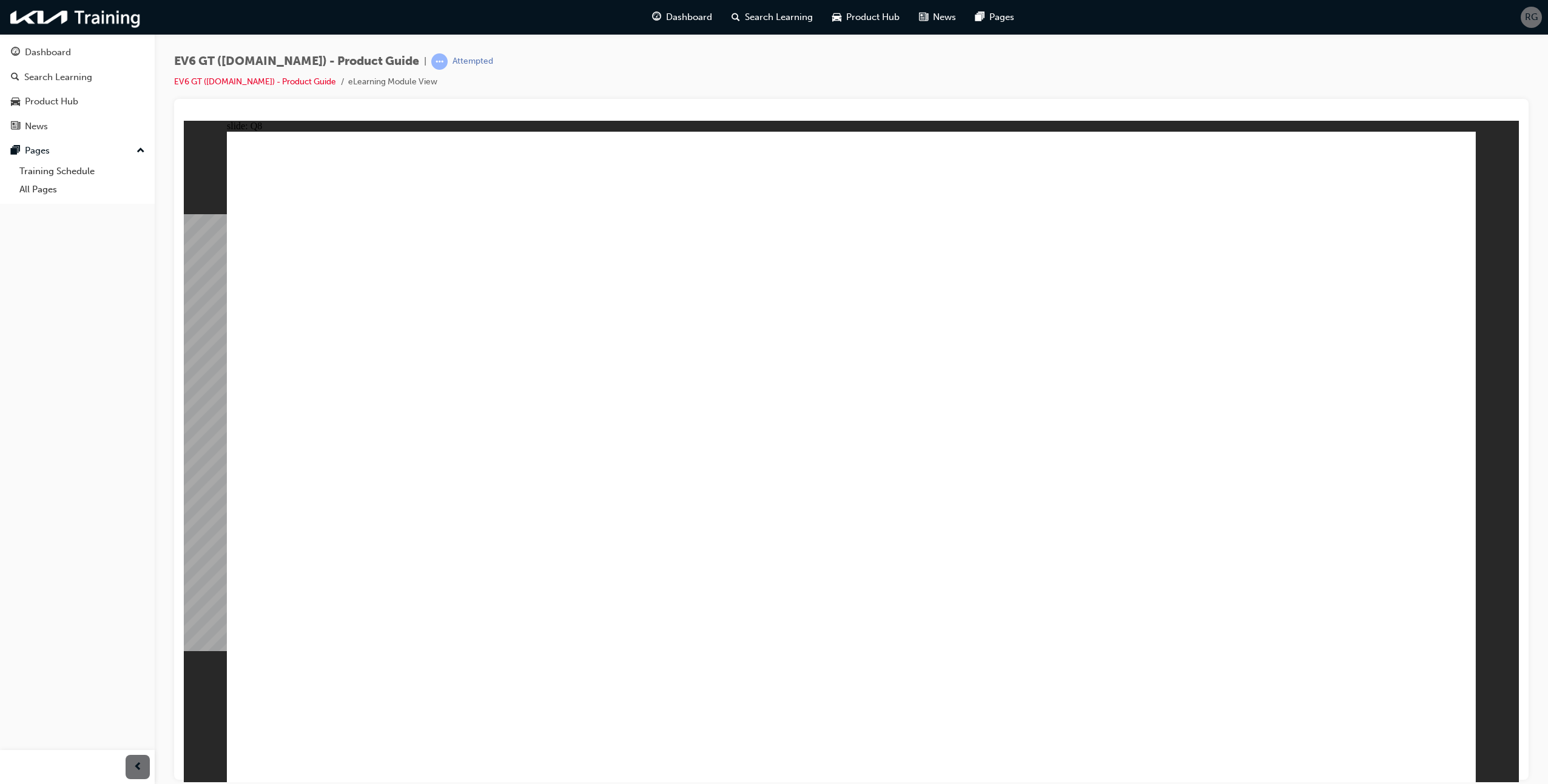
radio input "true"
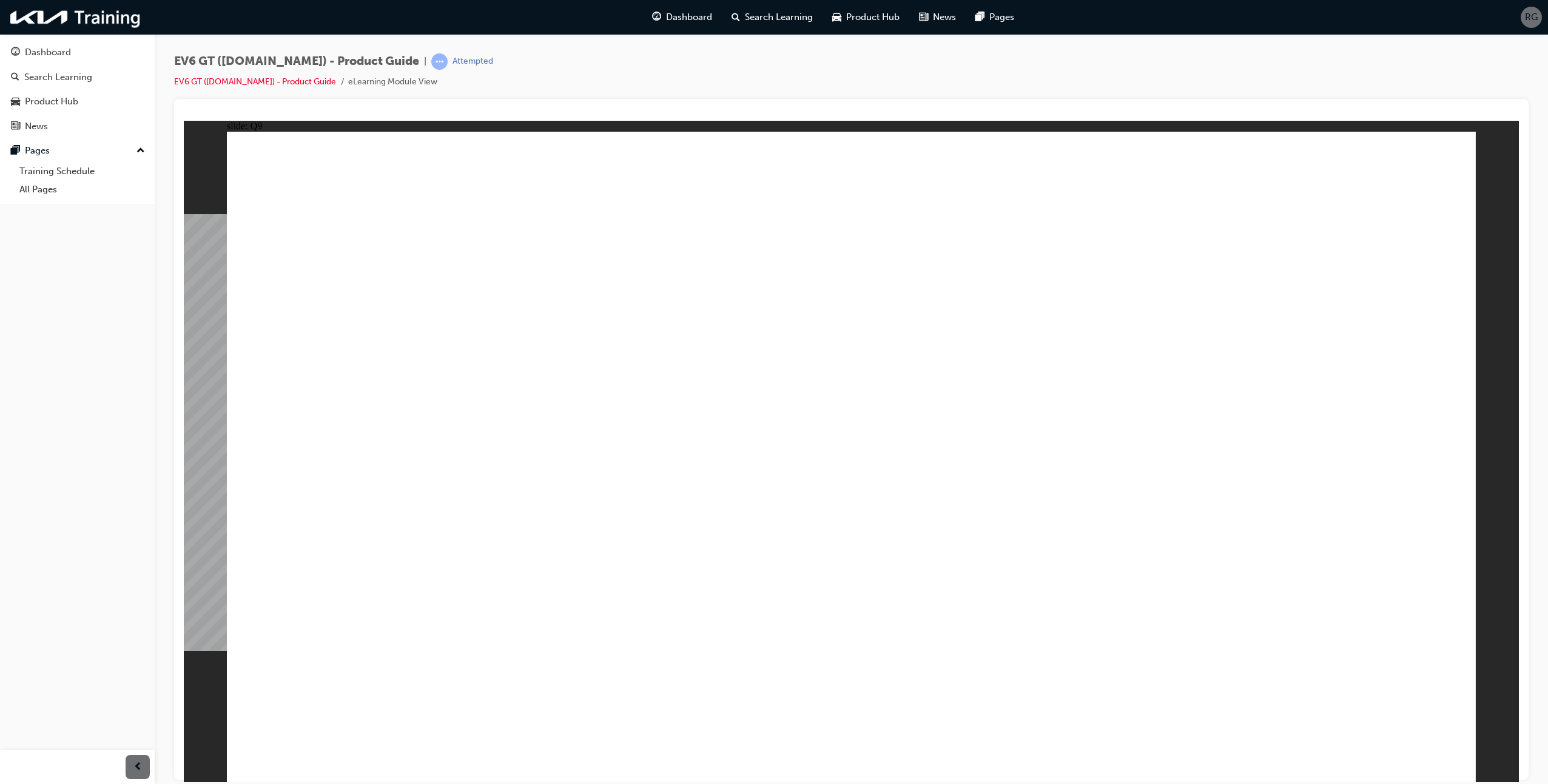
radio input "true"
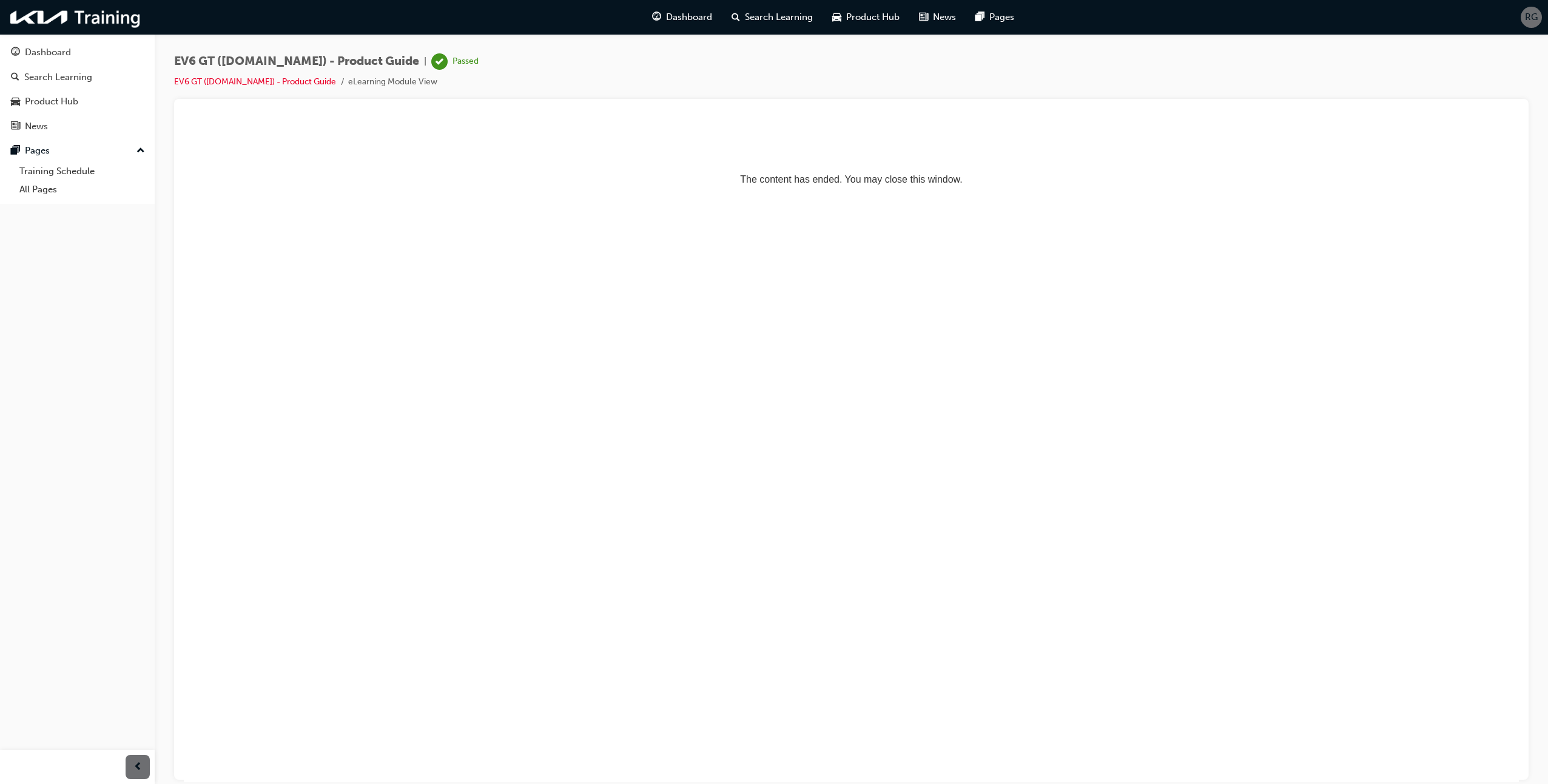
click at [845, 194] on html "The content has ended. You may close this window." at bounding box center [851, 157] width 1335 height 74
click at [39, 96] on div "Product Hub" at bounding box center [51, 101] width 54 height 14
